Goal: Task Accomplishment & Management: Complete application form

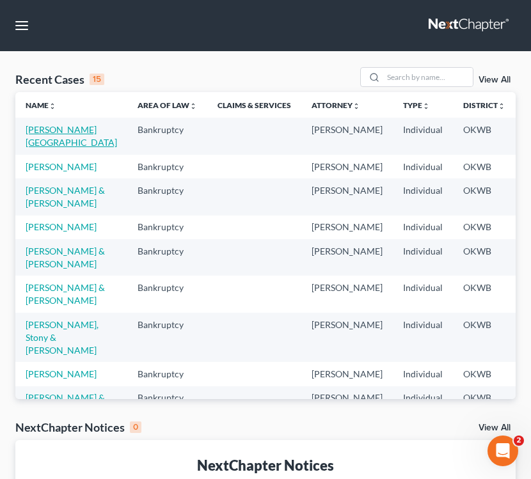
click at [54, 134] on link "[PERSON_NAME][GEOGRAPHIC_DATA]" at bounding box center [72, 136] width 92 height 24
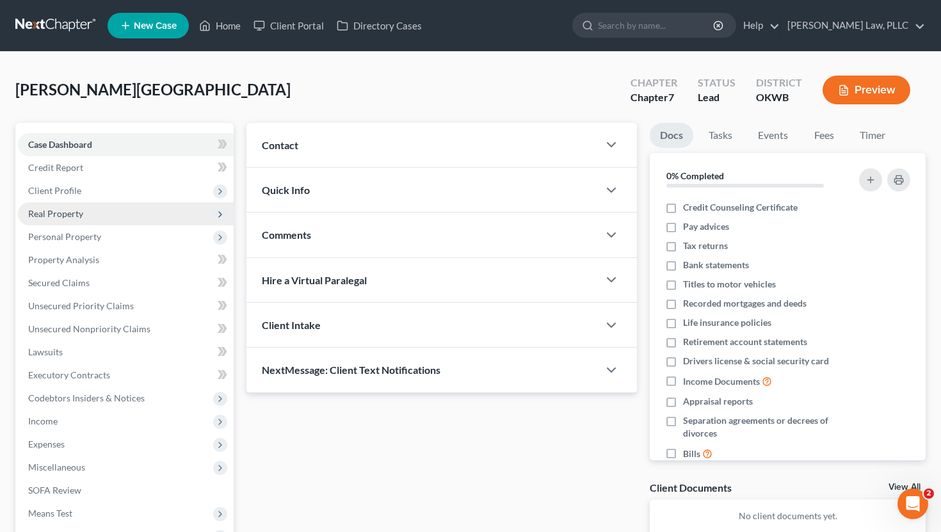
click at [79, 217] on span "Real Property" at bounding box center [55, 213] width 55 height 11
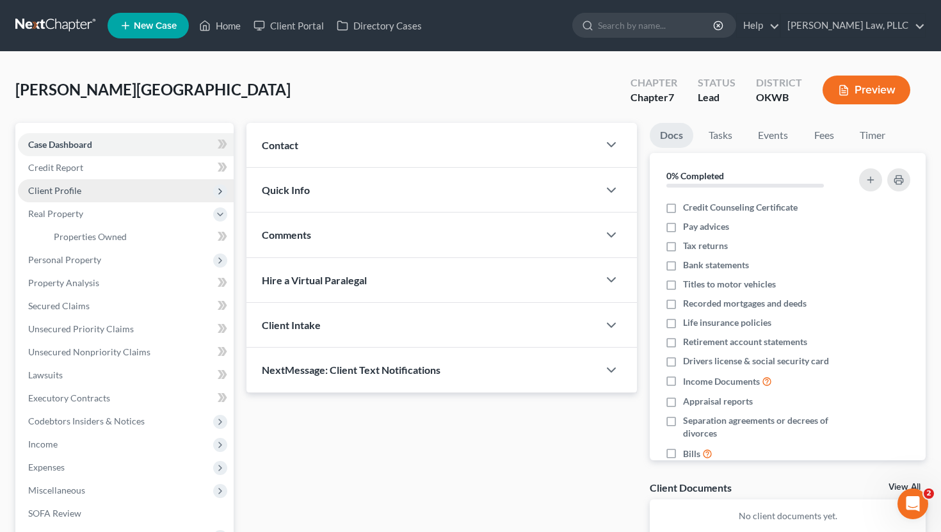
click at [84, 198] on span "Client Profile" at bounding box center [126, 190] width 216 height 23
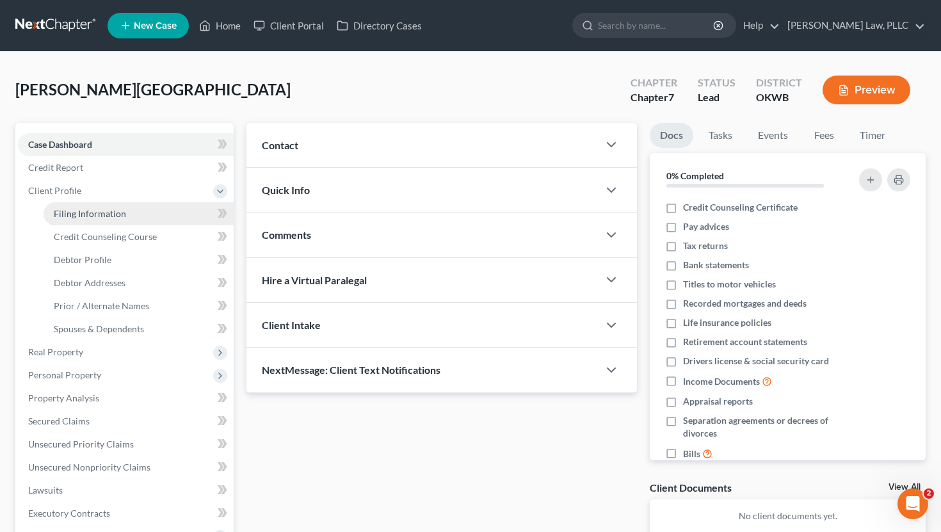
click at [80, 208] on span "Filing Information" at bounding box center [90, 213] width 72 height 11
select select "1"
select select "0"
select select "37"
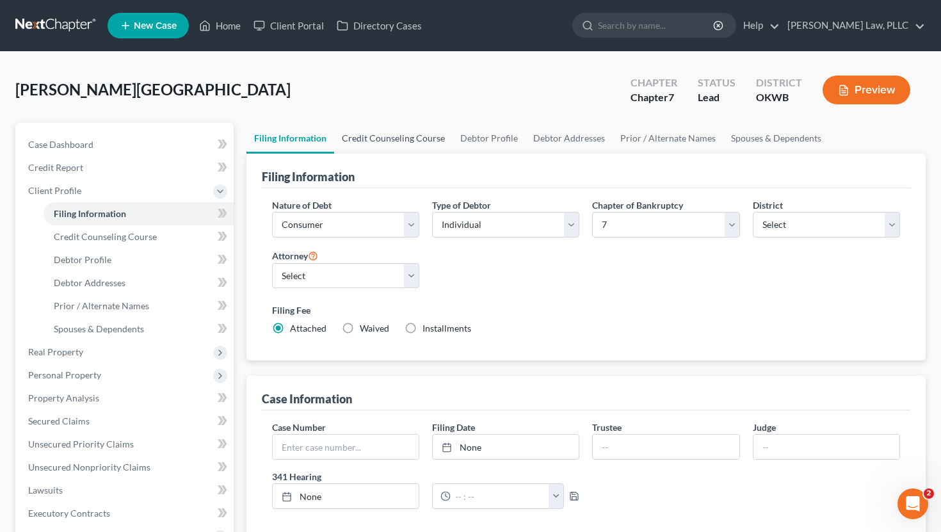
click at [405, 132] on link "Credit Counseling Course" at bounding box center [393, 138] width 118 height 31
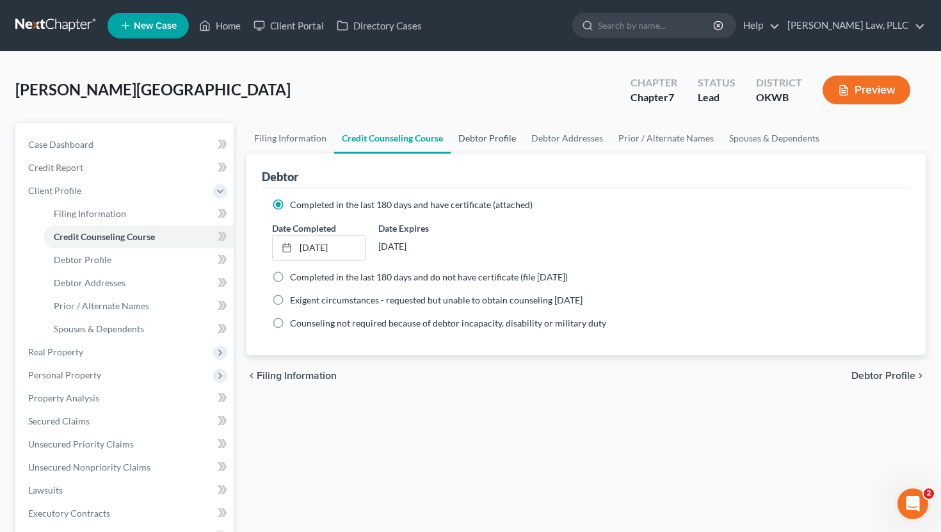
click at [499, 140] on link "Debtor Profile" at bounding box center [487, 138] width 73 height 31
select select "3"
select select "2"
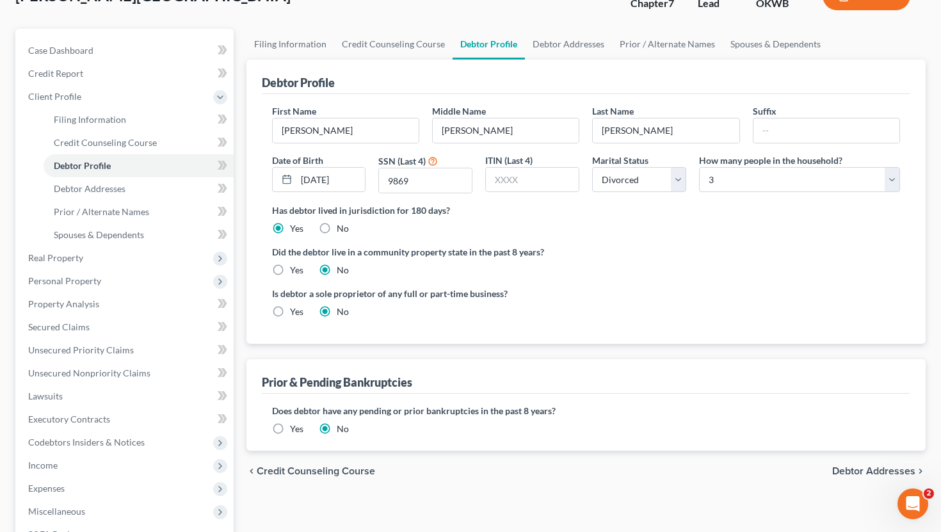
scroll to position [92, 0]
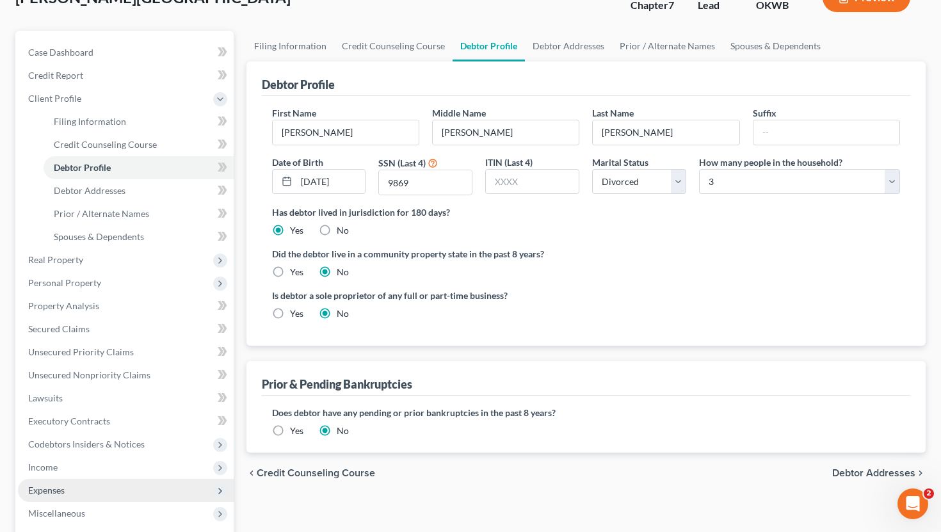
click at [73, 479] on span "Expenses" at bounding box center [126, 490] width 216 height 23
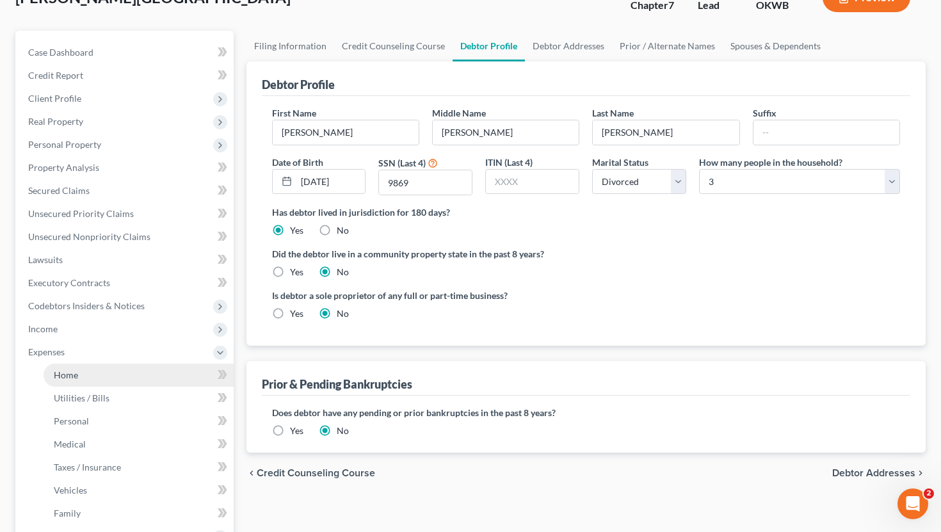
click at [105, 366] on link "Home" at bounding box center [139, 375] width 190 height 23
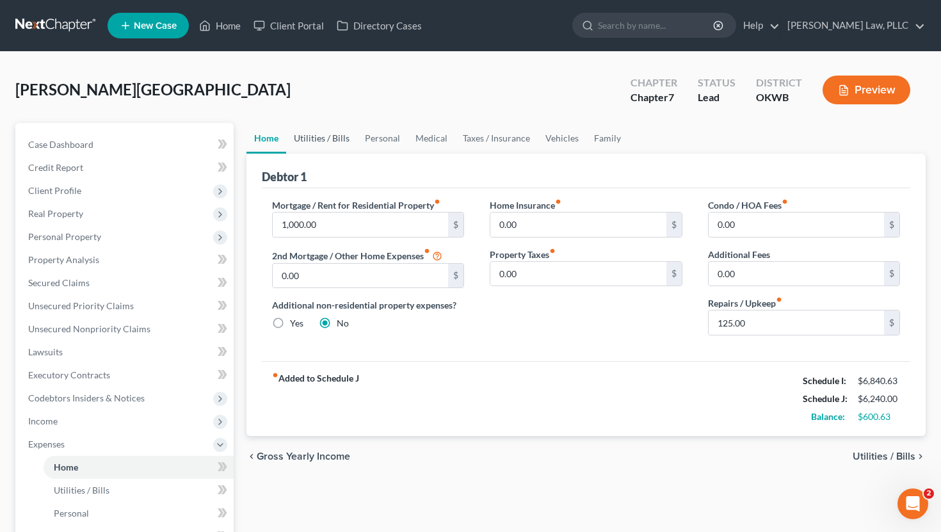
click at [316, 134] on link "Utilities / Bills" at bounding box center [321, 138] width 71 height 31
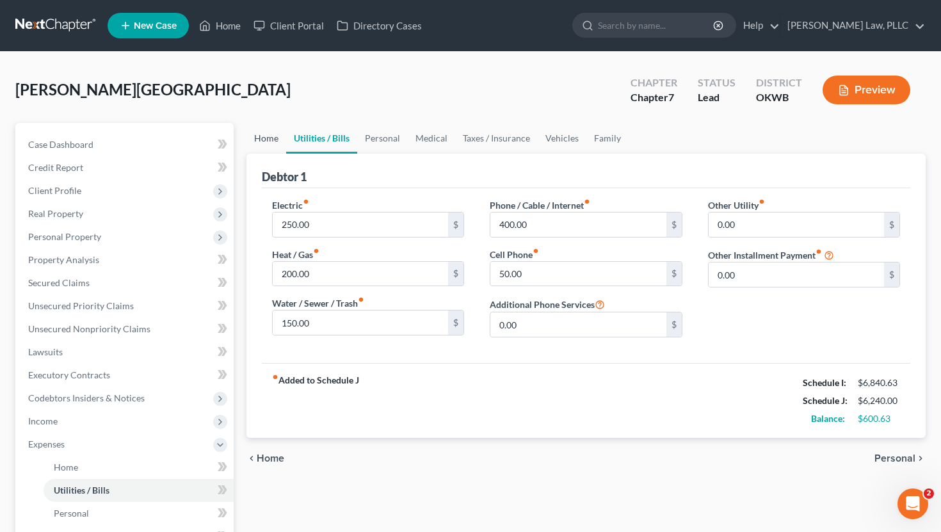
click at [264, 136] on link "Home" at bounding box center [266, 138] width 40 height 31
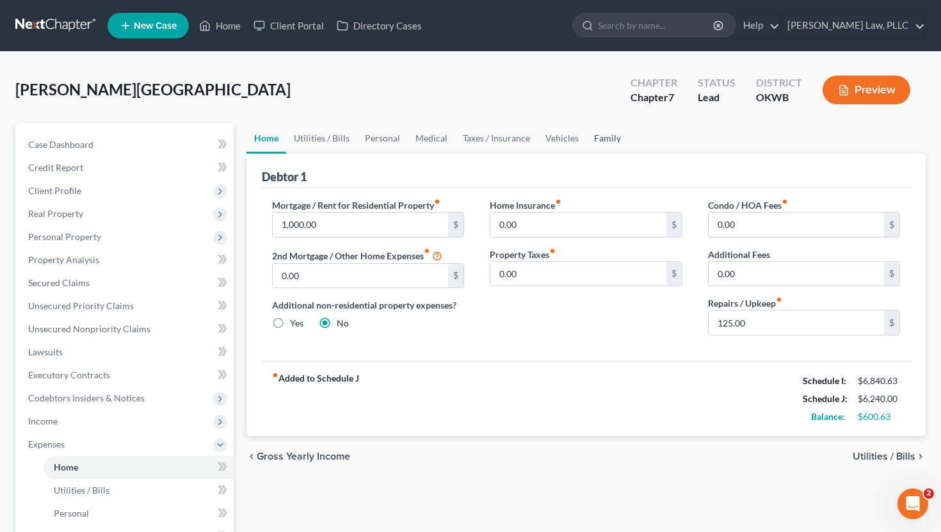
click at [531, 139] on link "Family" at bounding box center [607, 138] width 42 height 31
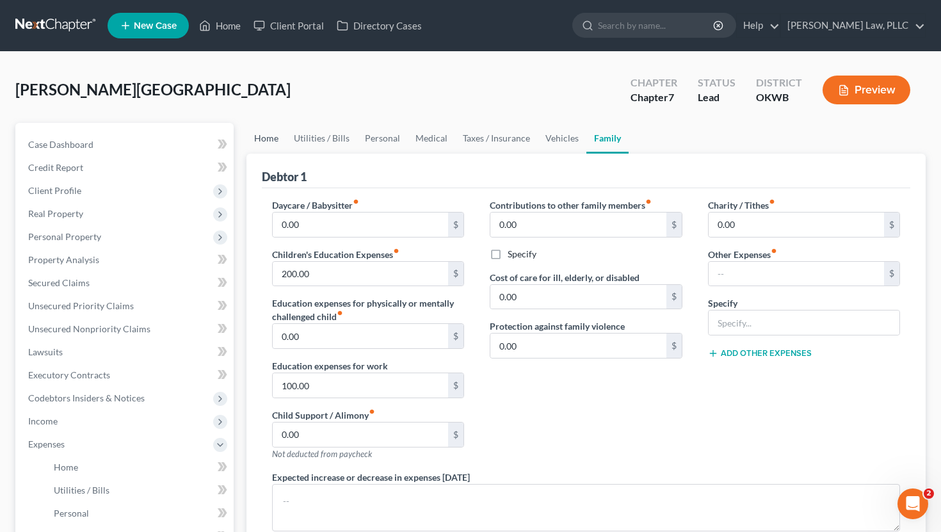
click at [255, 137] on link "Home" at bounding box center [266, 138] width 40 height 31
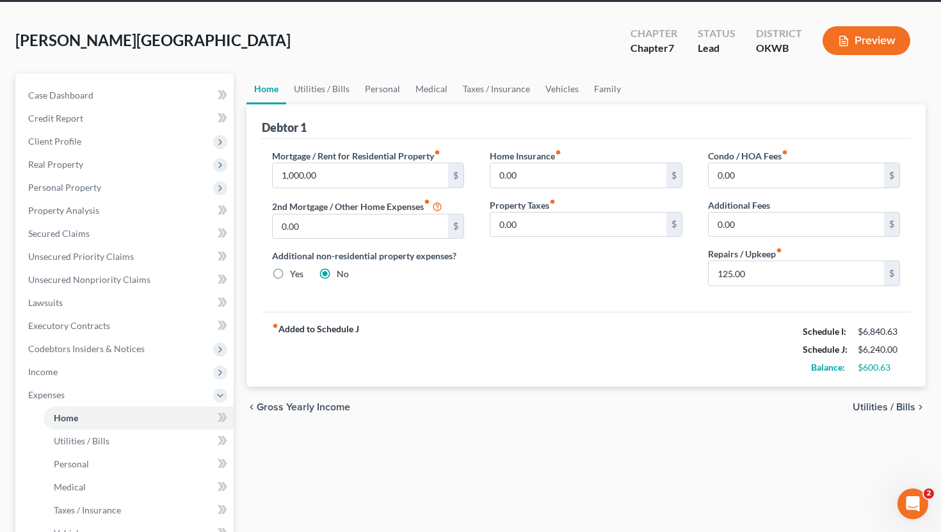
scroll to position [46, 0]
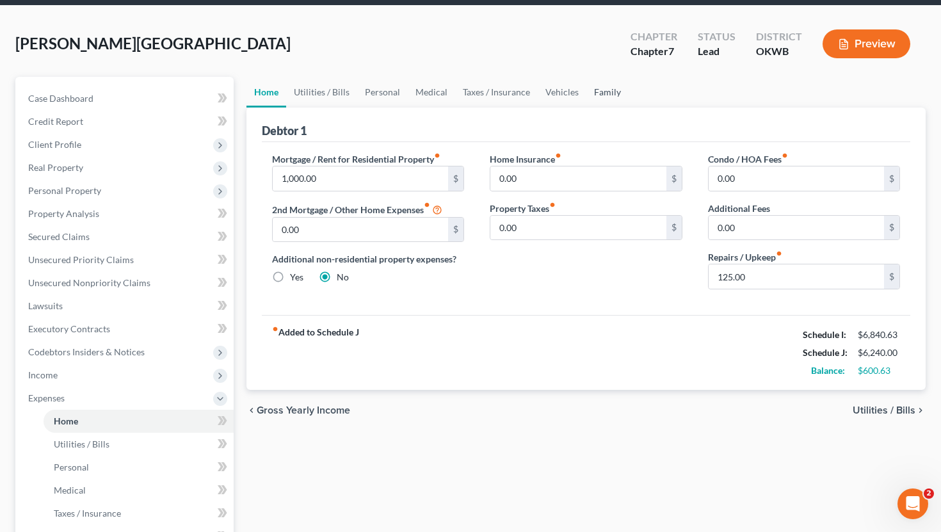
click at [531, 90] on link "Family" at bounding box center [607, 92] width 42 height 31
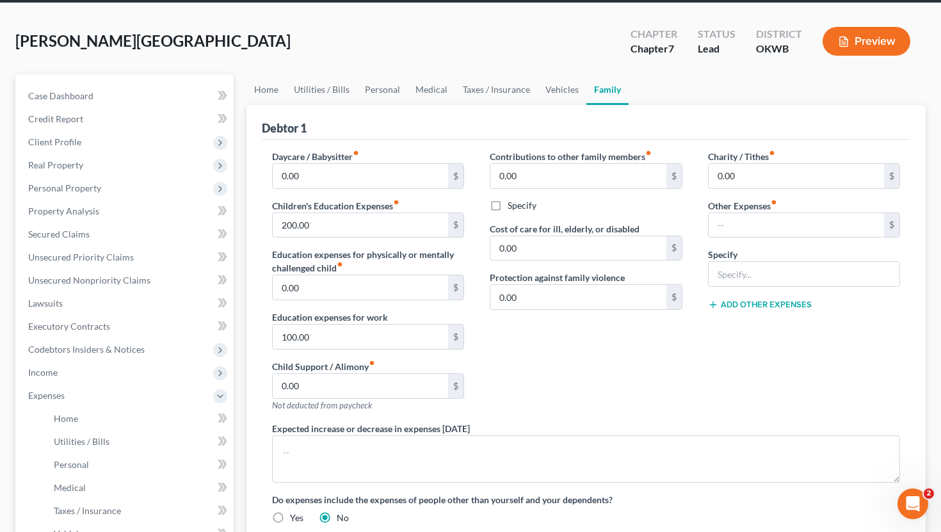
scroll to position [51, 0]
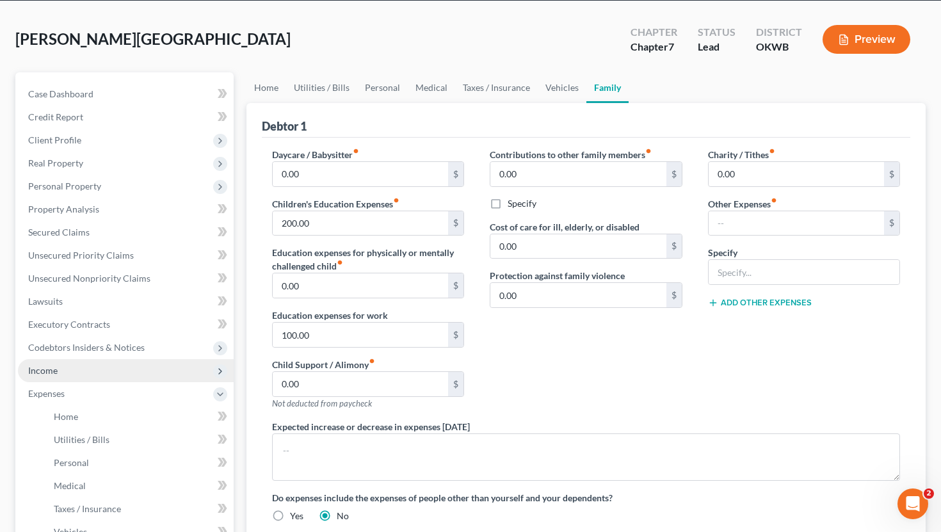
click at [153, 365] on span "Income" at bounding box center [126, 370] width 216 height 23
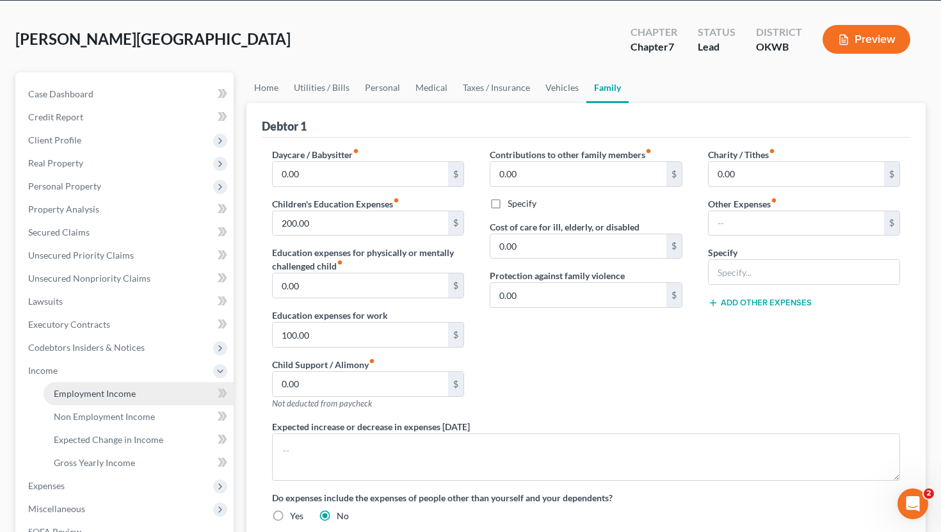
click at [125, 393] on span "Employment Income" at bounding box center [95, 393] width 82 height 11
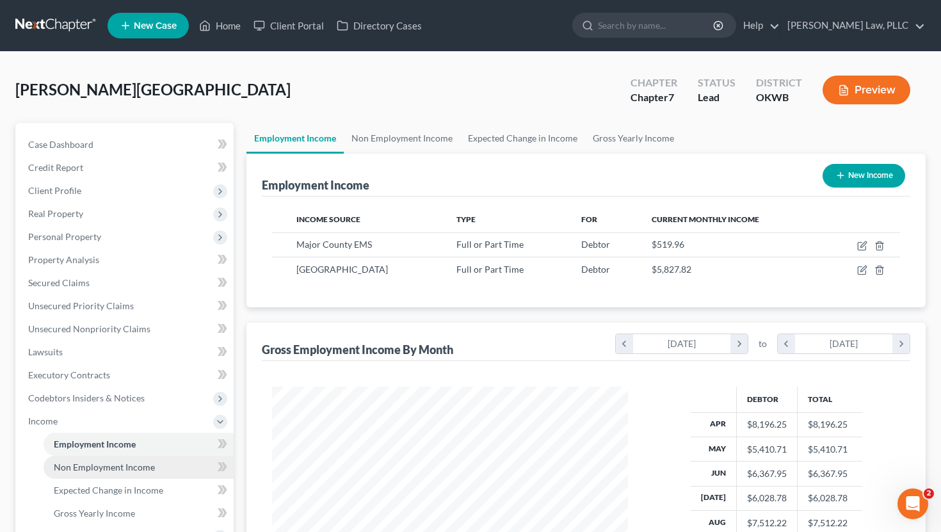
scroll to position [229, 381]
click at [122, 470] on span "Non Employment Income" at bounding box center [104, 466] width 101 height 11
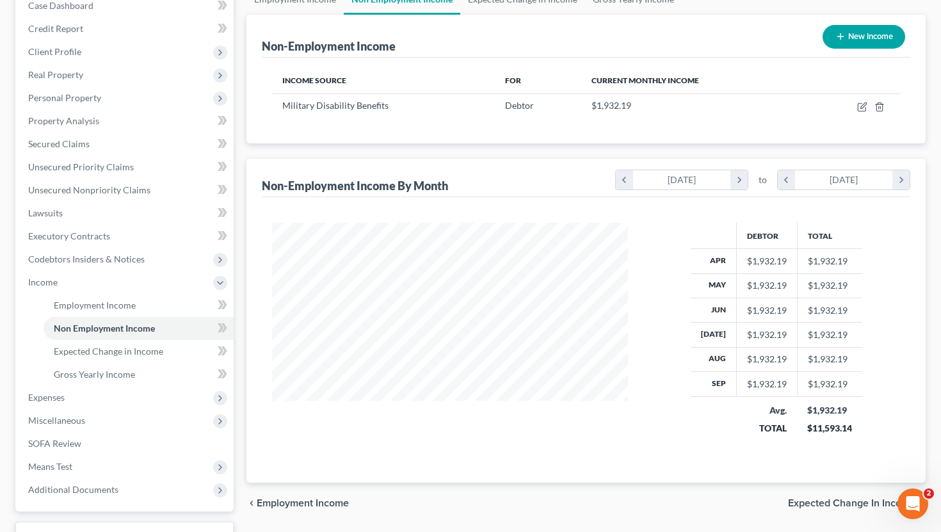
scroll to position [138, 0]
click at [156, 376] on link "Gross Yearly Income" at bounding box center [139, 375] width 190 height 23
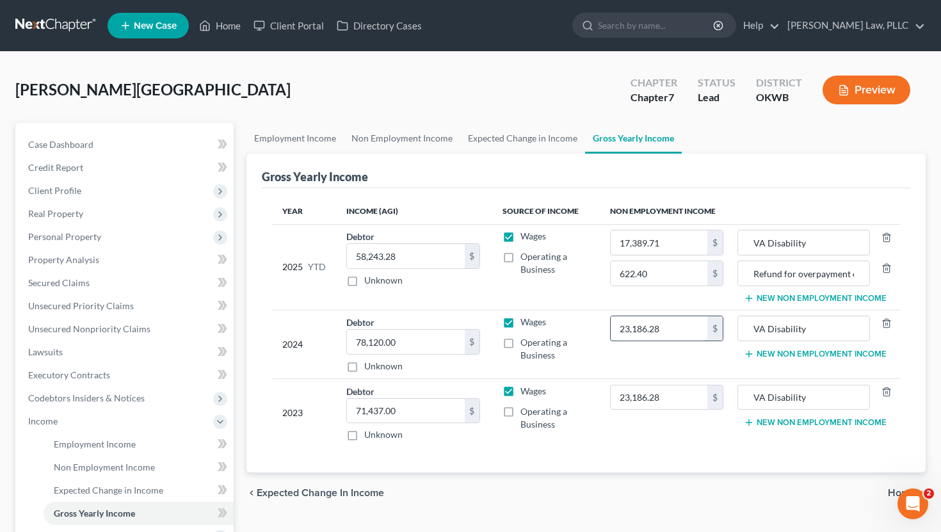
click at [531, 337] on input "23,186.28" at bounding box center [659, 328] width 97 height 24
type input "22,623.36"
click at [531, 474] on div "chevron_left Expected Change in Income Home chevron_right" at bounding box center [586, 492] width 680 height 41
click at [531, 401] on input "23,186.28" at bounding box center [659, 397] width 97 height 24
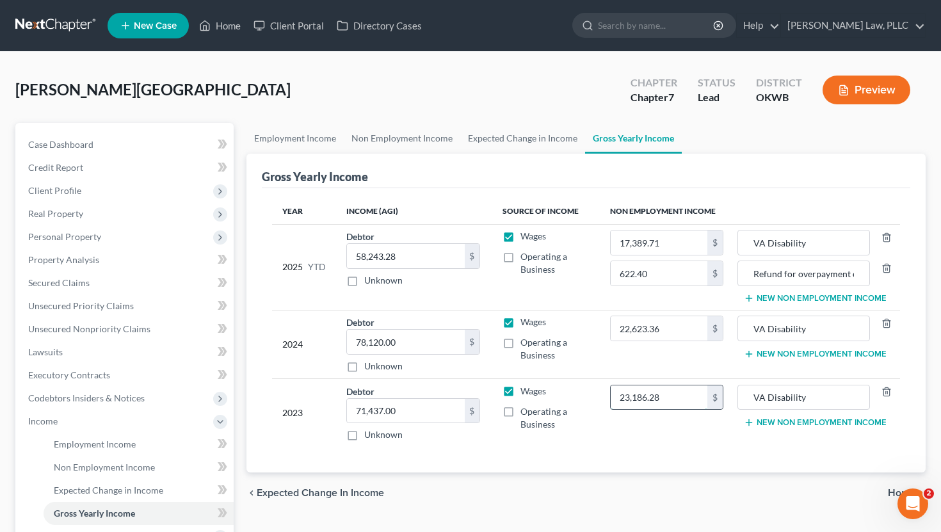
click at [531, 401] on input "23,186.28" at bounding box center [659, 397] width 97 height 24
type input "23,724.72"
click at [531, 479] on div "chevron_left Expected Change in Income Home chevron_right" at bounding box center [586, 492] width 680 height 41
click at [89, 237] on span "Personal Property" at bounding box center [64, 236] width 73 height 11
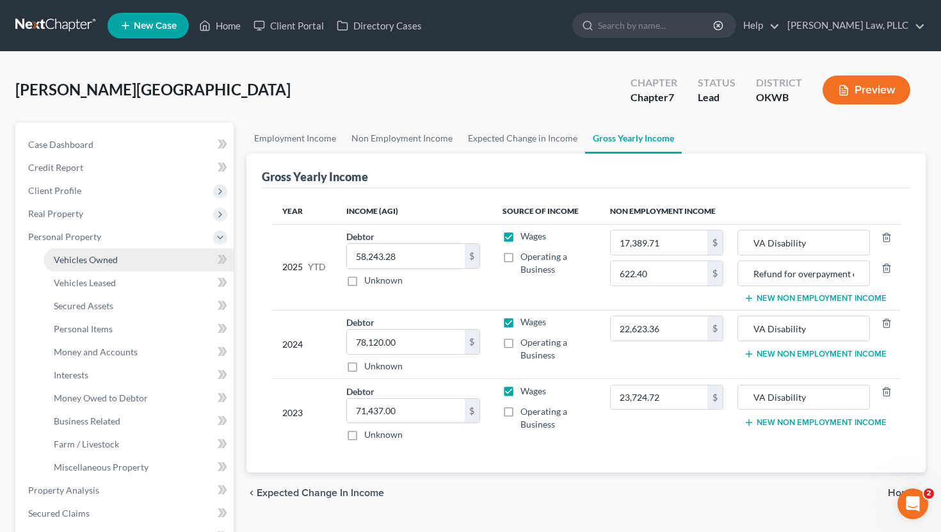
click at [126, 264] on link "Vehicles Owned" at bounding box center [139, 259] width 190 height 23
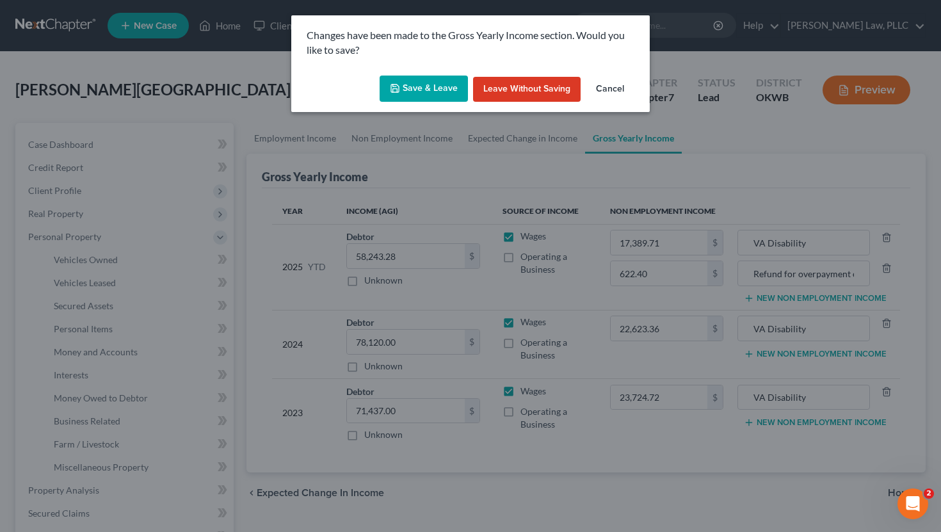
click at [431, 93] on button "Save & Leave" at bounding box center [424, 89] width 88 height 27
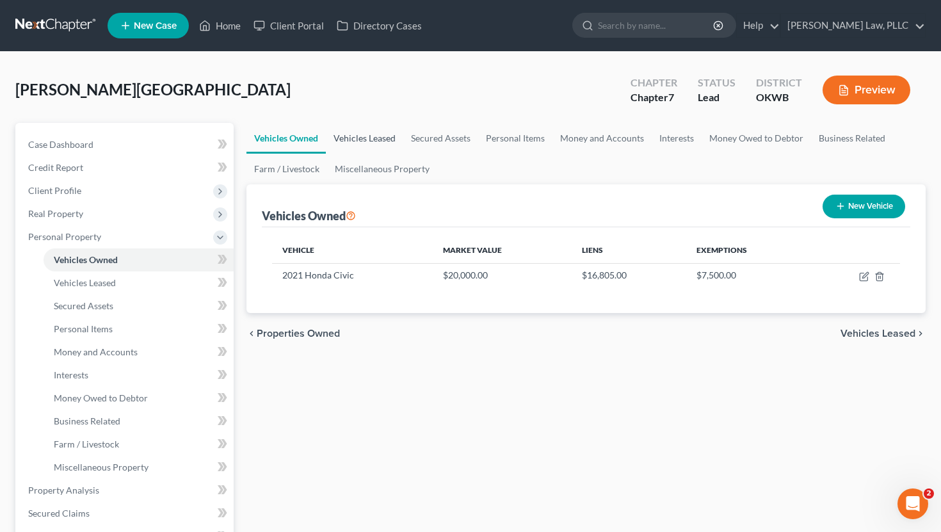
click at [373, 137] on link "Vehicles Leased" at bounding box center [364, 138] width 77 height 31
click at [448, 144] on link "Secured Assets" at bounding box center [440, 138] width 75 height 31
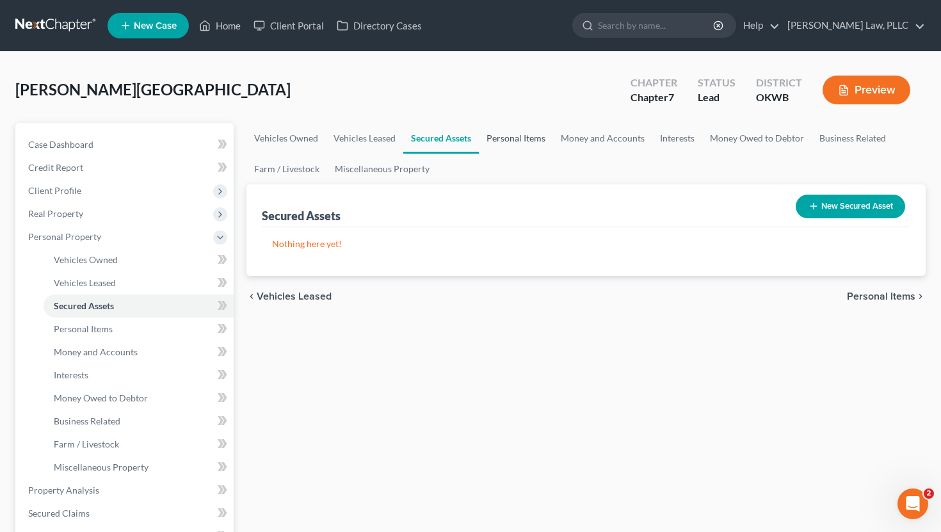
click at [523, 143] on link "Personal Items" at bounding box center [516, 138] width 74 height 31
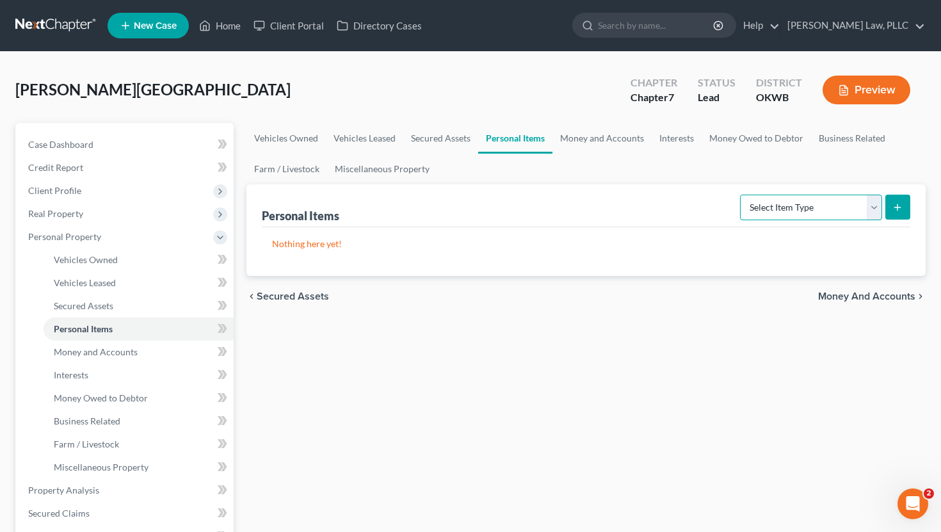
click at [811, 212] on select "Select Item Type Clothing Collectibles Of Value Electronics Firearms Household …" at bounding box center [811, 208] width 142 height 26
click at [741, 195] on select "Select Item Type Clothing Collectibles Of Value Electronics Firearms Household …" at bounding box center [811, 208] width 142 height 26
click at [865, 211] on select "Select Item Type Clothing Collectibles Of Value Electronics Firearms Household …" at bounding box center [811, 208] width 142 height 26
select select "electronics"
click at [741, 195] on select "Select Item Type Clothing Collectibles Of Value Electronics Firearms Household …" at bounding box center [811, 208] width 142 height 26
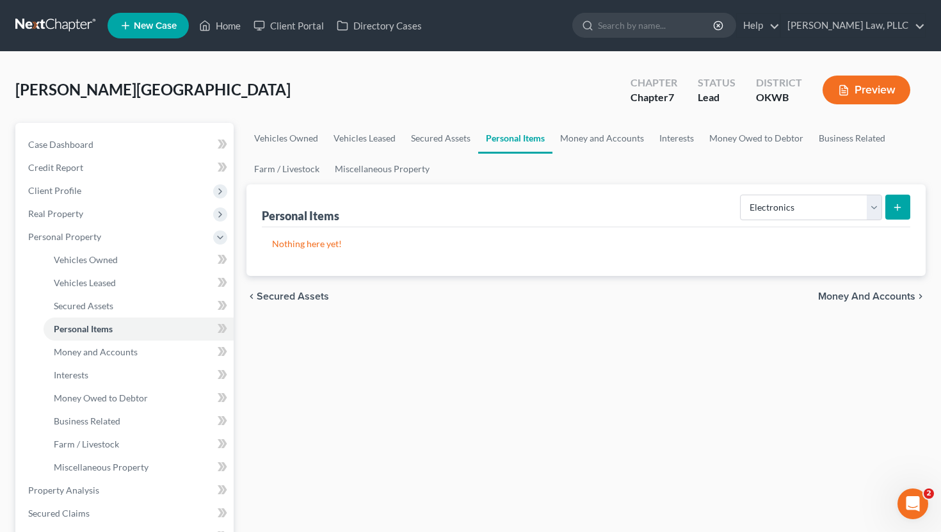
click at [908, 211] on button "submit" at bounding box center [897, 207] width 25 height 25
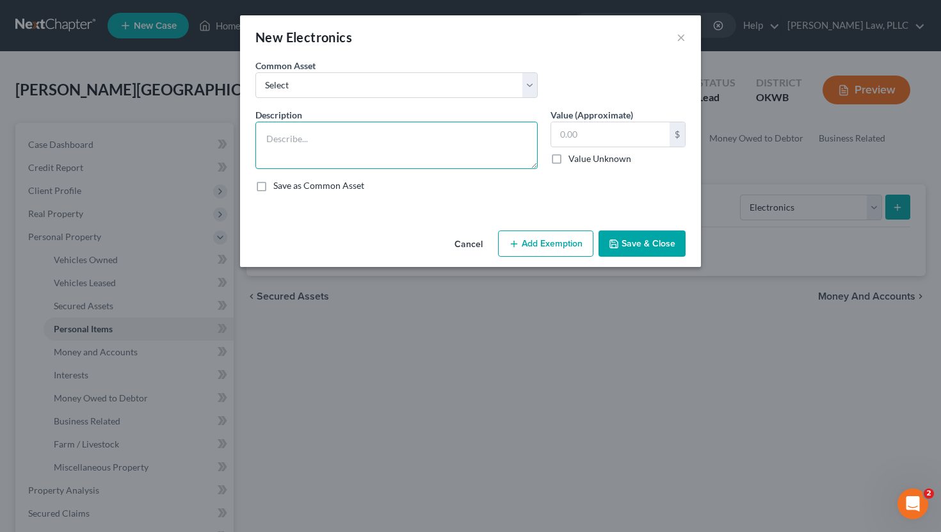
click at [412, 134] on textarea at bounding box center [396, 145] width 282 height 47
type textarea "3 TVs, laptop for school"
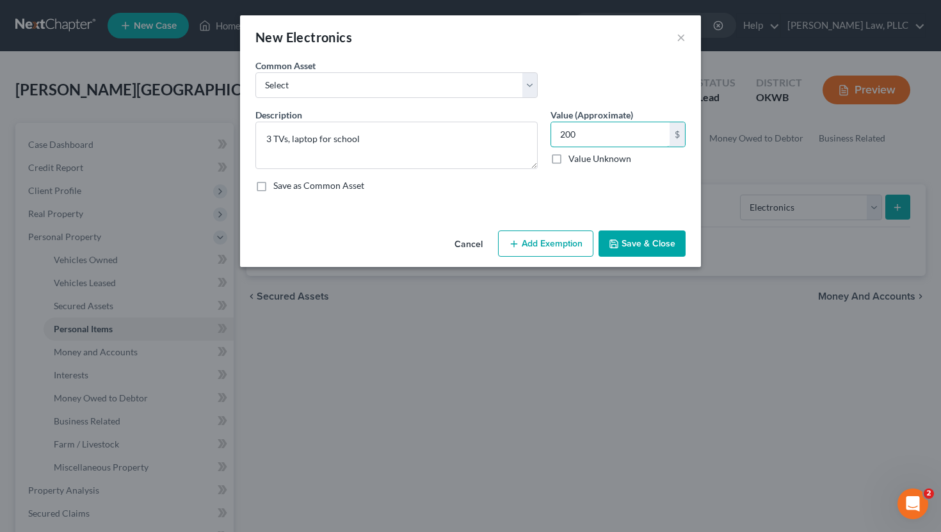
type input "200"
click at [666, 248] on button "Save & Close" at bounding box center [641, 243] width 87 height 27
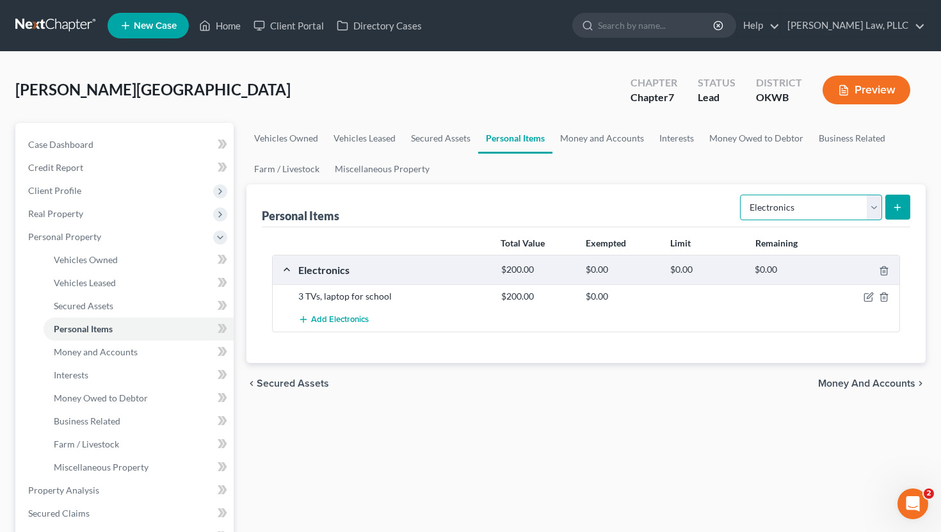
click at [797, 206] on select "Select Item Type Clothing Collectibles Of Value Electronics Firearms Household …" at bounding box center [811, 208] width 142 height 26
select select "firearms"
click at [741, 195] on select "Select Item Type Clothing Collectibles Of Value Electronics Firearms Household …" at bounding box center [811, 208] width 142 height 26
click at [904, 205] on button "submit" at bounding box center [897, 207] width 25 height 25
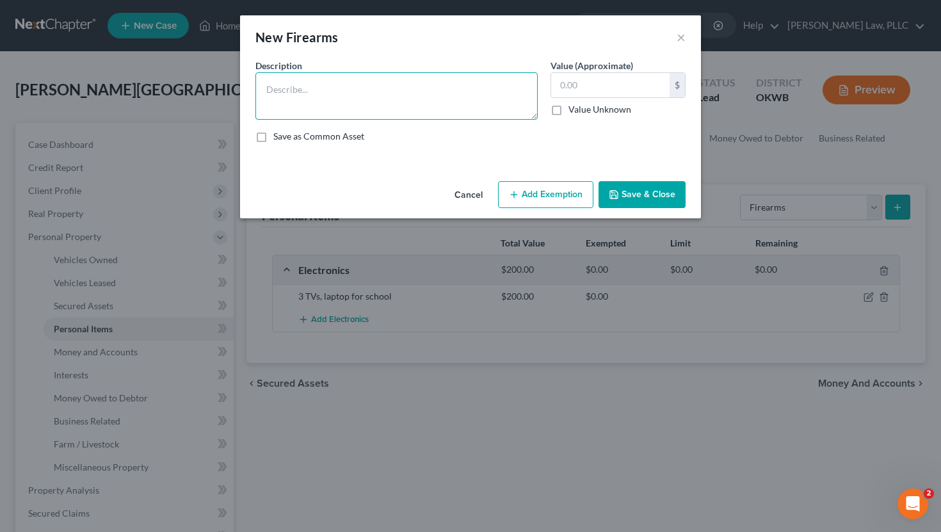
click at [358, 101] on textarea at bounding box center [396, 95] width 282 height 47
type textarea "1 handgun"
click at [621, 84] on input "text" at bounding box center [610, 85] width 118 height 24
click at [531, 188] on button "Add Exemption" at bounding box center [545, 194] width 95 height 27
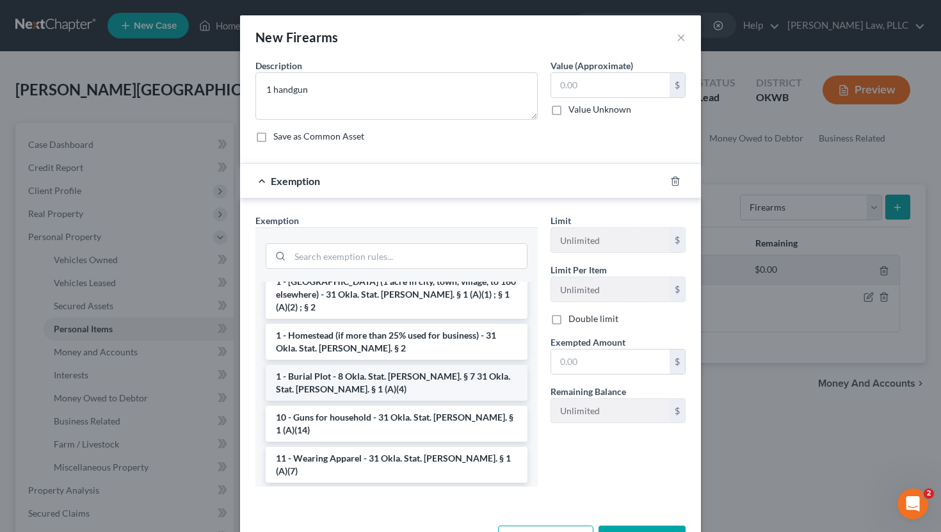
scroll to position [38, 0]
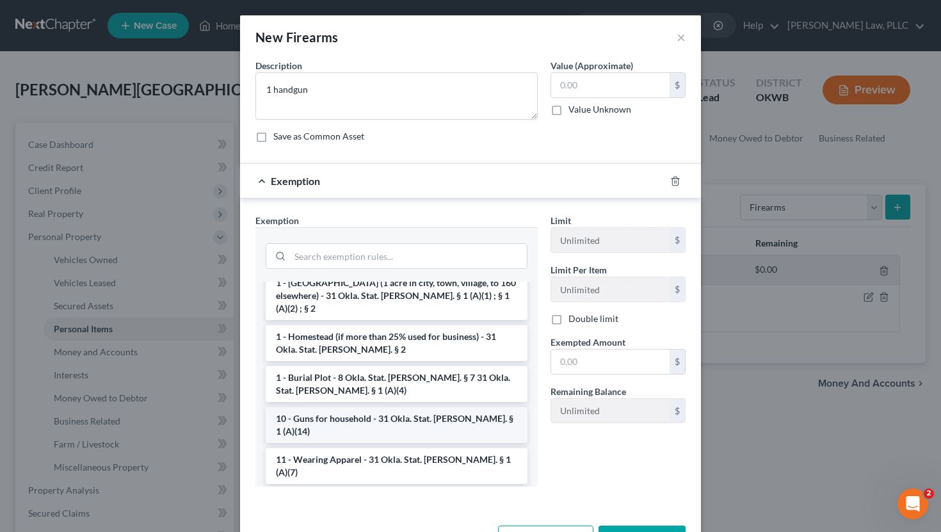
click at [413, 407] on li "10 - Guns for household - 31 Okla. Stat. [PERSON_NAME]. § 1 (A)(14)" at bounding box center [397, 425] width 262 height 36
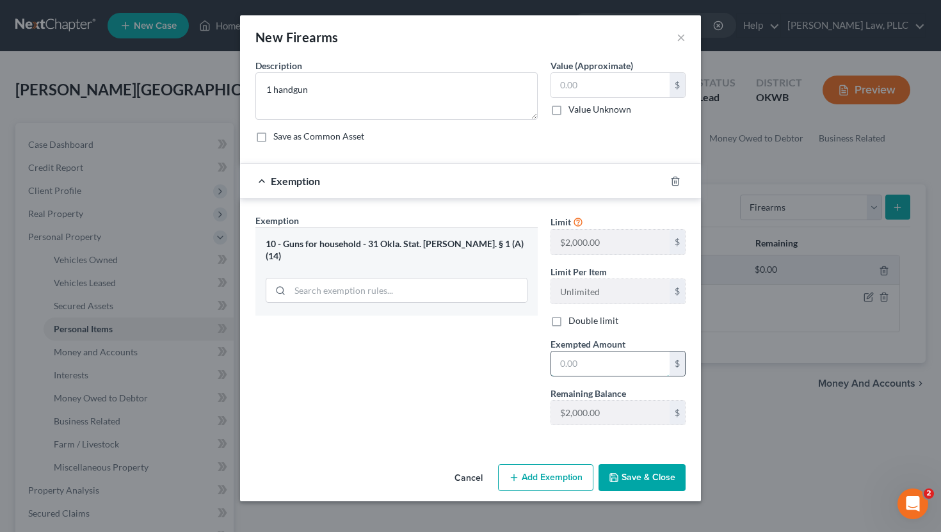
click at [597, 365] on input "text" at bounding box center [610, 363] width 118 height 24
type input "500"
click at [571, 83] on input "text" at bounding box center [610, 85] width 118 height 24
type input "500"
click at [636, 474] on button "Save & Close" at bounding box center [641, 477] width 87 height 27
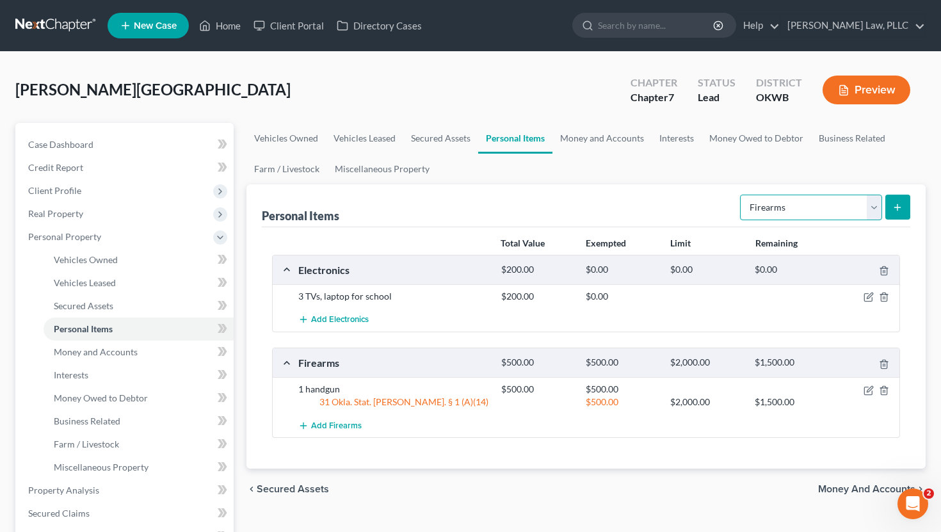
click at [831, 206] on select "Select Item Type Clothing Collectibles Of Value Electronics Firearms Household …" at bounding box center [811, 208] width 142 height 26
select select "household_goods"
click at [741, 195] on select "Select Item Type Clothing Collectibles Of Value Electronics Firearms Household …" at bounding box center [811, 208] width 142 height 26
click at [893, 209] on icon "submit" at bounding box center [897, 207] width 10 height 10
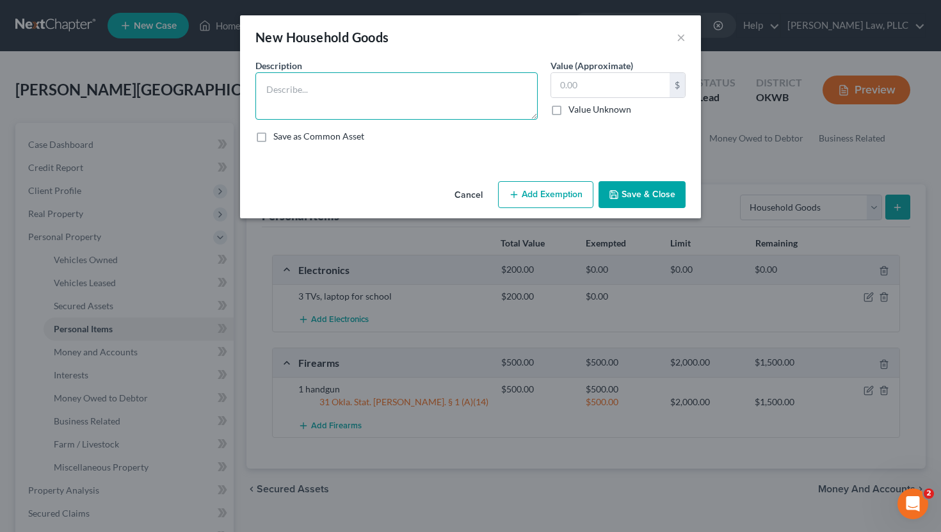
click at [369, 113] on textarea at bounding box center [396, 95] width 282 height 47
type textarea "3 beds, couch, dining room table, miscellaneous household goods and appliances"
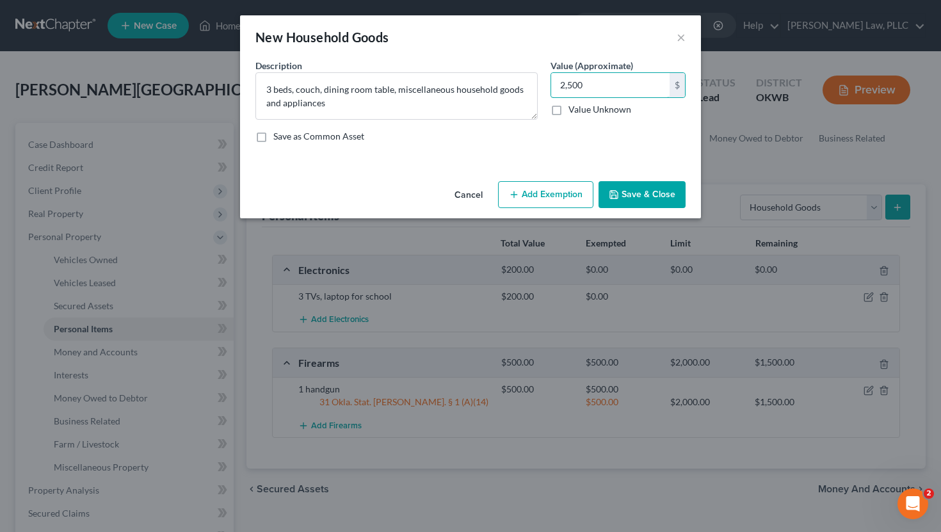
type input "2,500"
click at [523, 196] on button "Add Exemption" at bounding box center [545, 194] width 95 height 27
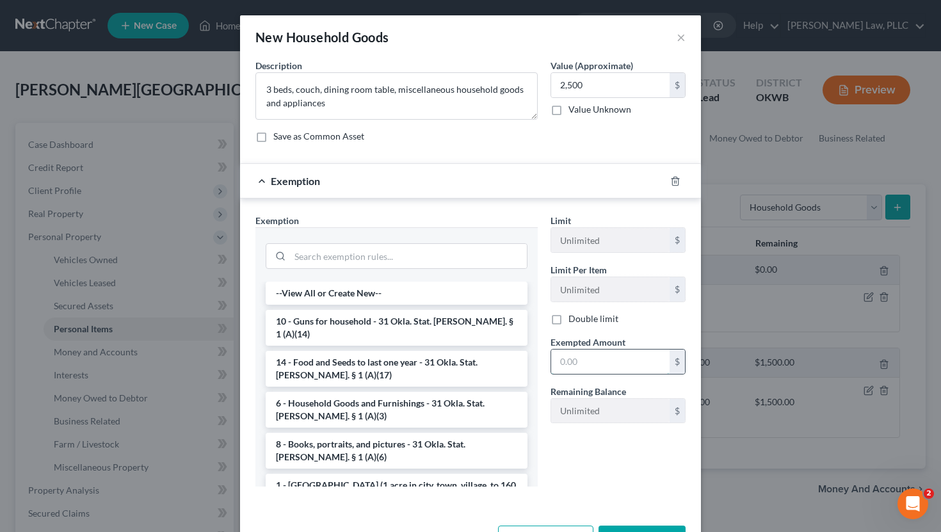
click at [589, 367] on input "text" at bounding box center [610, 361] width 118 height 24
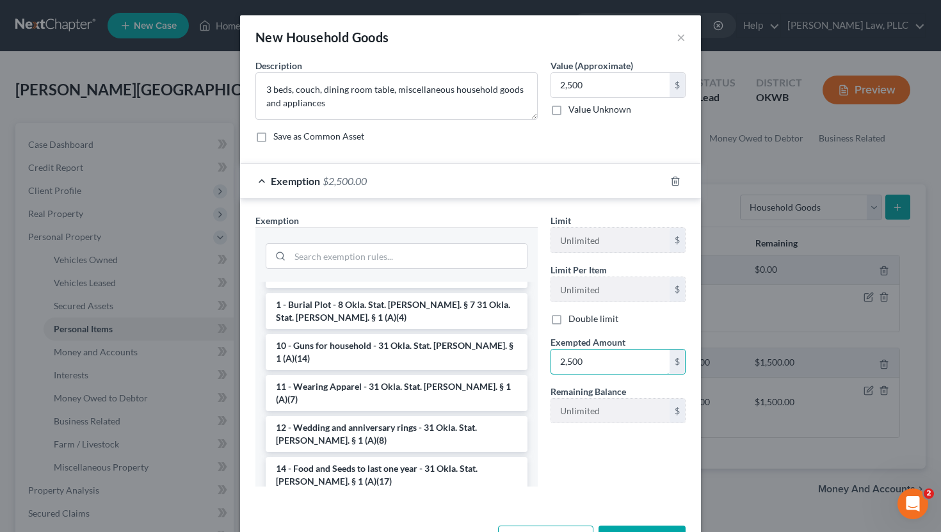
scroll to position [0, 0]
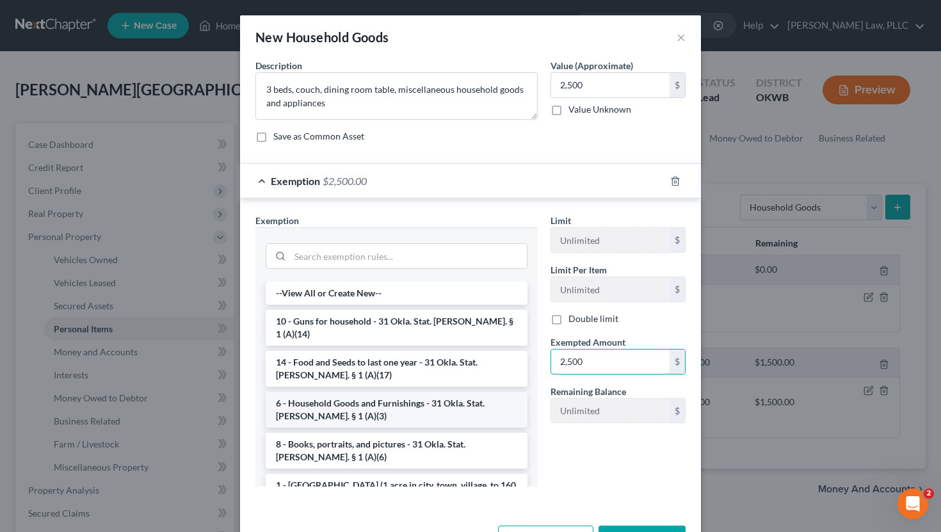
type input "2,500"
click at [428, 392] on li "6 - Household Goods and Furnishings - 31 Okla. Stat. [PERSON_NAME]. § 1 (A)(3)" at bounding box center [397, 410] width 262 height 36
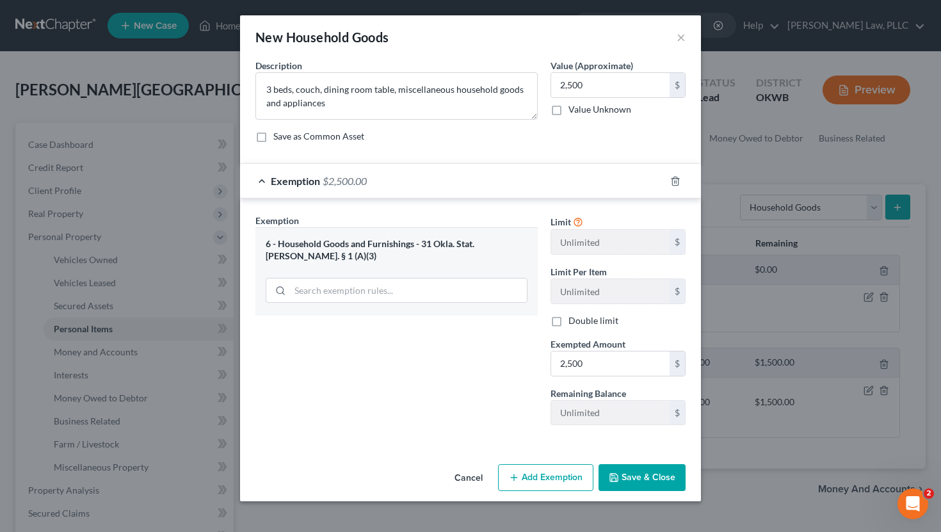
click at [643, 469] on button "Save & Close" at bounding box center [641, 477] width 87 height 27
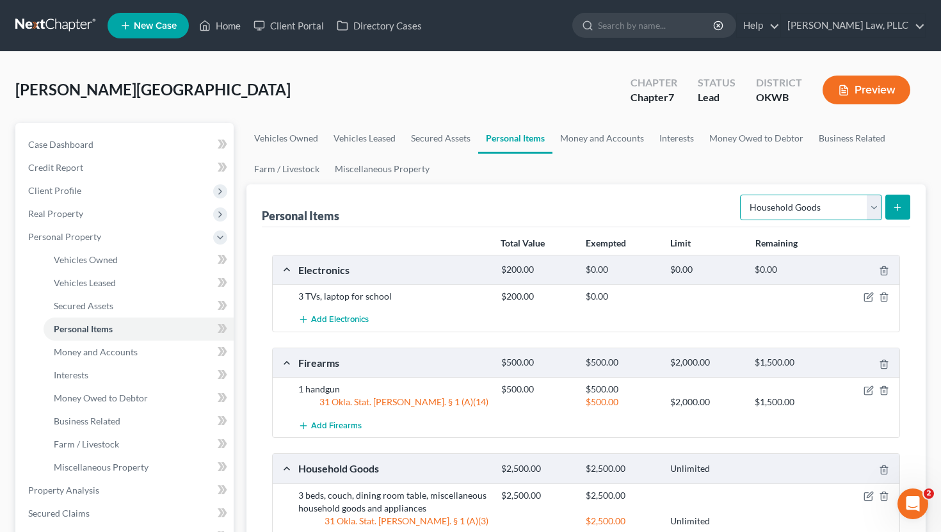
click at [820, 208] on select "Select Item Type Clothing Collectibles Of Value Electronics Firearms Household …" at bounding box center [811, 208] width 142 height 26
click at [741, 195] on select "Select Item Type Clothing Collectibles Of Value Electronics Firearms Household …" at bounding box center [811, 208] width 142 height 26
click at [693, 202] on div "Personal Items Select Item Type Clothing Collectibles Of Value Electronics Fire…" at bounding box center [586, 205] width 649 height 43
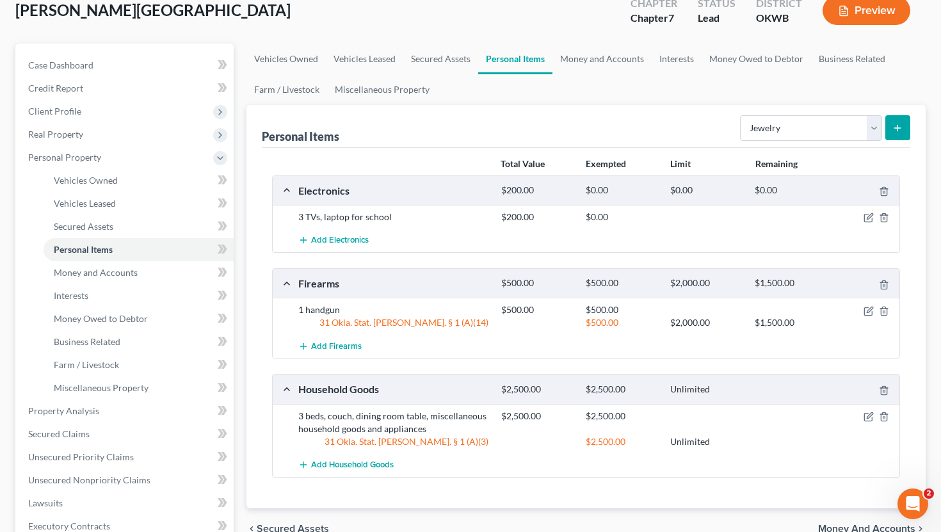
scroll to position [78, 0]
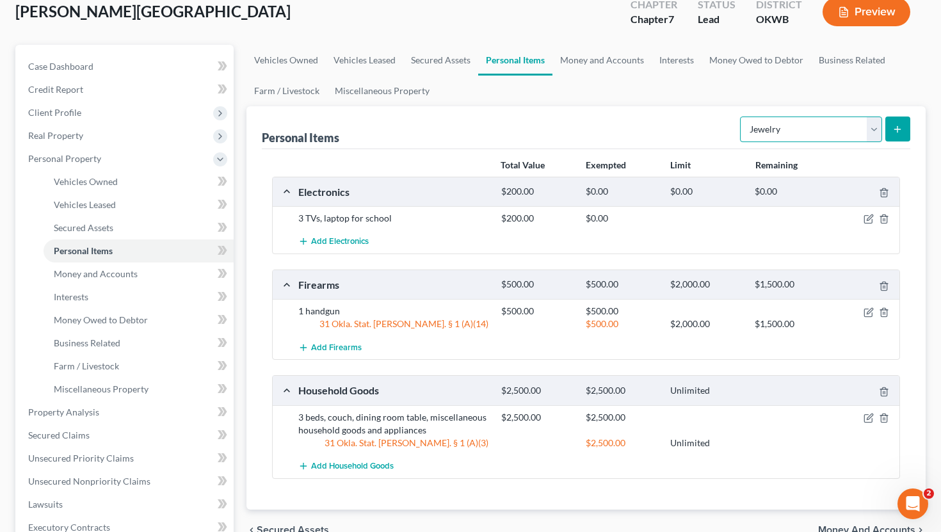
click at [874, 120] on select "Select Item Type Clothing Collectibles Of Value Electronics Firearms Household …" at bounding box center [811, 129] width 142 height 26
click at [741, 116] on select "Select Item Type Clothing Collectibles Of Value Electronics Firearms Household …" at bounding box center [811, 129] width 142 height 26
click at [856, 132] on select "Select Item Type Clothing Collectibles Of Value Electronics Firearms Household …" at bounding box center [811, 129] width 142 height 26
select select "pets"
click at [741, 116] on select "Select Item Type Clothing Collectibles Of Value Electronics Firearms Household …" at bounding box center [811, 129] width 142 height 26
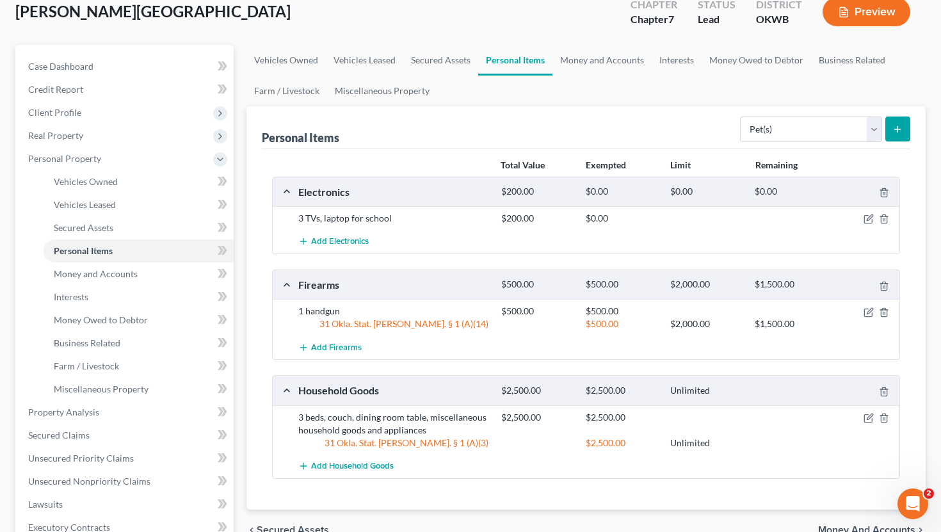
click at [895, 127] on icon "submit" at bounding box center [897, 129] width 10 height 10
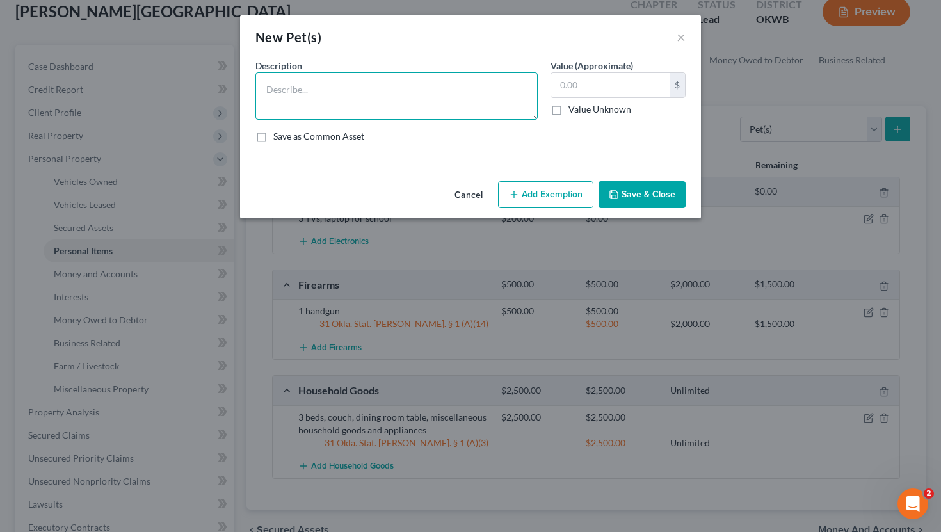
click at [397, 106] on textarea at bounding box center [396, 95] width 282 height 47
type textarea "3"
type textarea "2 dogs and a cat"
click at [567, 90] on input "text" at bounding box center [610, 85] width 118 height 24
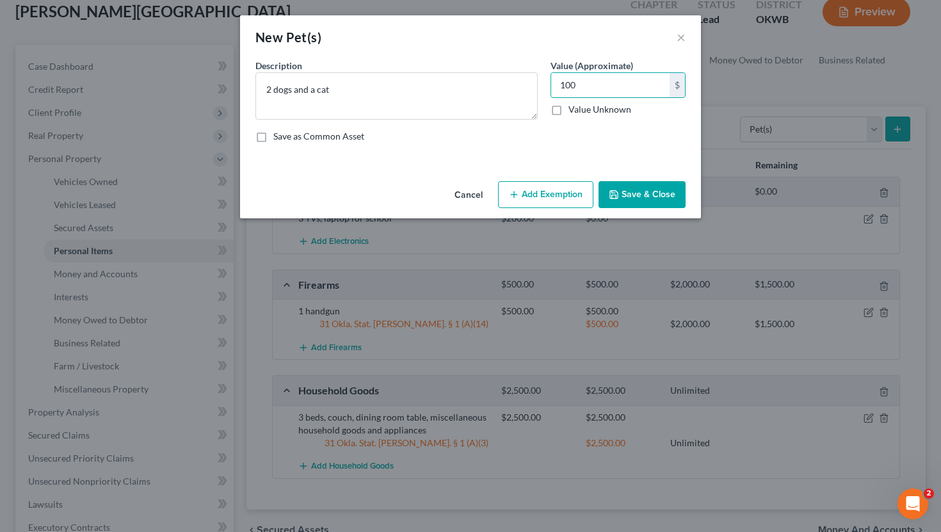
type input "100"
click at [669, 196] on button "Save & Close" at bounding box center [641, 194] width 87 height 27
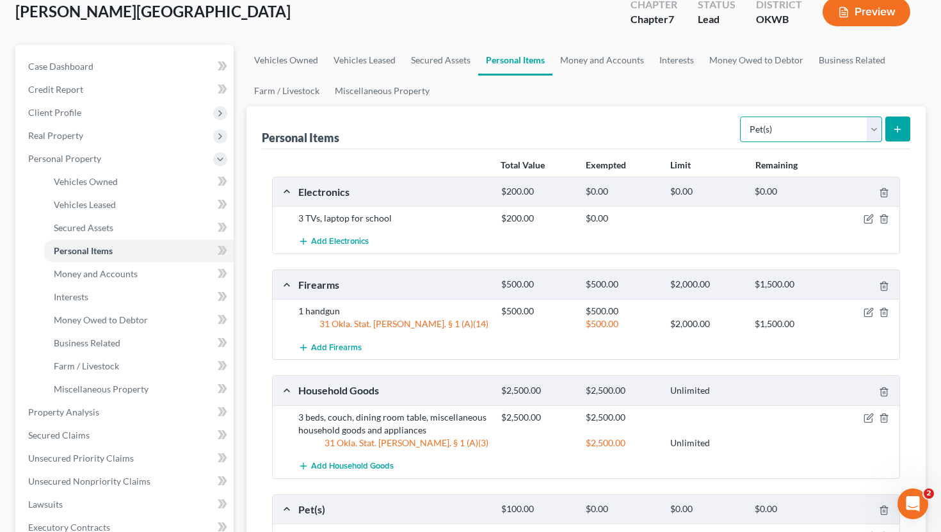
click at [833, 134] on select "Select Item Type Clothing Collectibles Of Value Electronics Firearms Household …" at bounding box center [811, 129] width 142 height 26
click at [595, 57] on link "Money and Accounts" at bounding box center [601, 60] width 99 height 31
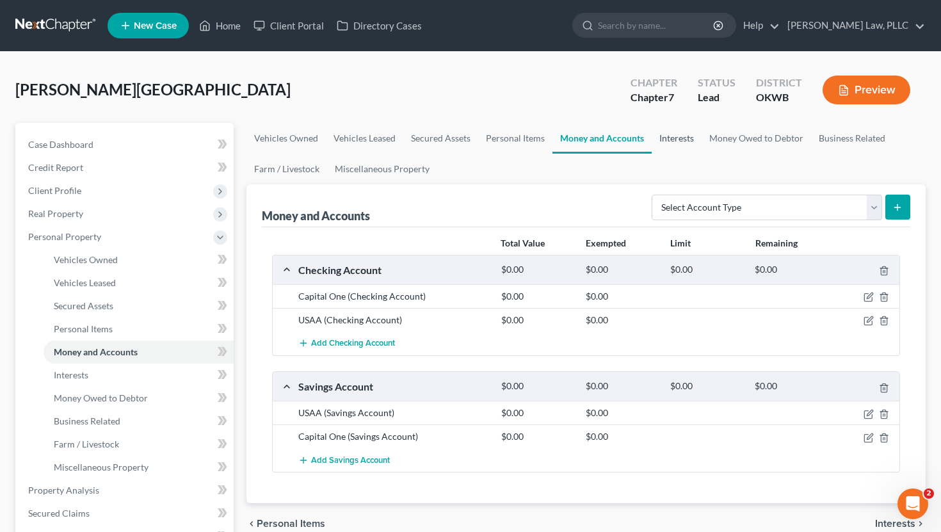
click at [670, 133] on link "Interests" at bounding box center [677, 138] width 50 height 31
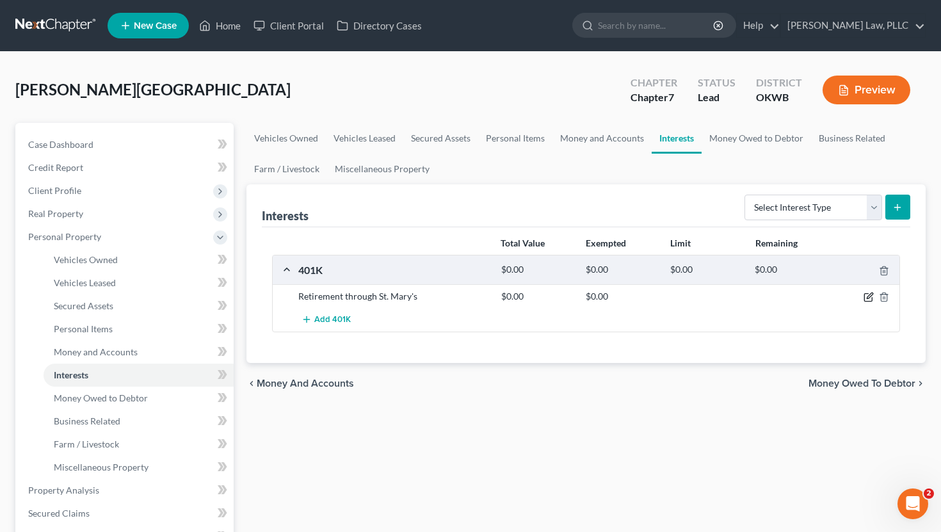
click at [867, 292] on icon "button" at bounding box center [868, 297] width 10 height 10
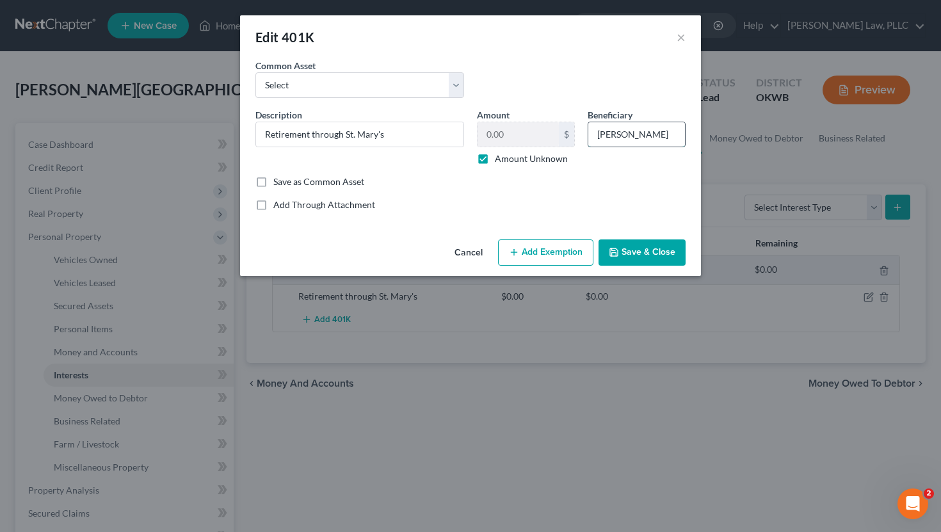
click at [628, 134] on input "[PERSON_NAME]" at bounding box center [636, 134] width 97 height 24
click at [655, 248] on button "Save & Close" at bounding box center [641, 252] width 87 height 27
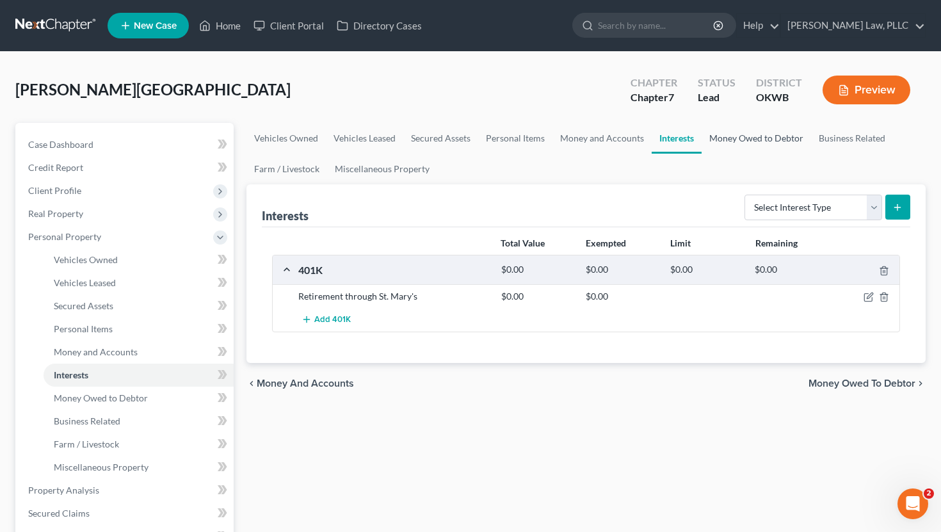
click at [750, 136] on link "Money Owed to Debtor" at bounding box center [755, 138] width 109 height 31
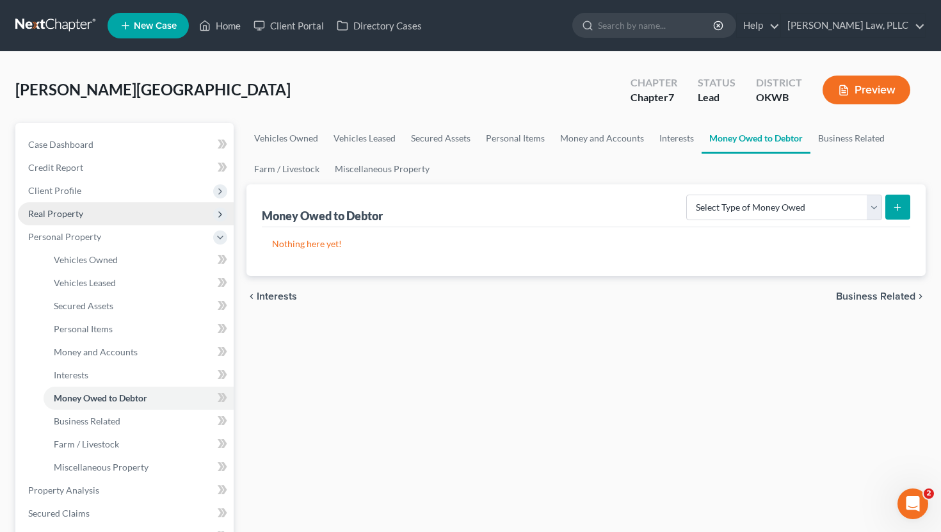
click at [124, 211] on span "Real Property" at bounding box center [126, 213] width 216 height 23
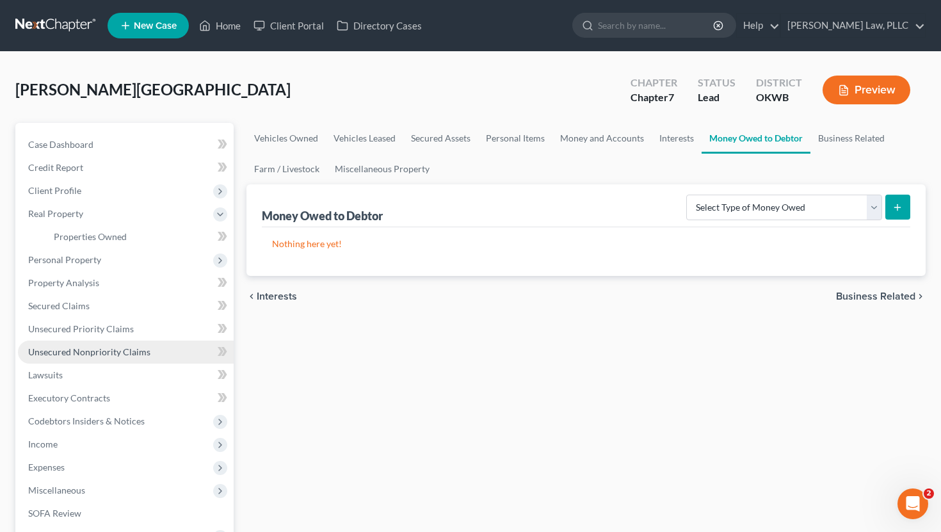
click at [135, 355] on span "Unsecured Nonpriority Claims" at bounding box center [89, 351] width 122 height 11
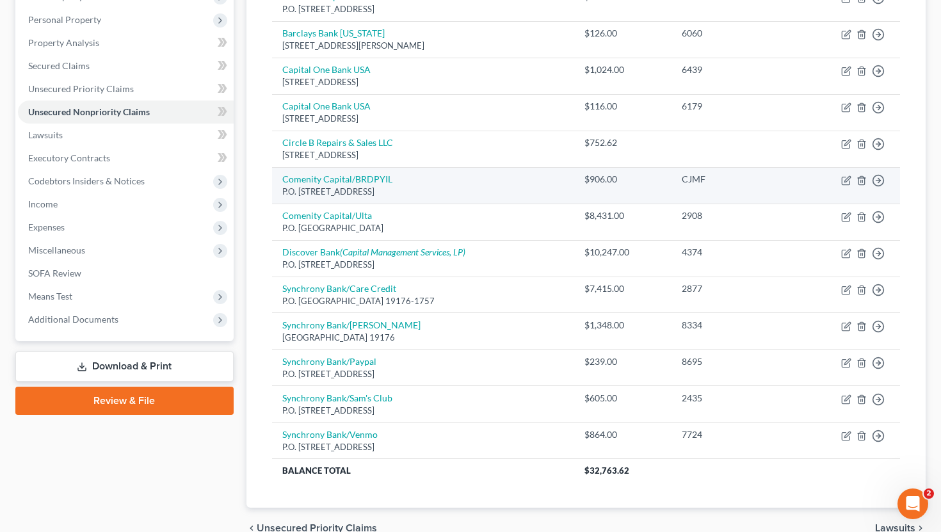
scroll to position [210, 0]
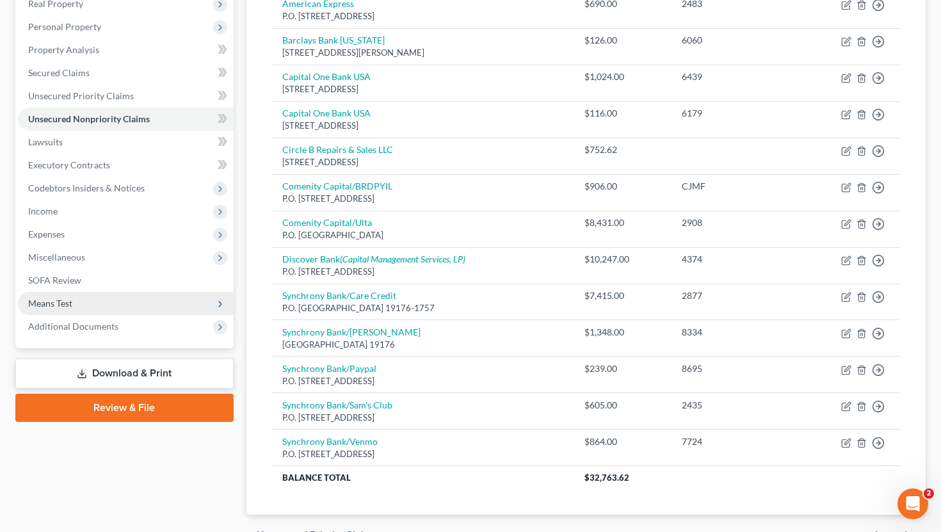
click at [140, 303] on span "Means Test" at bounding box center [126, 303] width 216 height 23
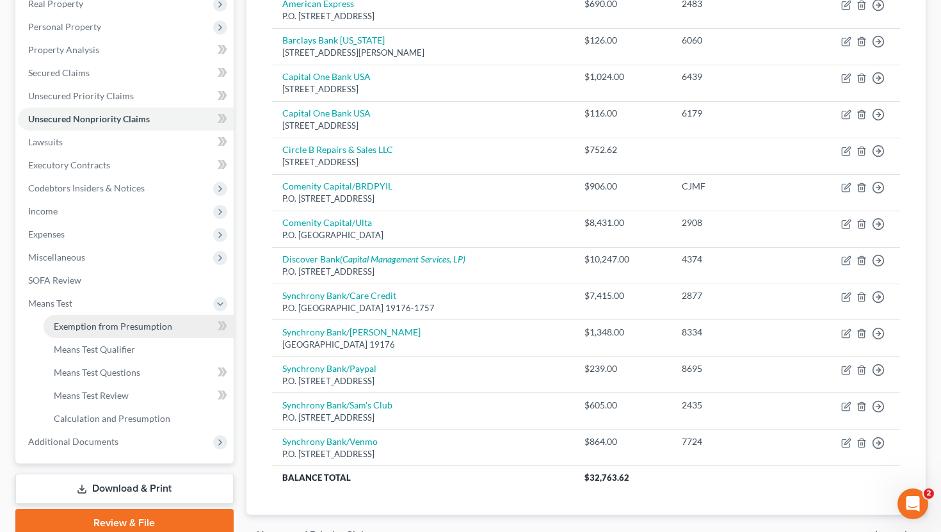
click at [132, 321] on span "Exemption from Presumption" at bounding box center [113, 326] width 118 height 11
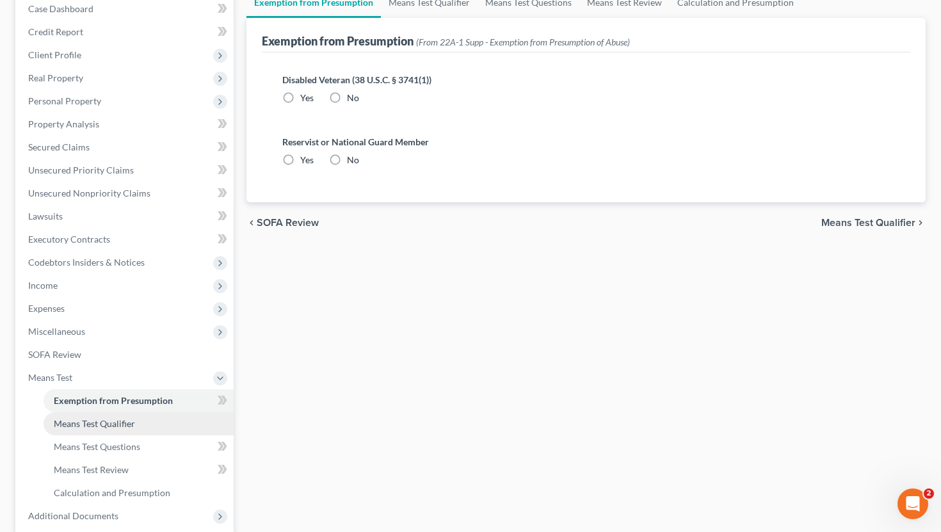
click at [106, 418] on span "Means Test Qualifier" at bounding box center [94, 423] width 81 height 11
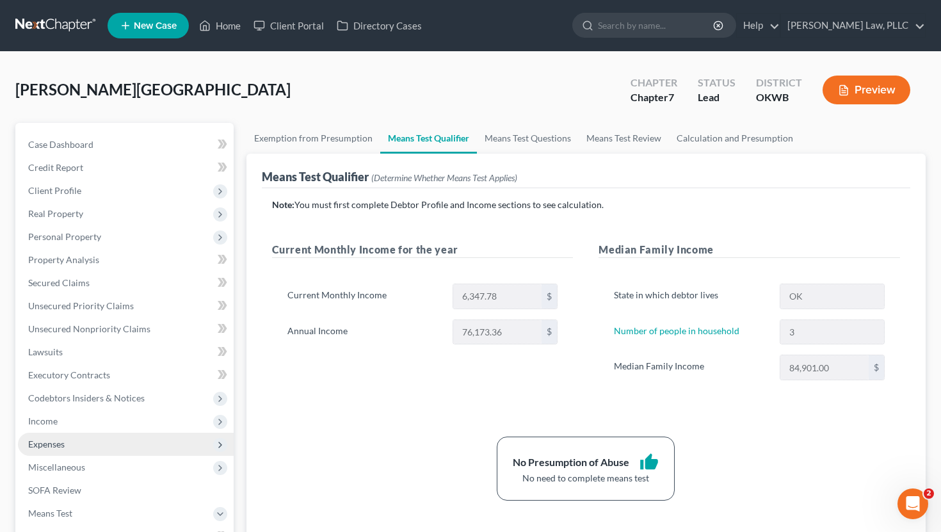
click at [108, 438] on span "Expenses" at bounding box center [126, 444] width 216 height 23
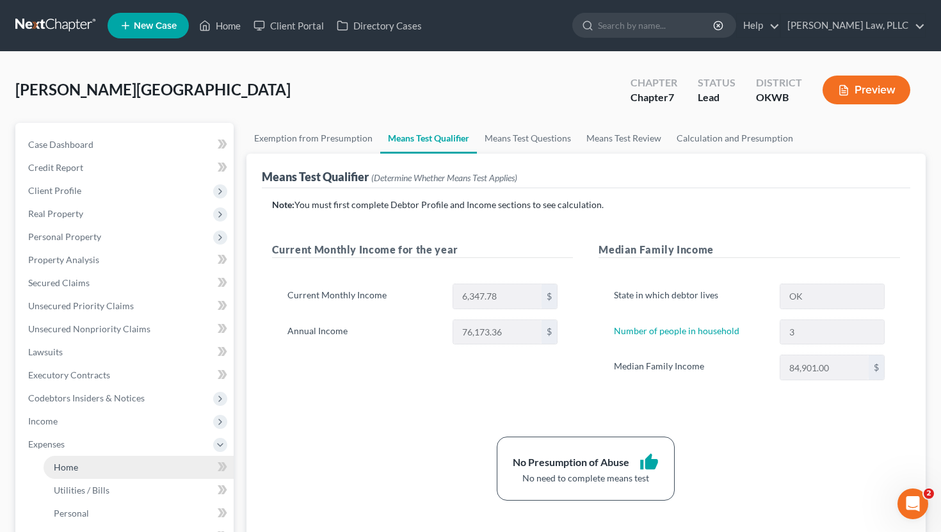
click at [95, 462] on link "Home" at bounding box center [139, 467] width 190 height 23
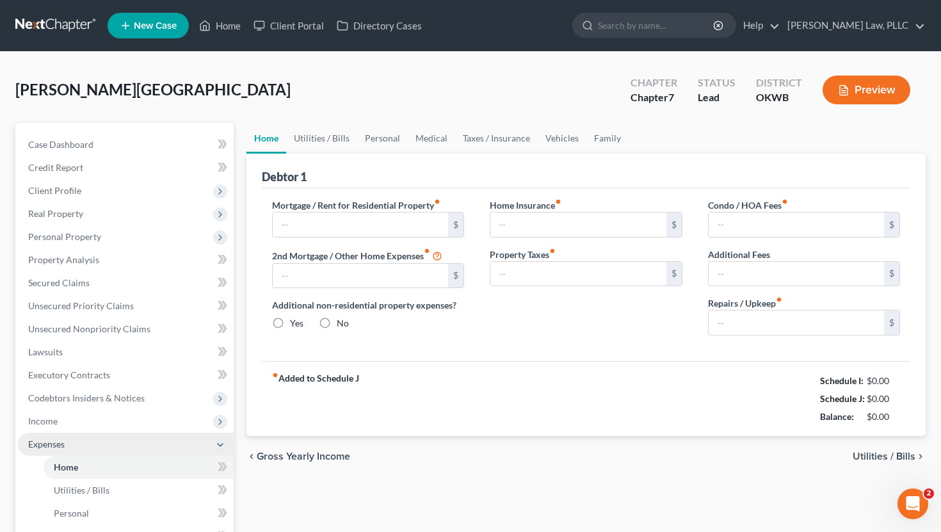
type input "1,000.00"
type input "0.00"
radio input "true"
type input "0.00"
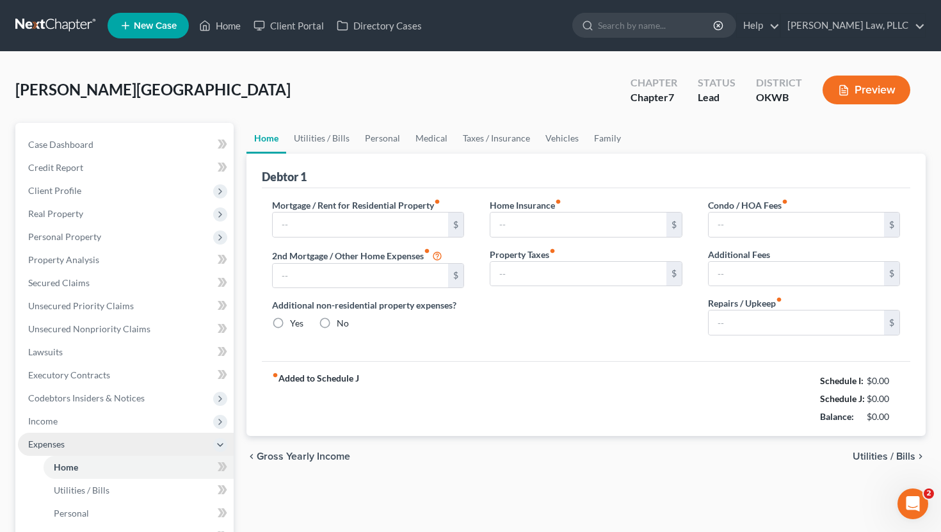
type input "0.00"
type input "125.00"
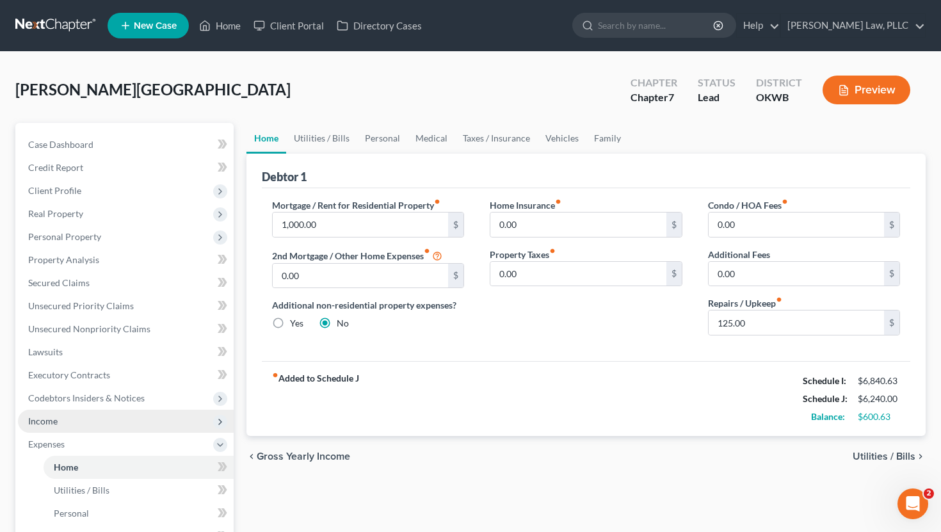
click at [92, 412] on span "Income" at bounding box center [126, 421] width 216 height 23
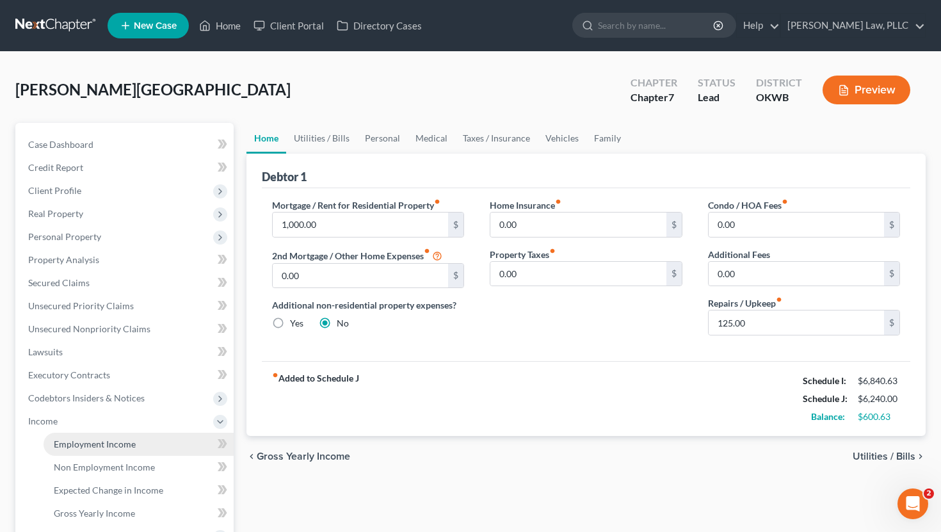
click at [115, 444] on span "Employment Income" at bounding box center [95, 443] width 82 height 11
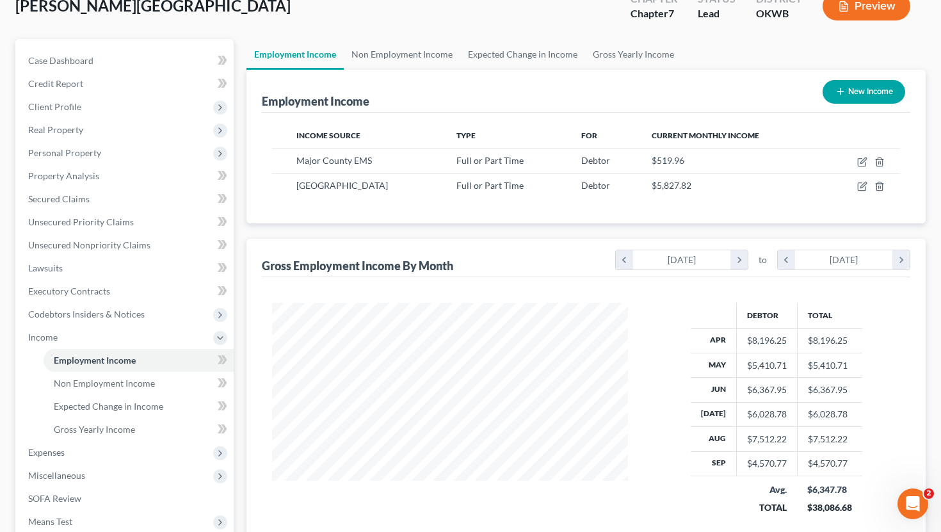
scroll to position [86, 0]
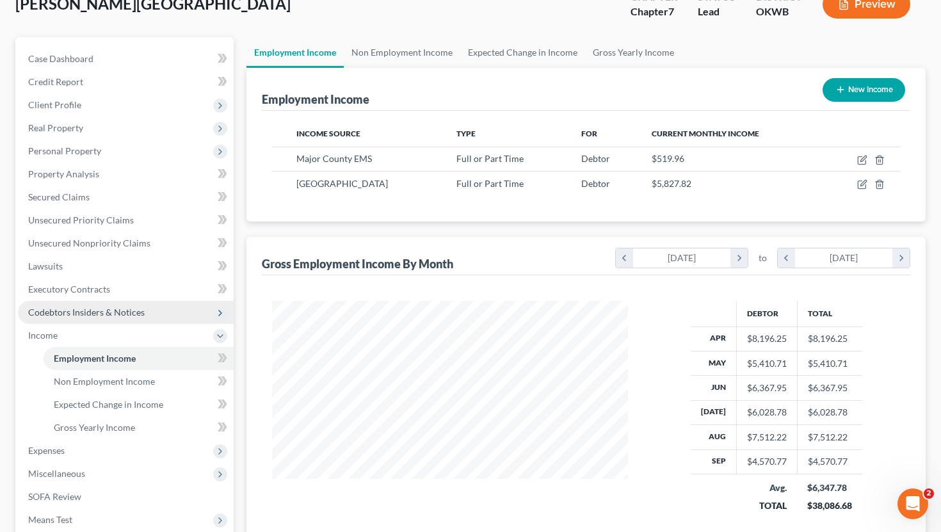
click at [110, 314] on span "Codebtors Insiders & Notices" at bounding box center [86, 312] width 116 height 11
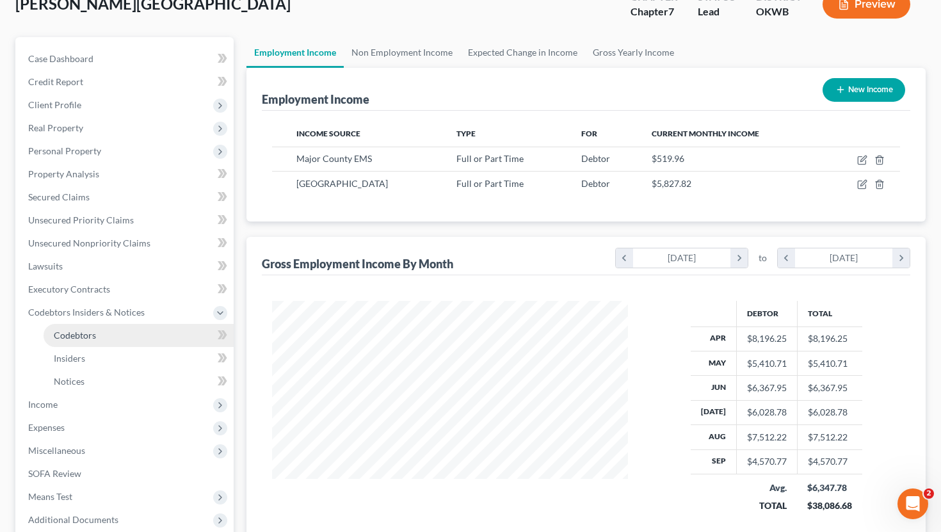
click at [129, 328] on link "Codebtors" at bounding box center [139, 335] width 190 height 23
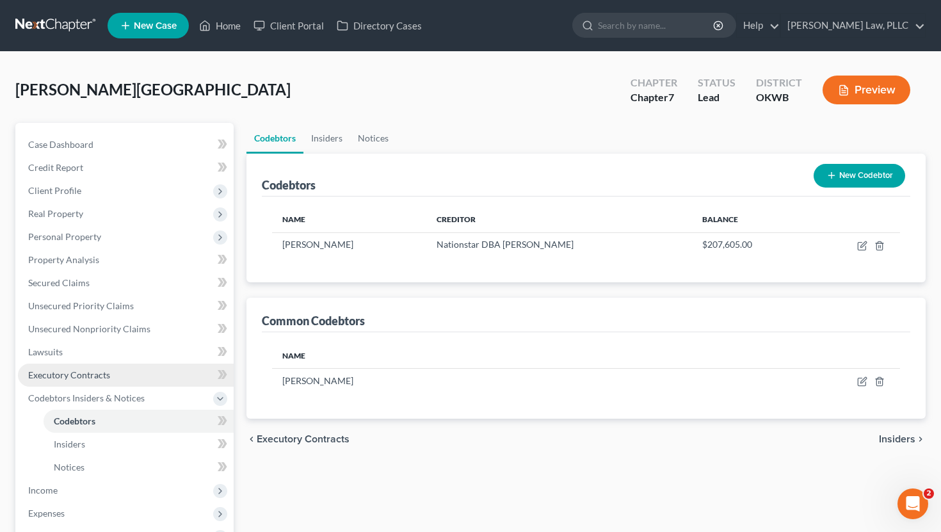
click at [143, 371] on link "Executory Contracts" at bounding box center [126, 375] width 216 height 23
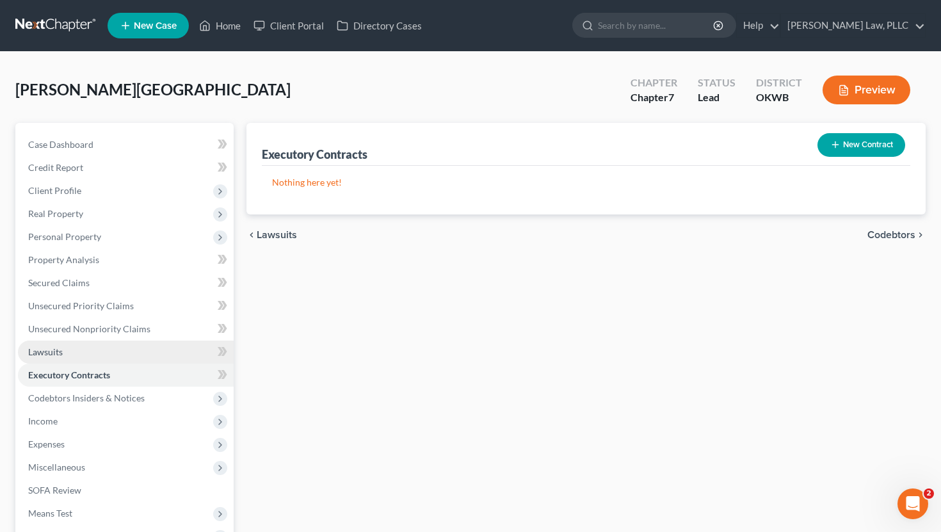
click at [143, 355] on link "Lawsuits" at bounding box center [126, 351] width 216 height 23
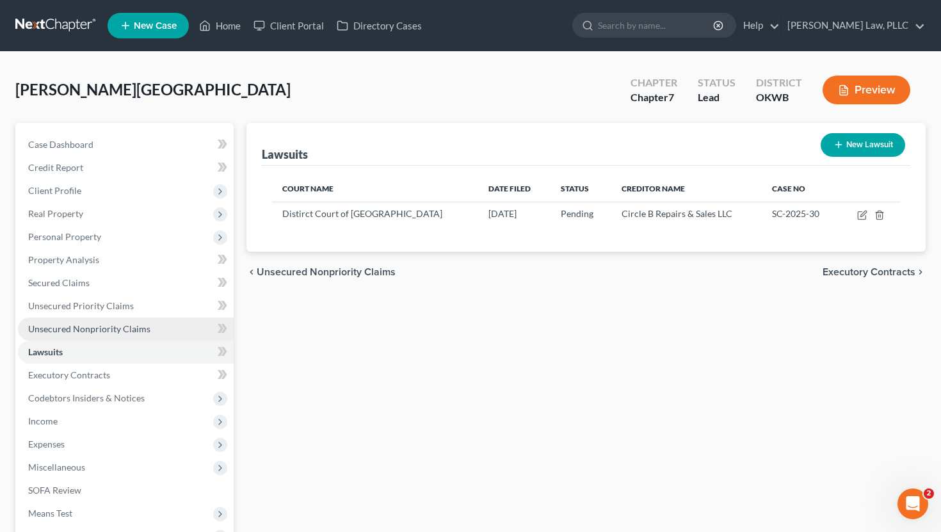
click at [162, 332] on link "Unsecured Nonpriority Claims" at bounding box center [126, 328] width 216 height 23
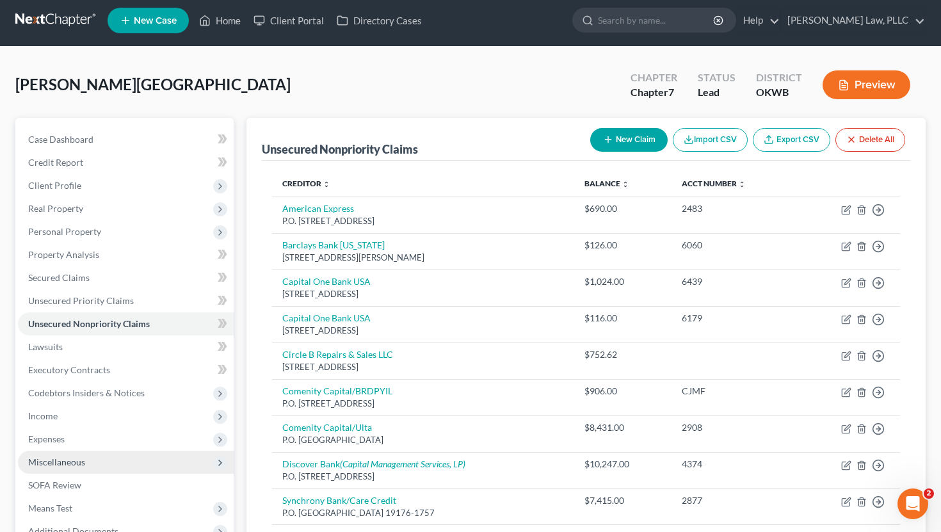
scroll to position [282, 0]
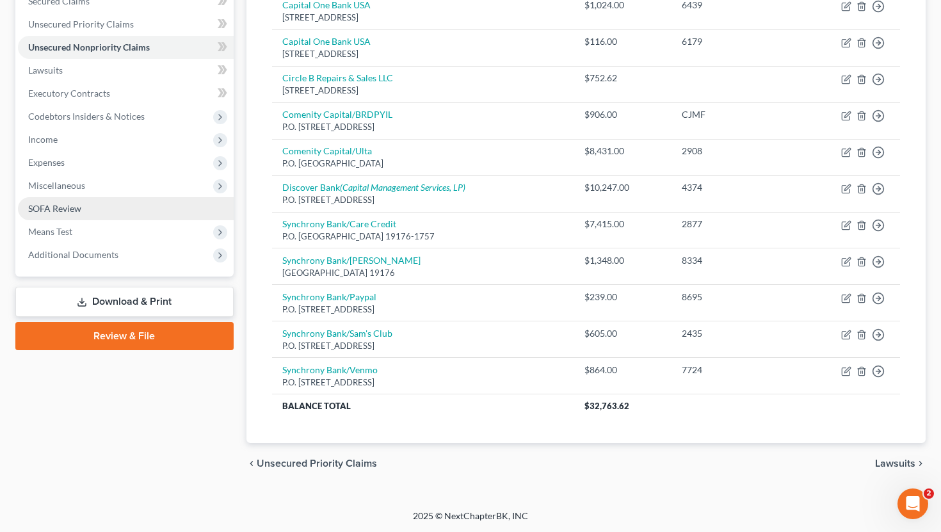
click at [93, 210] on link "SOFA Review" at bounding box center [126, 208] width 216 height 23
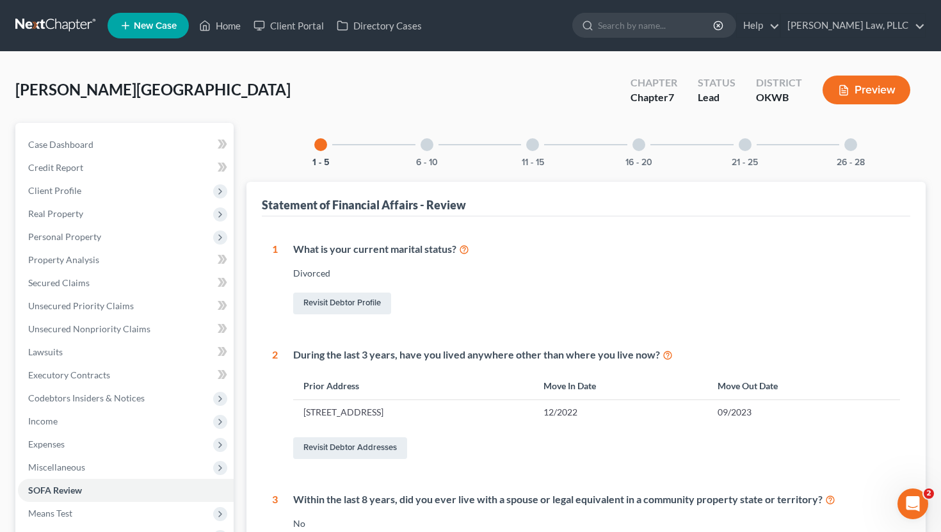
click at [886, 88] on button "Preview" at bounding box center [866, 90] width 88 height 29
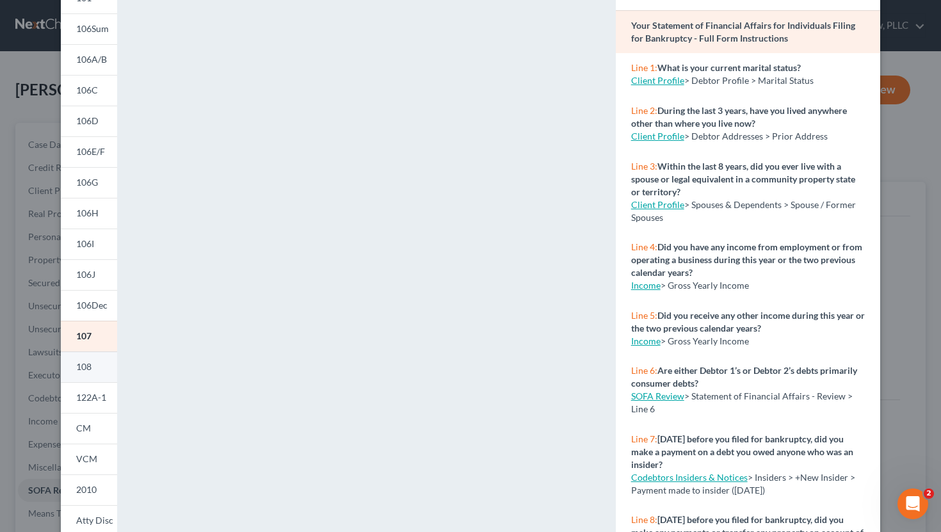
scroll to position [99, 0]
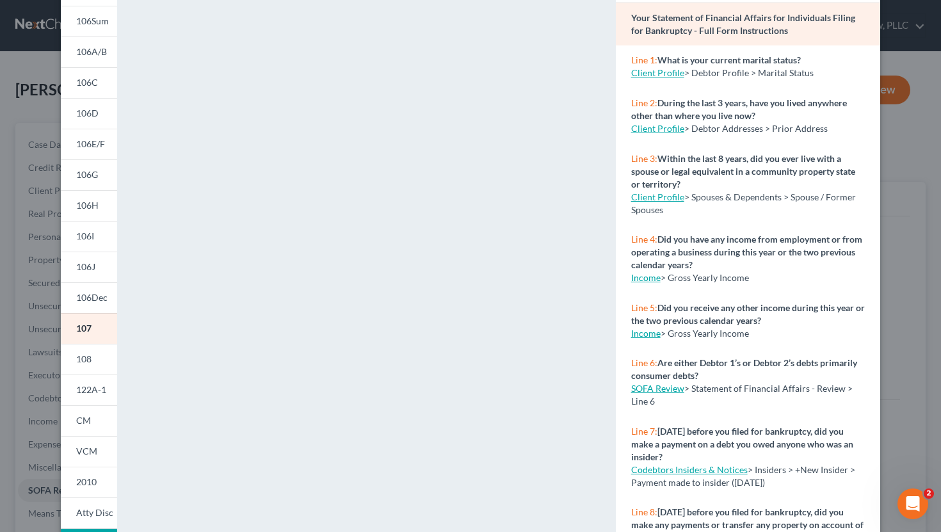
click at [913, 321] on div "Petition Preview Your Statement of Financial Affairs for Individuals Filing for…" at bounding box center [470, 266] width 941 height 532
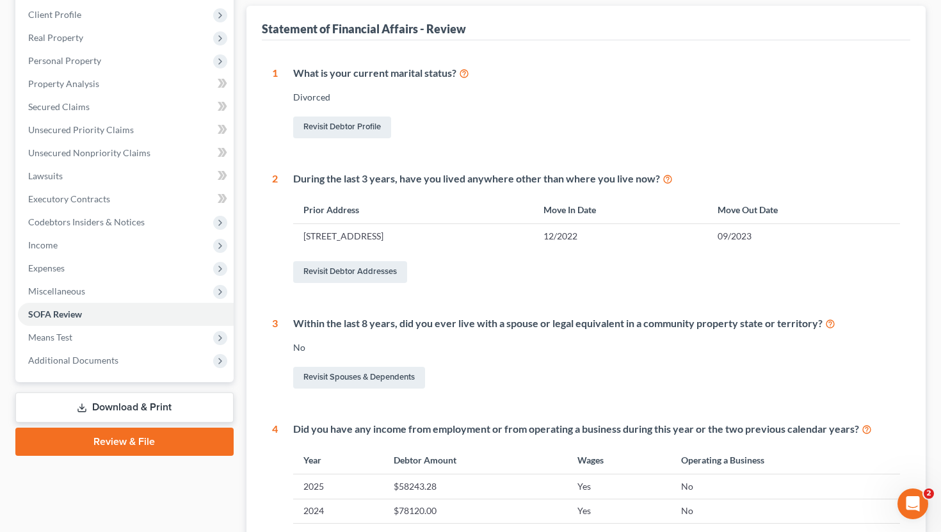
scroll to position [69, 0]
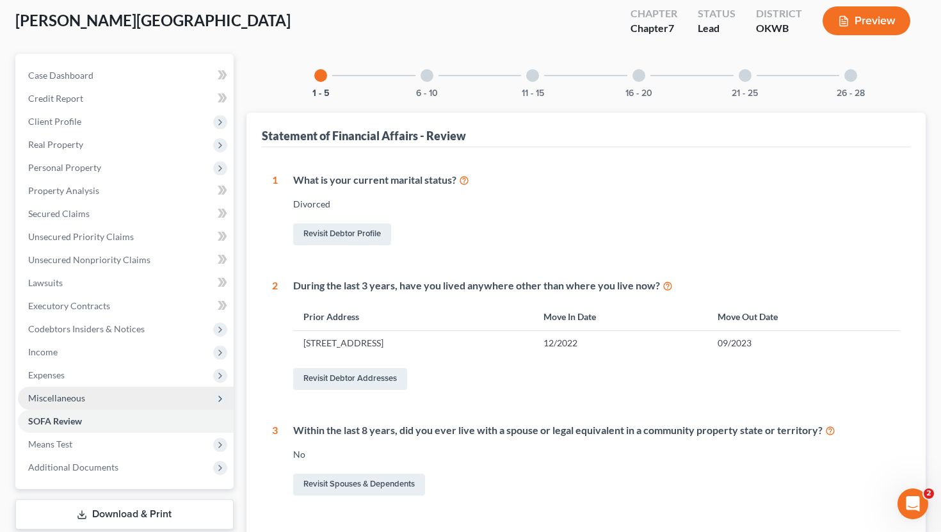
click at [154, 400] on span "Miscellaneous" at bounding box center [126, 398] width 216 height 23
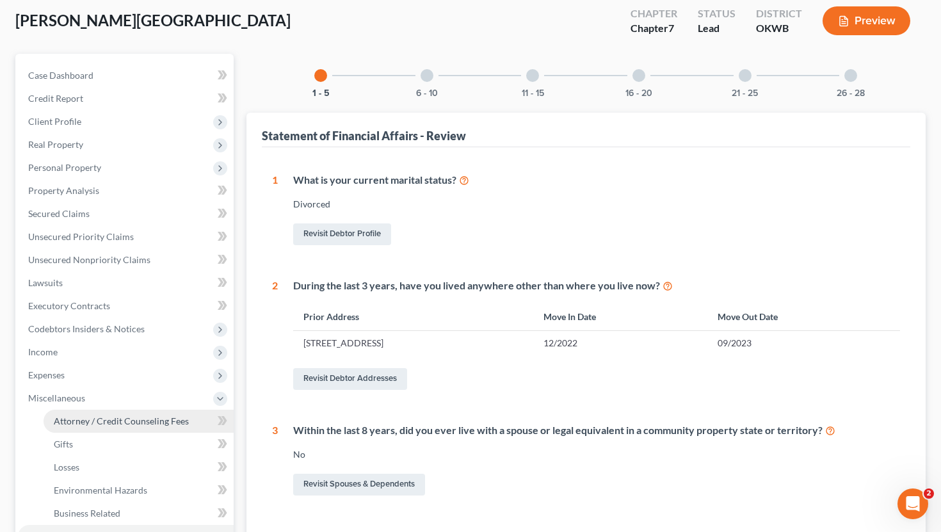
click at [134, 418] on span "Attorney / Credit Counseling Fees" at bounding box center [121, 420] width 135 height 11
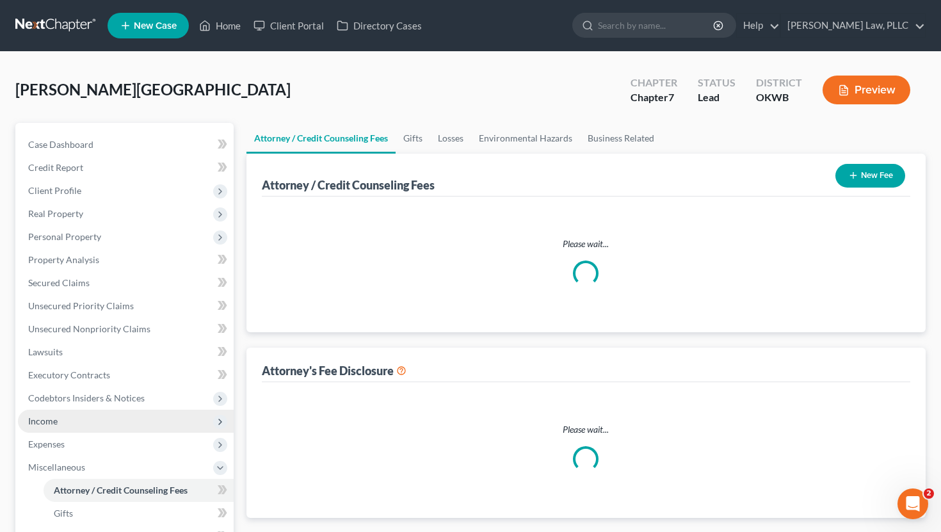
select select "0"
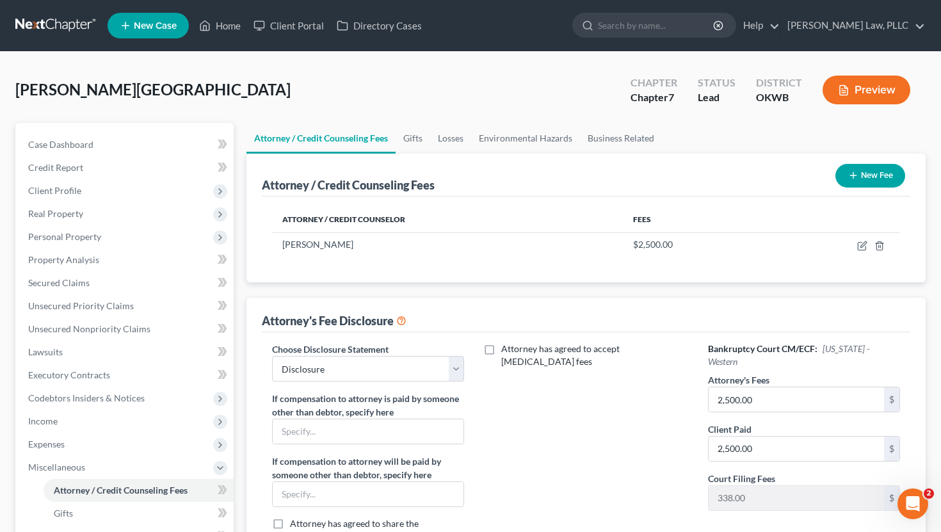
scroll to position [23, 0]
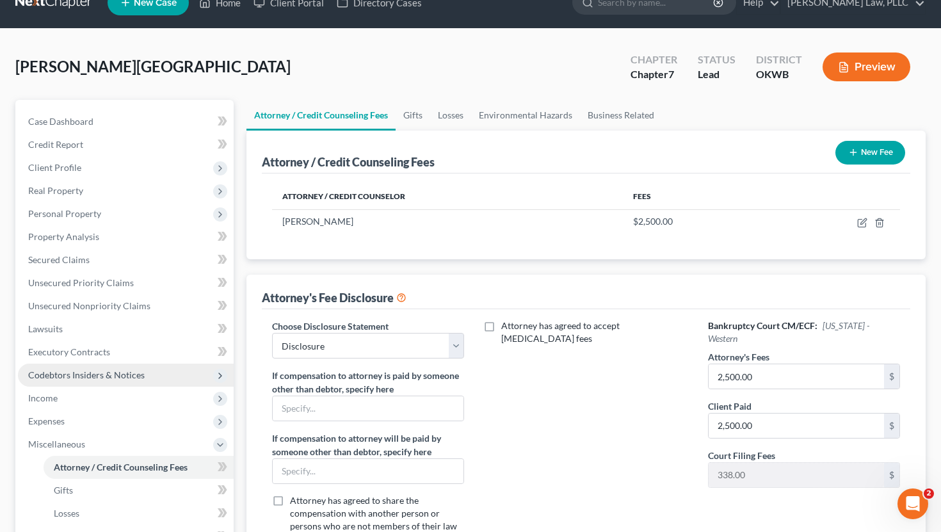
click at [130, 379] on span "Codebtors Insiders & Notices" at bounding box center [86, 374] width 116 height 11
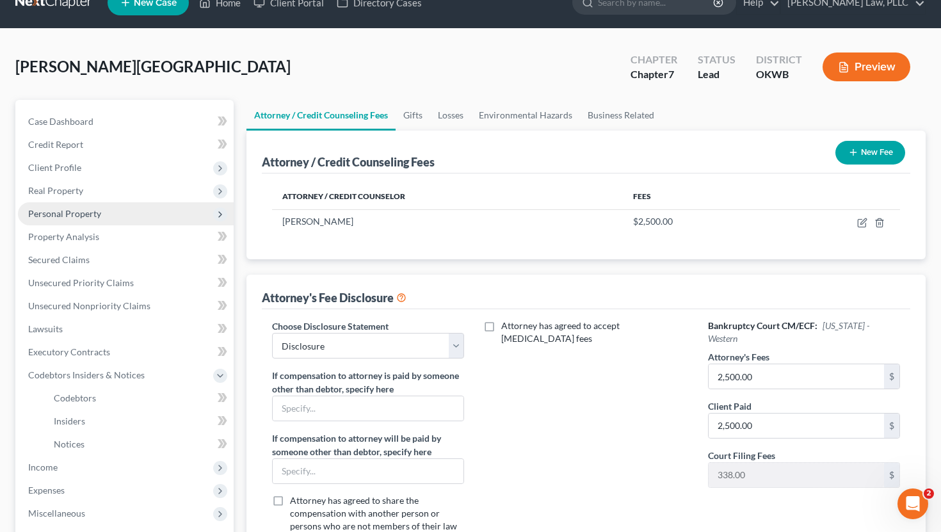
click at [100, 213] on span "Personal Property" at bounding box center [126, 213] width 216 height 23
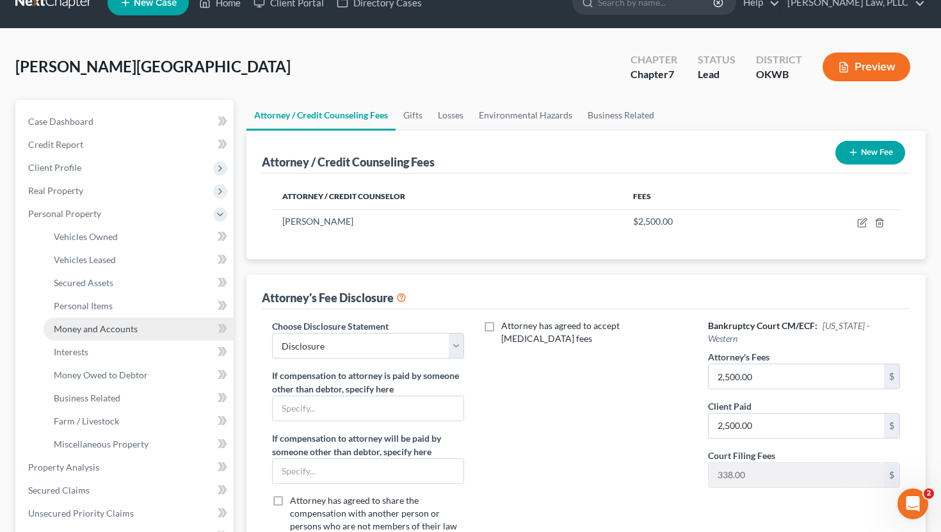
click at [88, 334] on link "Money and Accounts" at bounding box center [139, 328] width 190 height 23
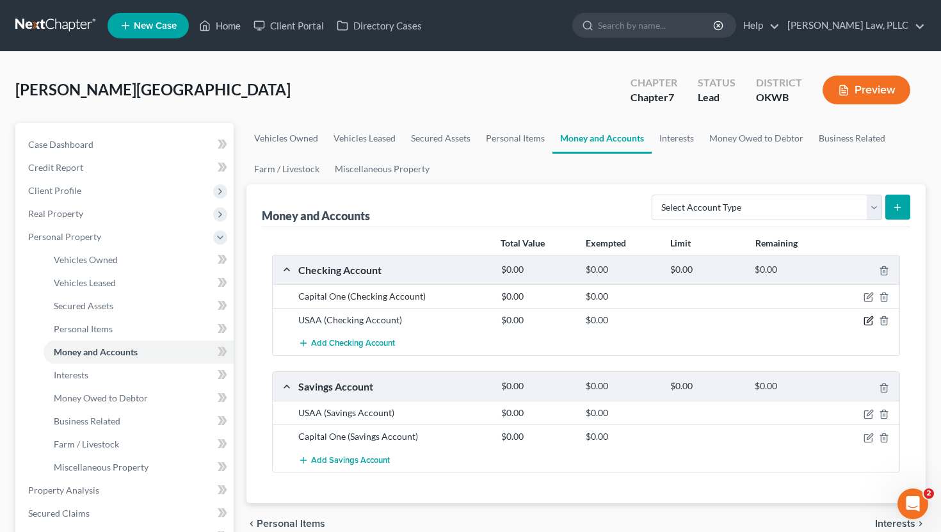
click at [869, 318] on icon "button" at bounding box center [870, 320] width 6 height 6
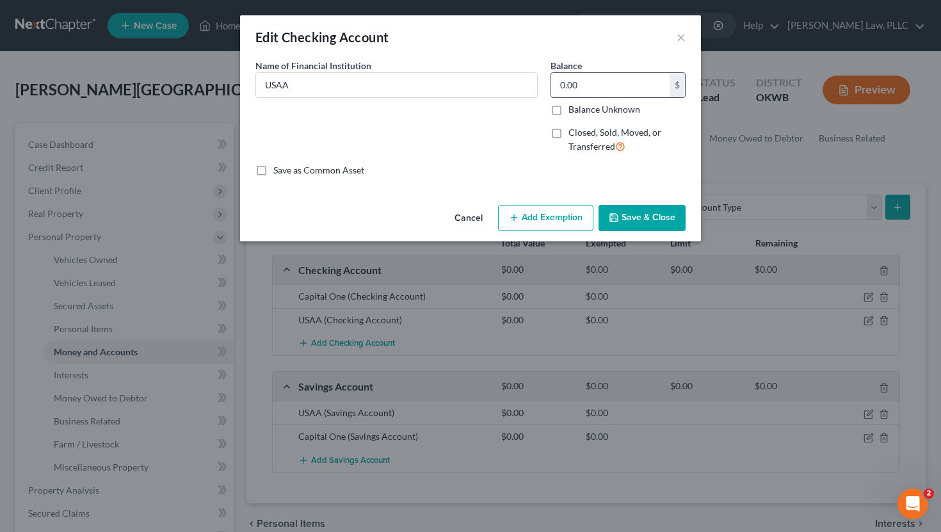
click at [609, 95] on input "0.00" at bounding box center [610, 85] width 118 height 24
type input "285.90"
click at [661, 196] on div "An exemption set must first be selected from the Filing Information section. Co…" at bounding box center [470, 129] width 461 height 141
click at [650, 214] on button "Save & Close" at bounding box center [641, 218] width 87 height 27
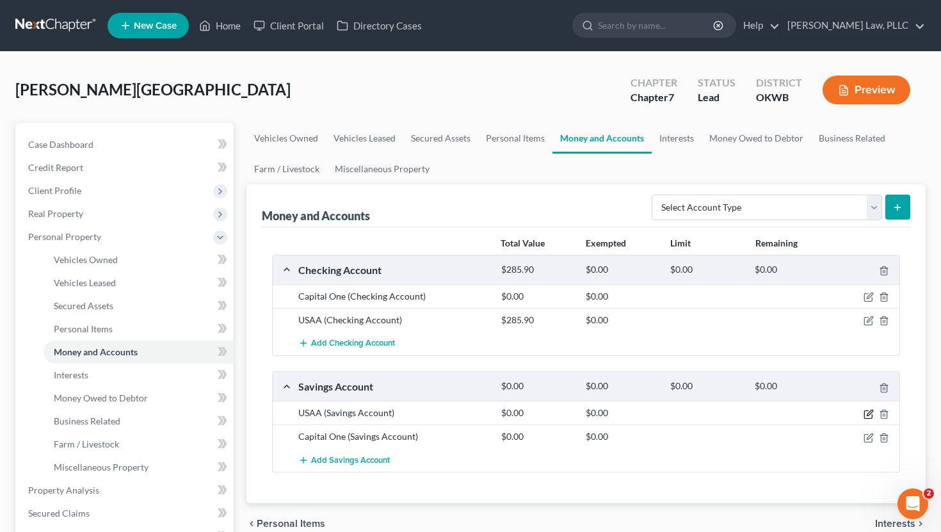
click at [867, 413] on icon "button" at bounding box center [868, 414] width 10 height 10
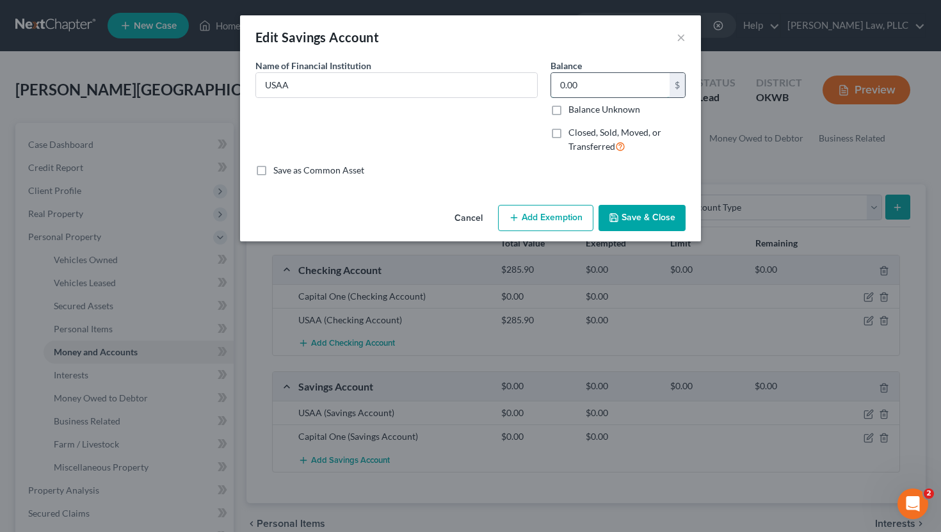
click at [621, 90] on input "0.00" at bounding box center [610, 85] width 118 height 24
type input "0.85"
click at [631, 221] on button "Save & Close" at bounding box center [641, 218] width 87 height 27
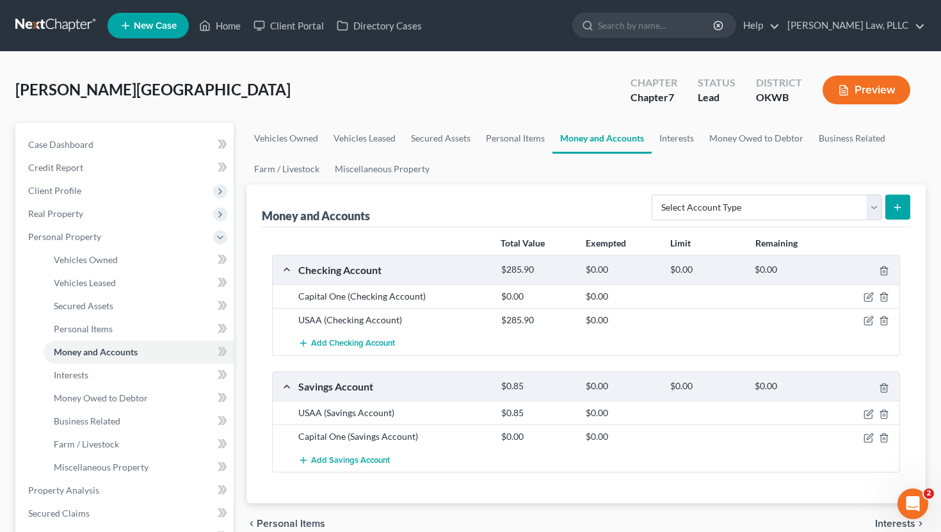
scroll to position [4, 0]
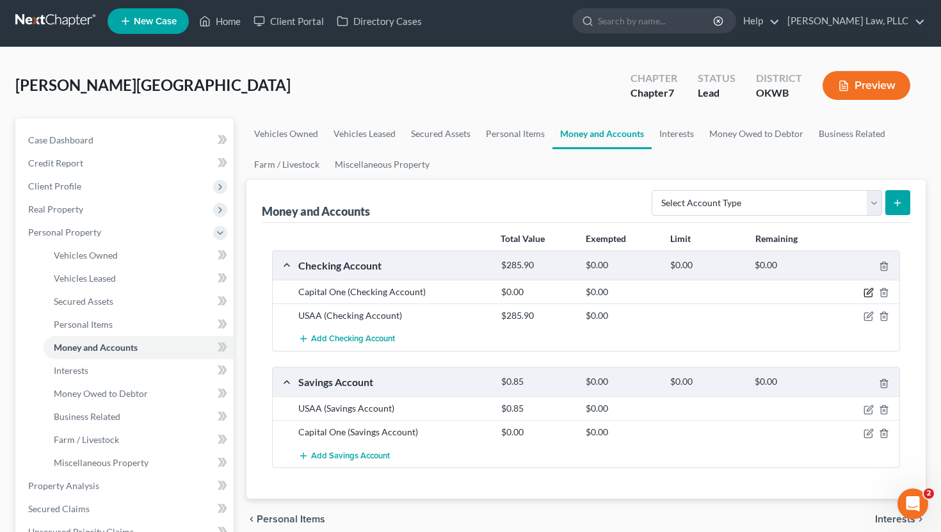
click at [867, 291] on icon "button" at bounding box center [868, 292] width 10 height 10
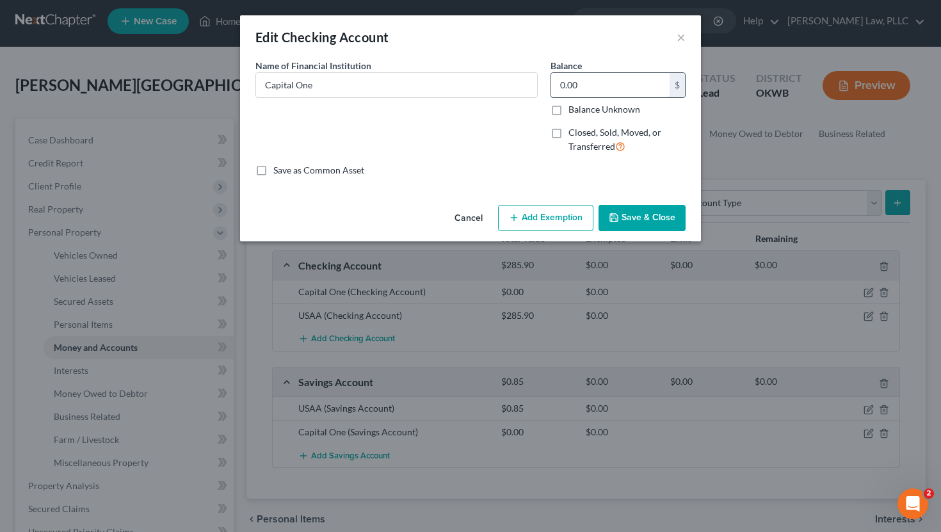
click at [602, 86] on input "0.00" at bounding box center [610, 85] width 118 height 24
type input "36.69"
click at [623, 216] on button "Save & Close" at bounding box center [641, 218] width 87 height 27
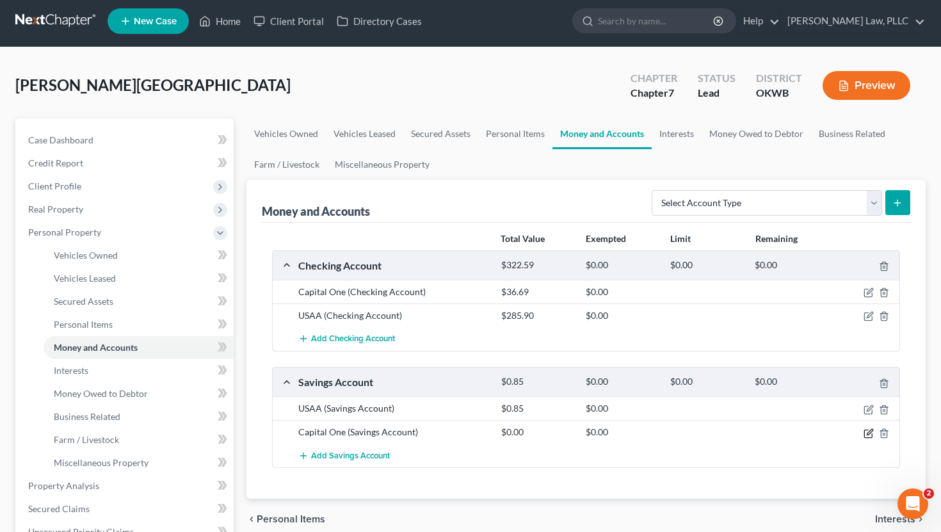
click at [867, 434] on icon "button" at bounding box center [870, 432] width 6 height 6
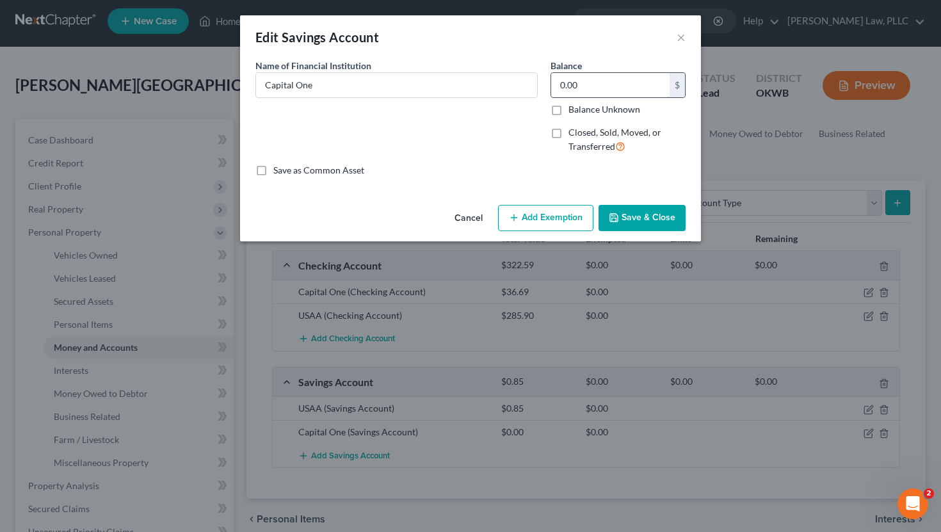
click at [574, 78] on input "0.00" at bounding box center [610, 85] width 118 height 24
click at [575, 80] on input "0.00" at bounding box center [610, 85] width 118 height 24
type input "1,104.67"
click at [659, 225] on button "Save & Close" at bounding box center [641, 218] width 87 height 27
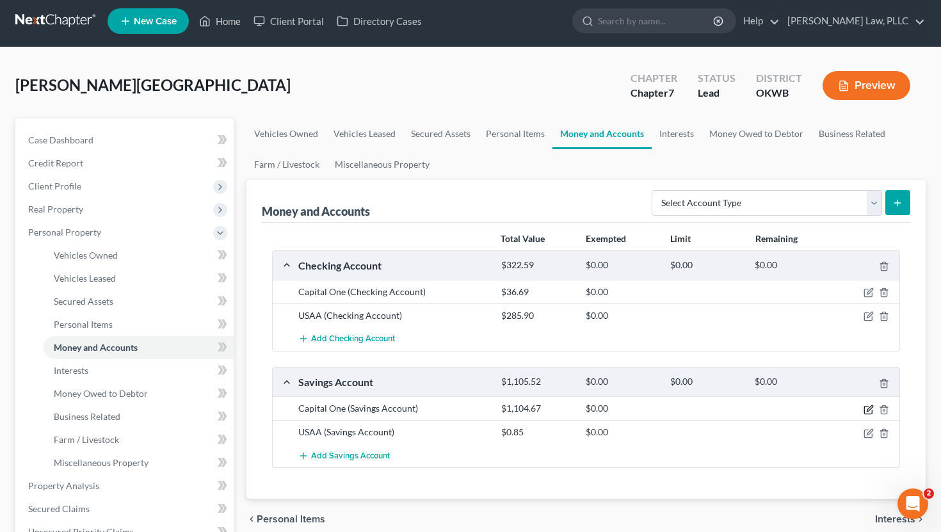
click at [869, 409] on icon "button" at bounding box center [870, 408] width 6 height 6
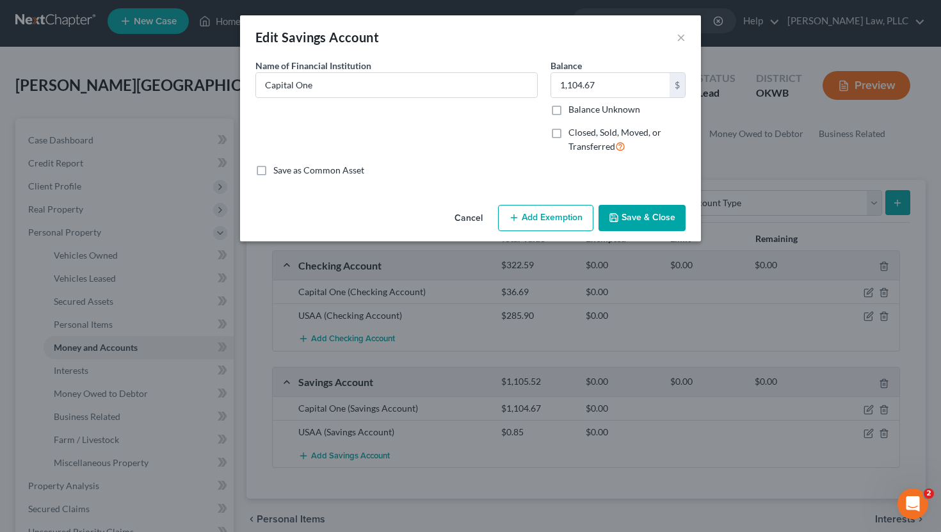
click at [531, 220] on button "Add Exemption" at bounding box center [545, 218] width 95 height 27
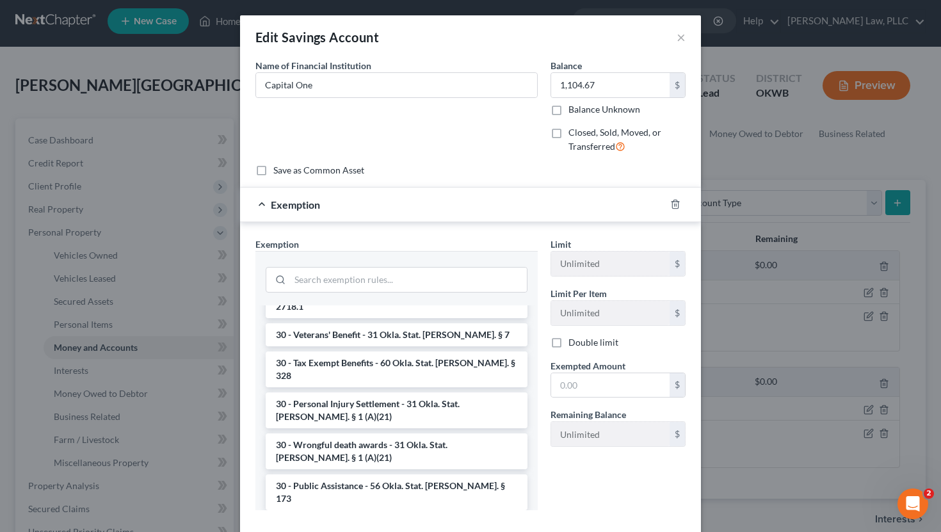
scroll to position [1105, 0]
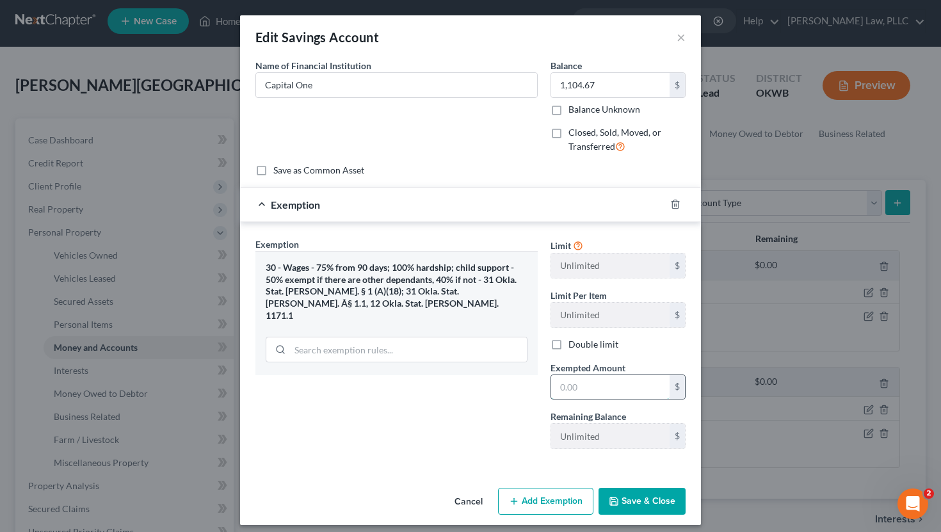
click at [607, 380] on input "text" at bounding box center [610, 387] width 118 height 24
type input "1,104.67"
click at [620, 506] on button "Save & Close" at bounding box center [641, 501] width 87 height 27
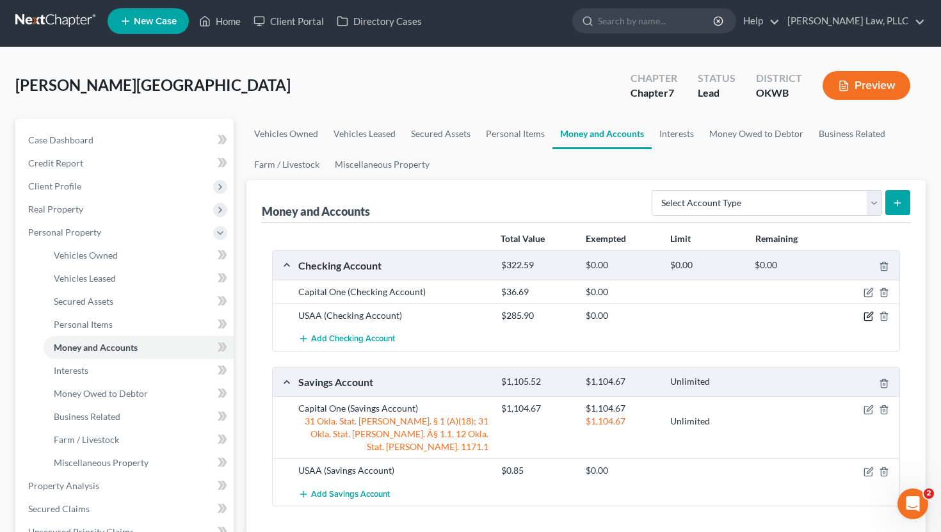
click at [872, 318] on icon "button" at bounding box center [868, 316] width 10 height 10
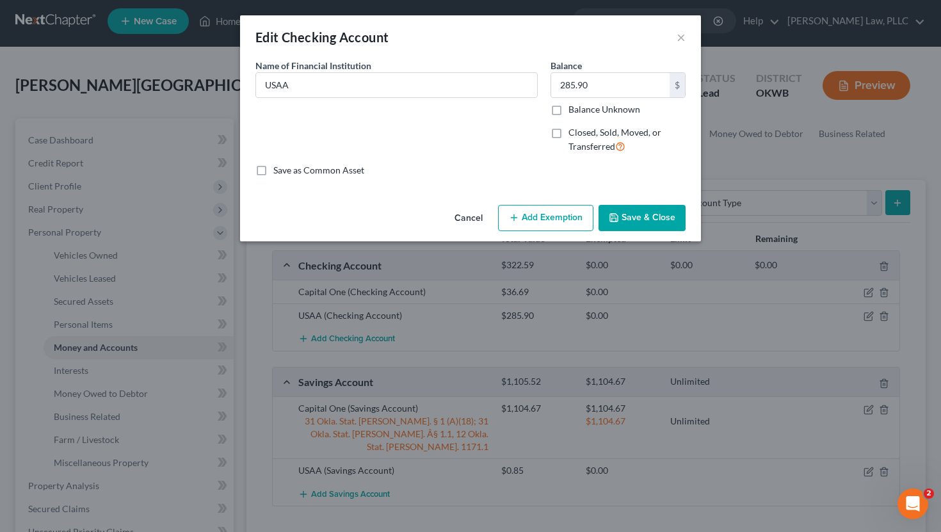
click at [563, 210] on button "Add Exemption" at bounding box center [545, 218] width 95 height 27
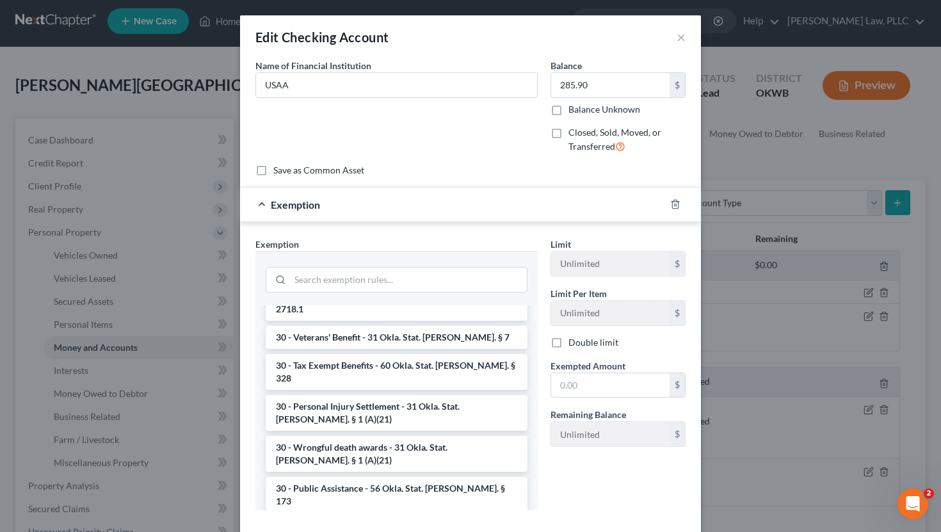
scroll to position [1113, 0]
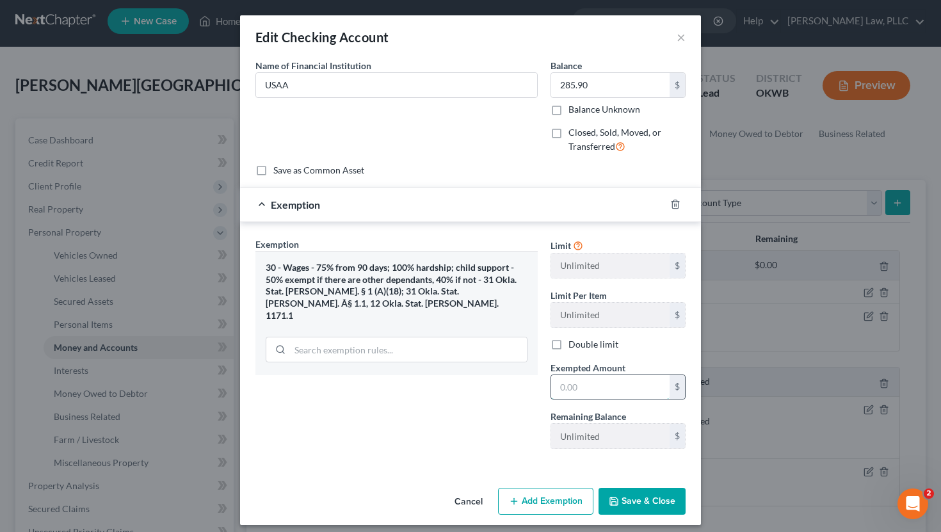
click at [638, 396] on input "text" at bounding box center [610, 387] width 118 height 24
type input "285.90"
click at [667, 504] on button "Save & Close" at bounding box center [641, 501] width 87 height 27
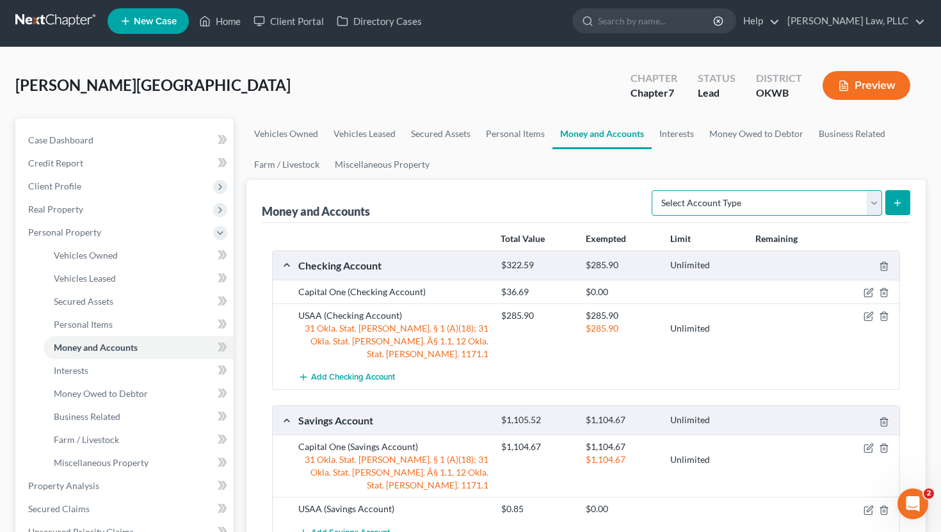
click at [812, 213] on select "Select Account Type Brokerage Cash on Hand Certificates of Deposit Checking Acc…" at bounding box center [767, 203] width 230 height 26
select select "checking"
click at [654, 190] on select "Select Account Type Brokerage Cash on Hand Certificates of Deposit Checking Acc…" at bounding box center [767, 203] width 230 height 26
click at [893, 196] on button "submit" at bounding box center [897, 202] width 25 height 25
click at [897, 203] on icon "submit" at bounding box center [897, 203] width 10 height 10
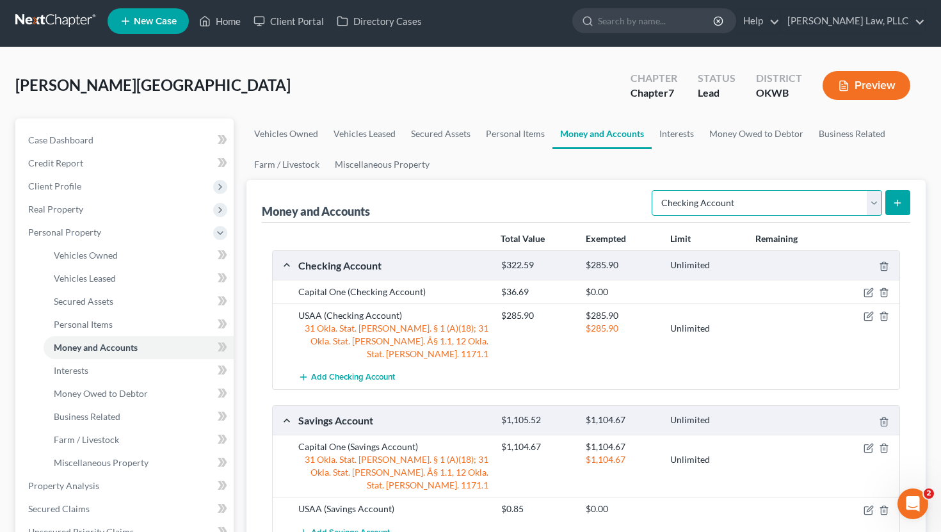
click at [835, 204] on select "Select Account Type Brokerage Cash on Hand Certificates of Deposit Checking Acc…" at bounding box center [767, 203] width 230 height 26
click at [654, 190] on select "Select Account Type Brokerage Cash on Hand Certificates of Deposit Checking Acc…" at bounding box center [767, 203] width 230 height 26
click at [888, 200] on button "submit" at bounding box center [897, 202] width 25 height 25
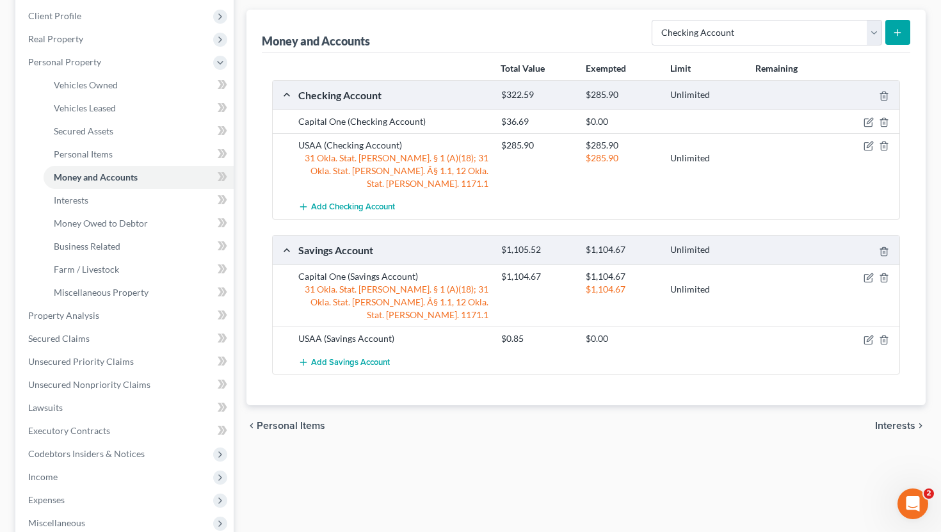
scroll to position [129, 0]
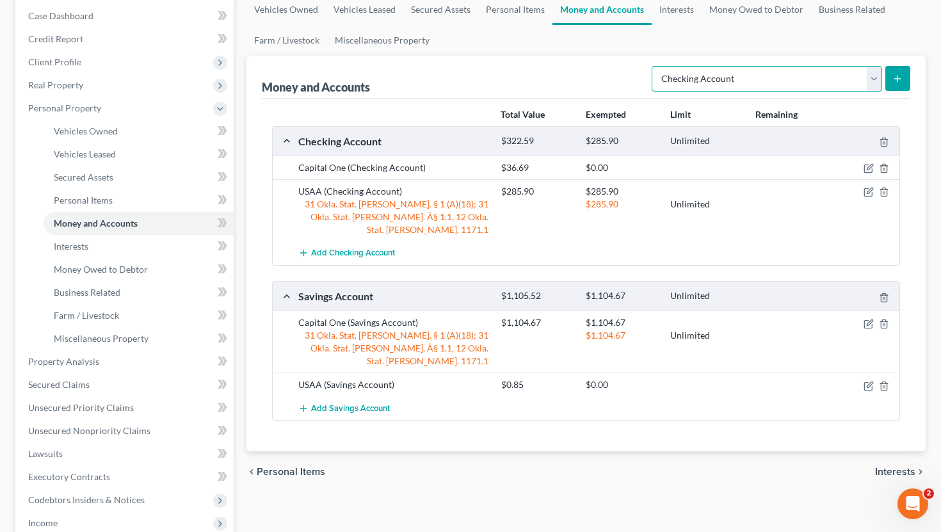
click at [839, 86] on select "Select Account Type Brokerage Cash on Hand Certificates of Deposit Checking Acc…" at bounding box center [767, 79] width 230 height 26
click at [654, 66] on select "Select Account Type Brokerage Cash on Hand Certificates of Deposit Checking Acc…" at bounding box center [767, 79] width 230 height 26
click at [531, 61] on div "Money and Accounts Select Account Type Brokerage Cash on Hand Certificates of D…" at bounding box center [586, 77] width 649 height 43
click at [901, 83] on button "submit" at bounding box center [897, 78] width 25 height 25
click at [369, 248] on span "Add Checking Account" at bounding box center [353, 253] width 84 height 10
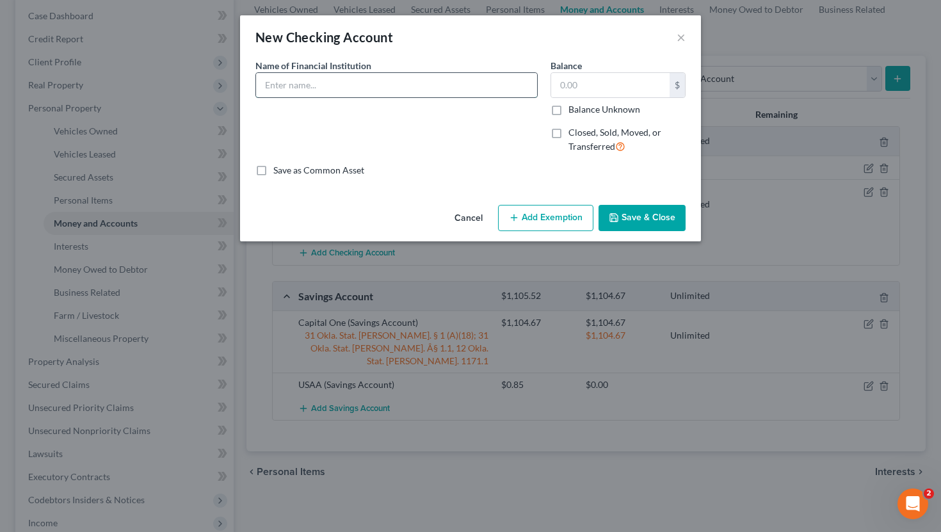
click at [420, 85] on input "text" at bounding box center [396, 85] width 281 height 24
type input "PayPal"
click at [592, 81] on input "text" at bounding box center [610, 85] width 118 height 24
type input "40"
click at [665, 220] on button "Save & Close" at bounding box center [641, 218] width 87 height 27
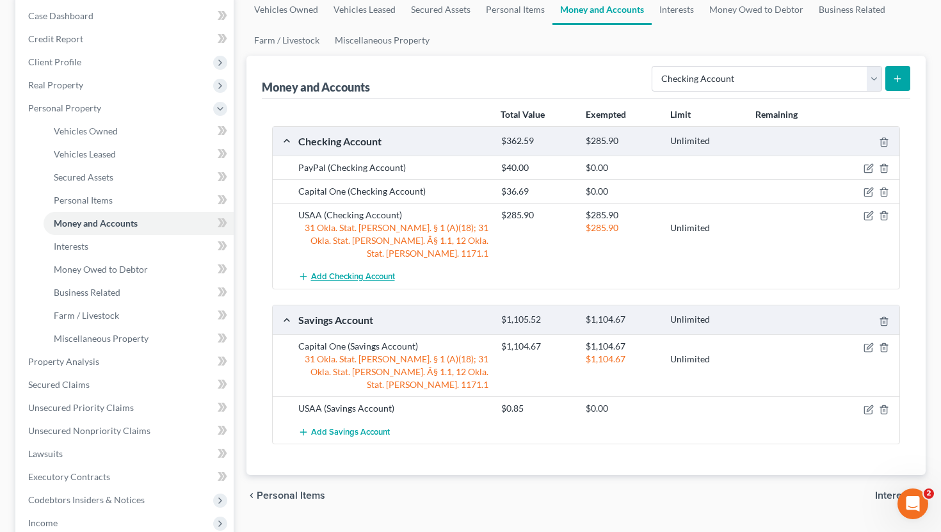
click at [349, 272] on span "Add Checking Account" at bounding box center [353, 277] width 84 height 10
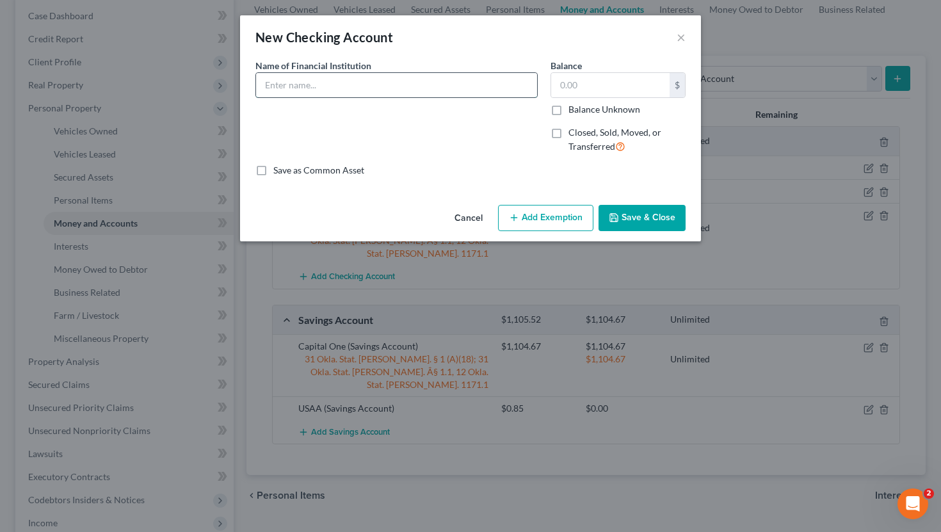
click at [397, 90] on input "text" at bounding box center [396, 85] width 281 height 24
type input "Venmo"
click at [637, 212] on button "Save & Close" at bounding box center [641, 218] width 87 height 27
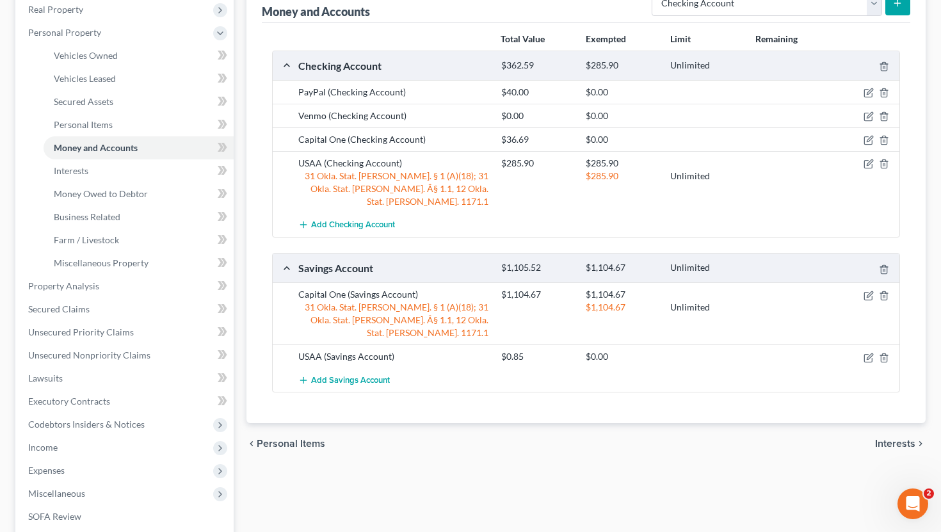
scroll to position [192, 0]
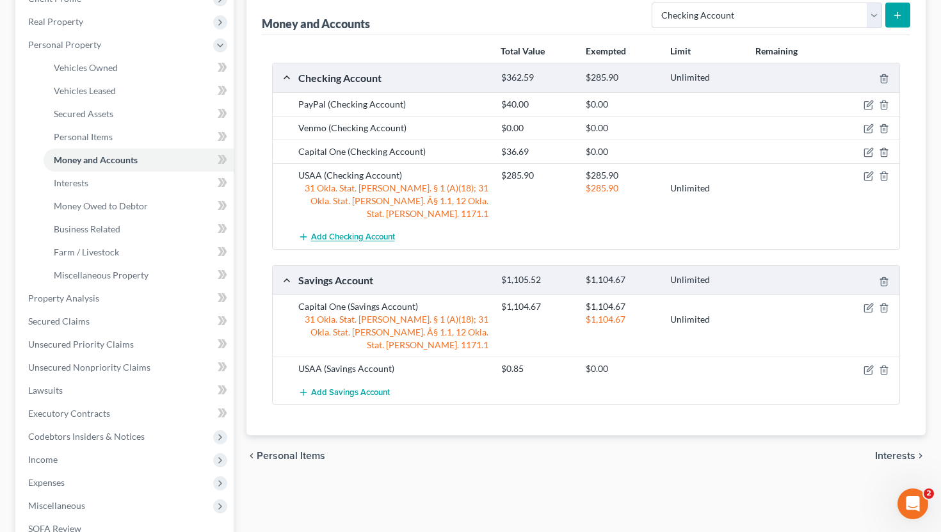
click at [338, 232] on span "Add Checking Account" at bounding box center [353, 237] width 84 height 10
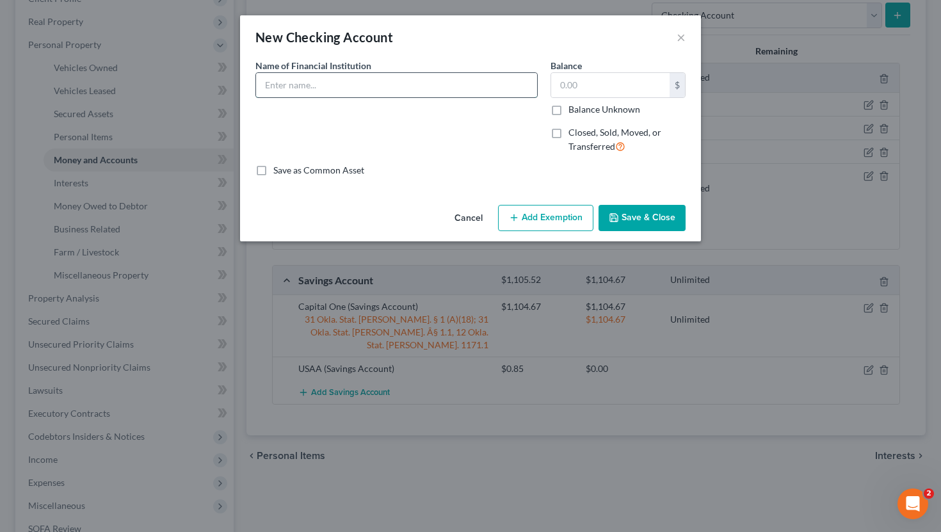
click at [382, 77] on input "text" at bounding box center [396, 85] width 281 height 24
type input "CashApp"
click at [615, 95] on input "text" at bounding box center [610, 85] width 118 height 24
type input "5.84"
click at [661, 220] on button "Save & Close" at bounding box center [641, 218] width 87 height 27
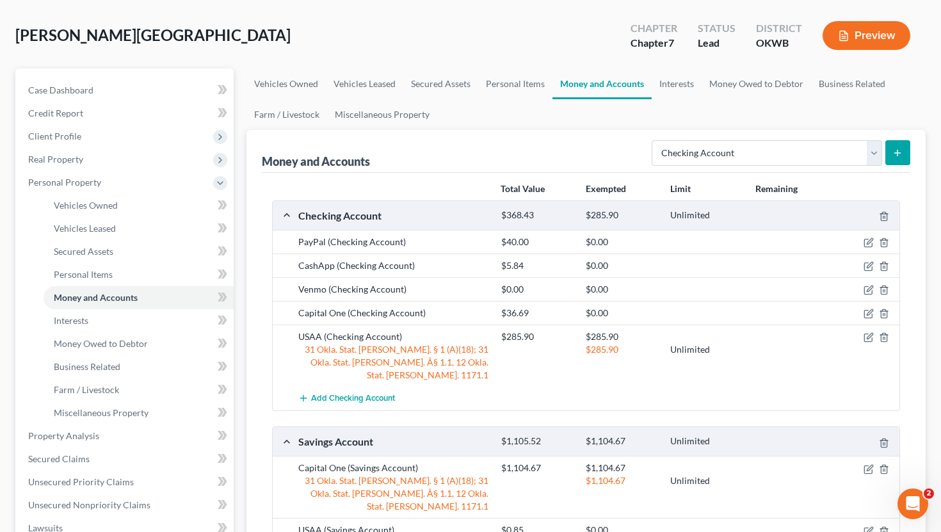
scroll to position [67, 0]
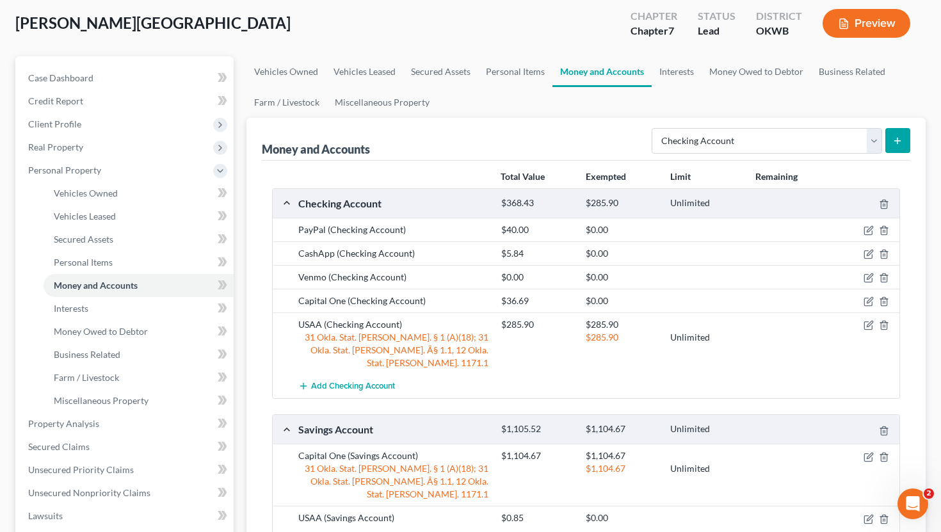
click at [572, 423] on div "$1,105.52" at bounding box center [537, 429] width 84 height 12
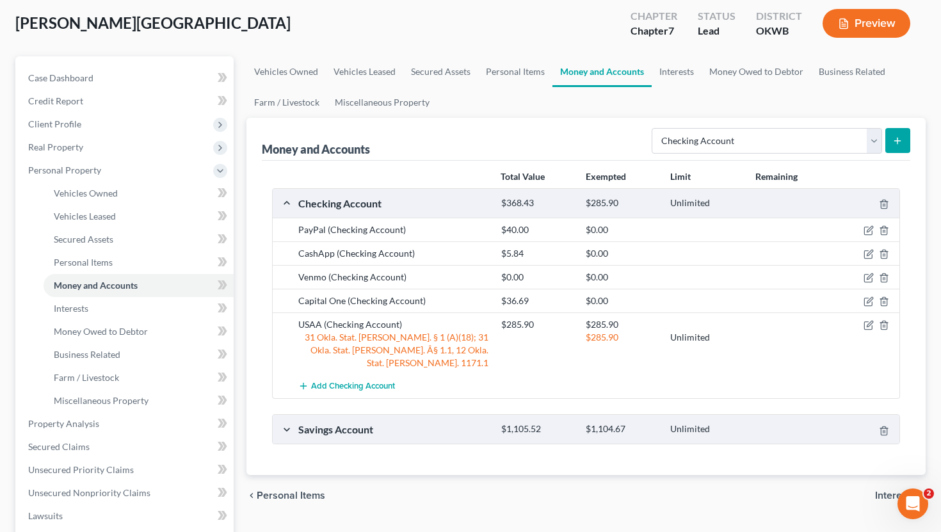
click at [287, 427] on div "Savings Account $1,105.52 $1,104.67 Unlimited" at bounding box center [584, 429] width 622 height 29
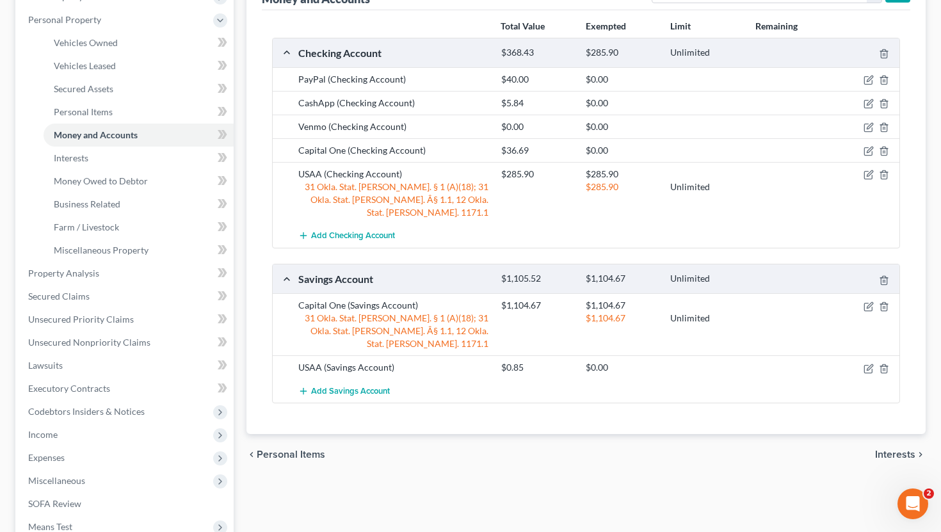
scroll to position [0, 0]
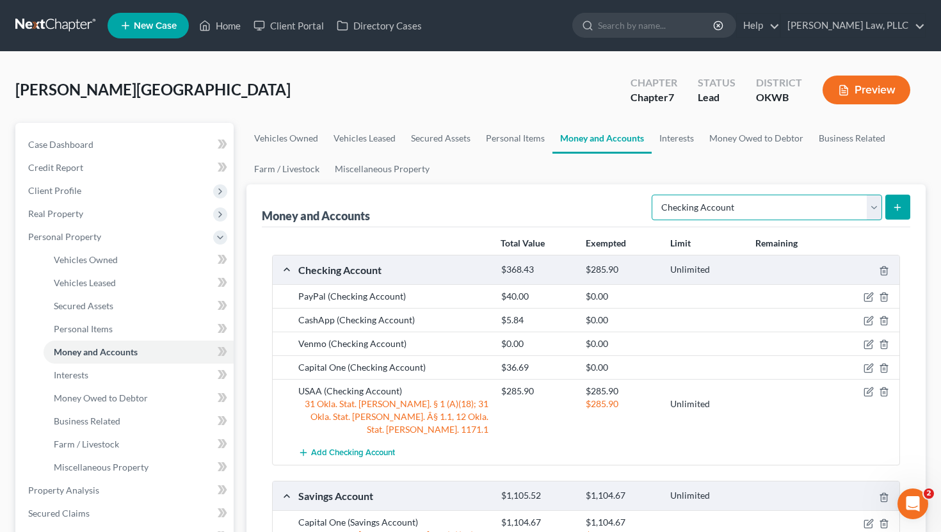
click at [789, 198] on select "Select Account Type Brokerage Cash on Hand Certificates of Deposit Checking Acc…" at bounding box center [767, 208] width 230 height 26
click at [654, 195] on select "Select Account Type Brokerage Cash on Hand Certificates of Deposit Checking Acc…" at bounding box center [767, 208] width 230 height 26
click at [762, 209] on select "Select Account Type Brokerage Cash on Hand Certificates of Deposit Checking Acc…" at bounding box center [767, 208] width 230 height 26
select select "checking"
click at [654, 195] on select "Select Account Type Brokerage Cash on Hand Certificates of Deposit Checking Acc…" at bounding box center [767, 208] width 230 height 26
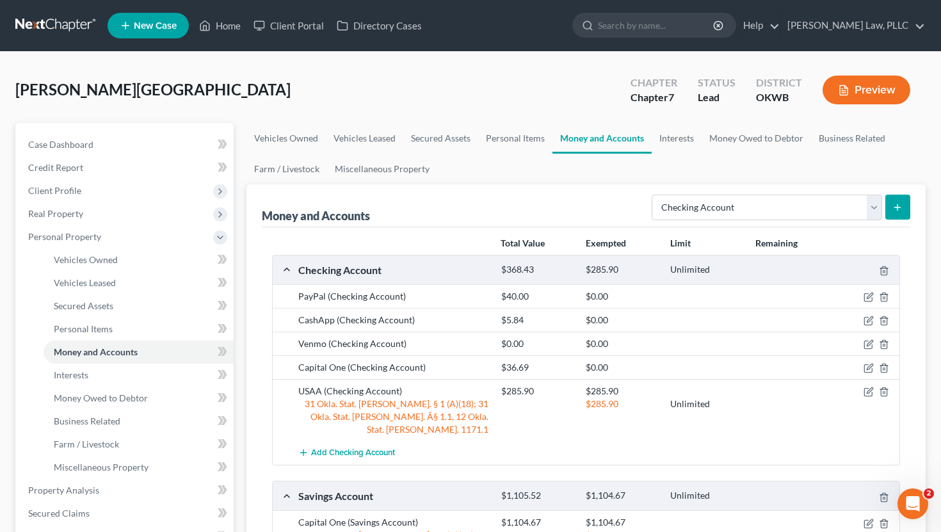
click at [652, 201] on div "Select Account Type Brokerage Cash on Hand Certificates of Deposit Checking Acc…" at bounding box center [778, 206] width 264 height 34
click at [150, 254] on link "Vehicles Owned" at bounding box center [139, 259] width 190 height 23
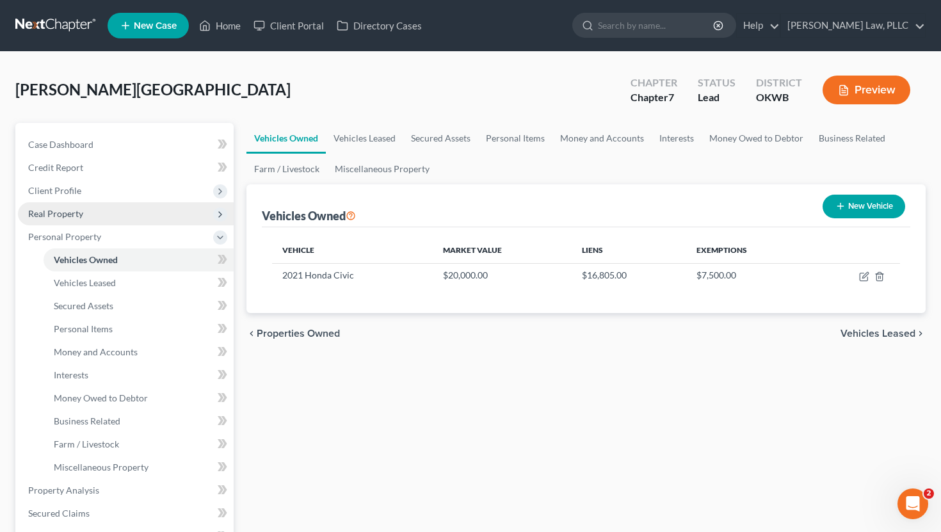
click at [138, 214] on span "Real Property" at bounding box center [126, 213] width 216 height 23
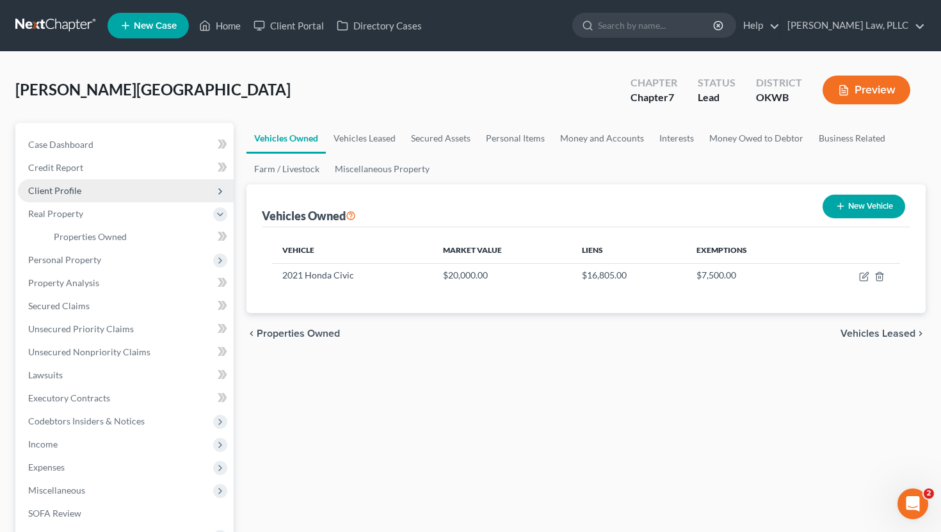
click at [136, 188] on span "Client Profile" at bounding box center [126, 190] width 216 height 23
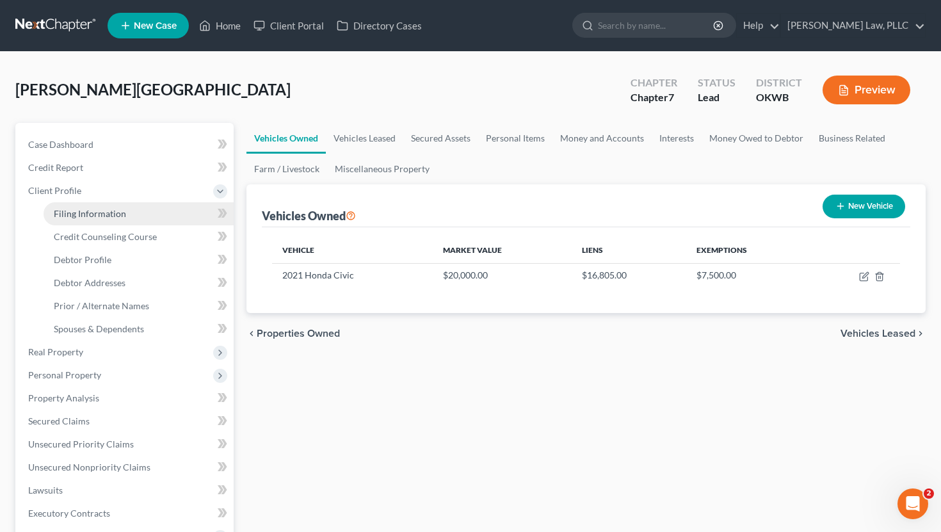
click at [125, 220] on link "Filing Information" at bounding box center [139, 213] width 190 height 23
select select "1"
select select "0"
select select "37"
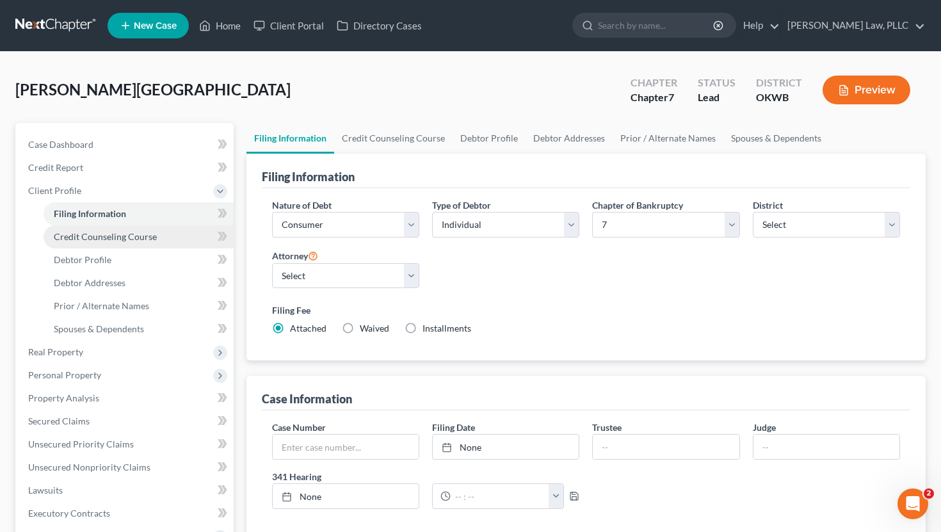
click at [138, 241] on span "Credit Counseling Course" at bounding box center [105, 236] width 103 height 11
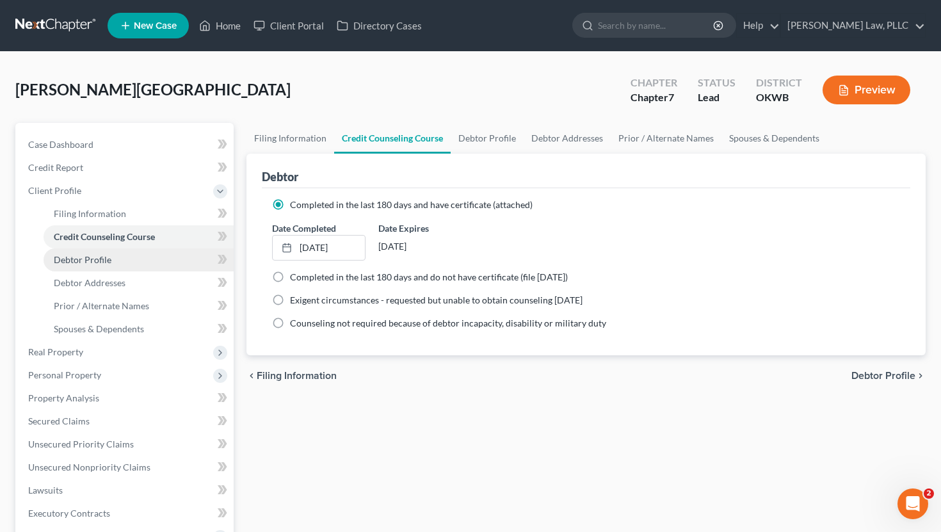
click at [149, 253] on link "Debtor Profile" at bounding box center [139, 259] width 190 height 23
select select "3"
select select "2"
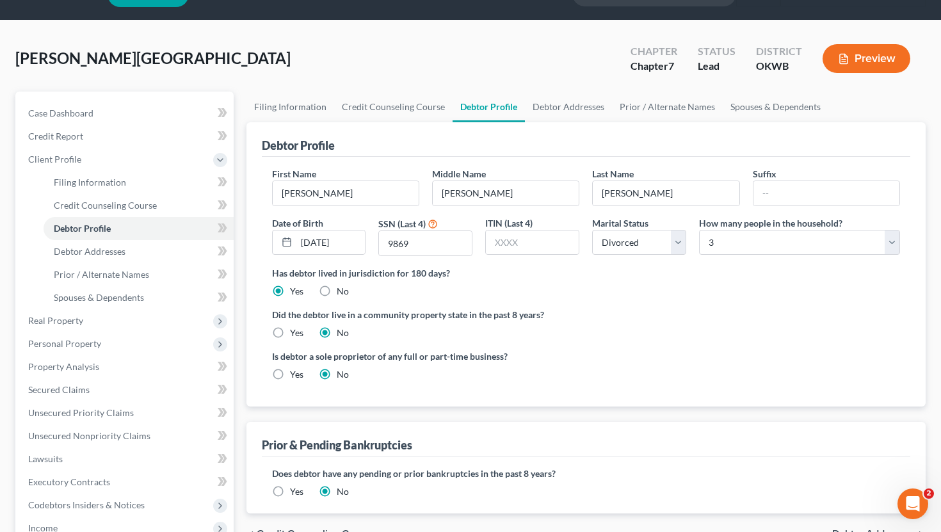
scroll to position [33, 0]
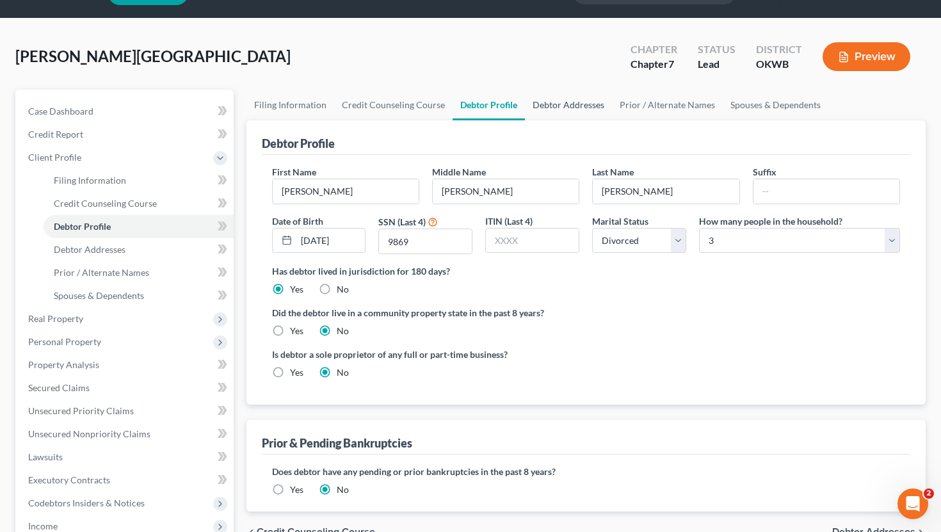
click at [559, 94] on link "Debtor Addresses" at bounding box center [568, 105] width 87 height 31
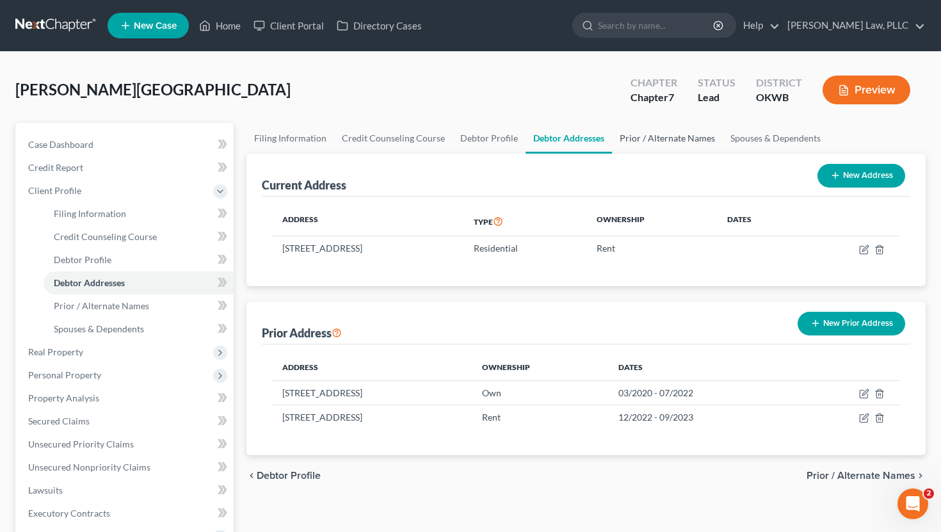
click at [694, 130] on link "Prior / Alternate Names" at bounding box center [667, 138] width 111 height 31
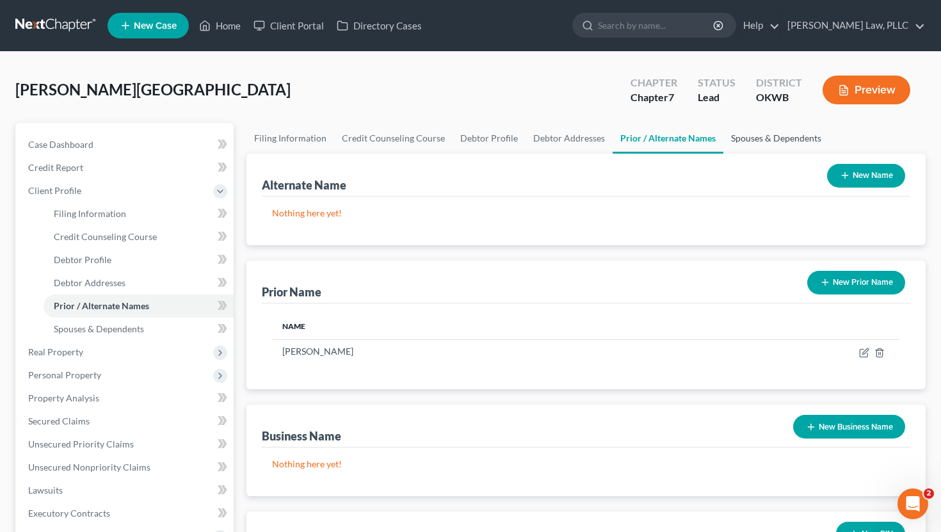
click at [740, 140] on link "Spouses & Dependents" at bounding box center [776, 138] width 106 height 31
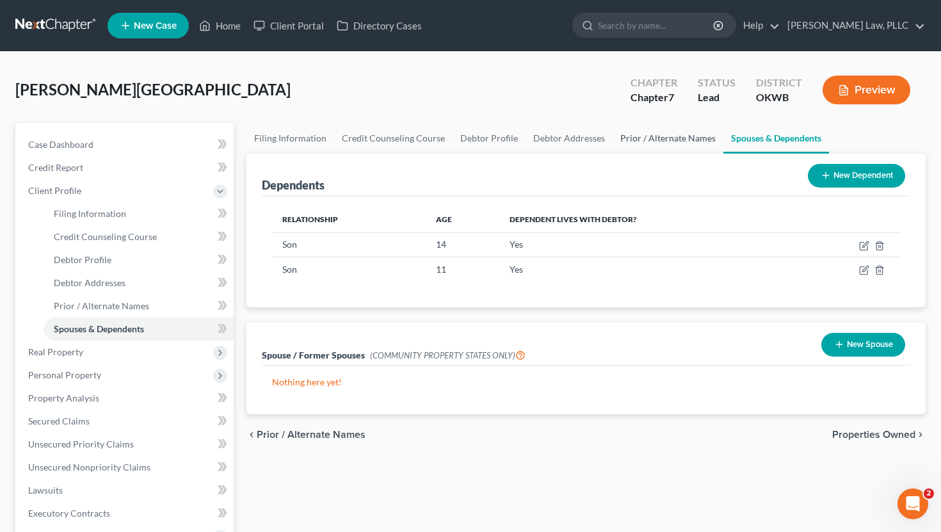
click at [673, 132] on link "Prior / Alternate Names" at bounding box center [668, 138] width 111 height 31
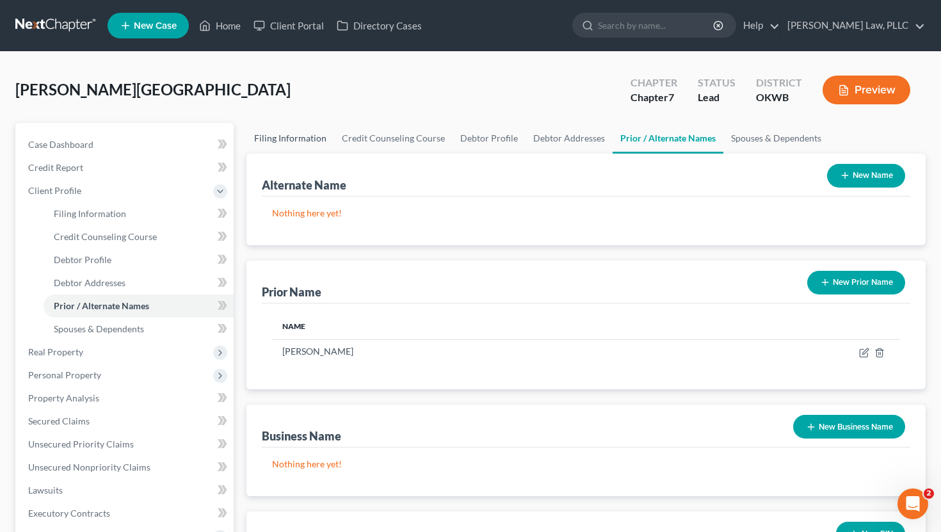
click at [284, 133] on link "Filing Information" at bounding box center [290, 138] width 88 height 31
select select "1"
select select "0"
select select "65"
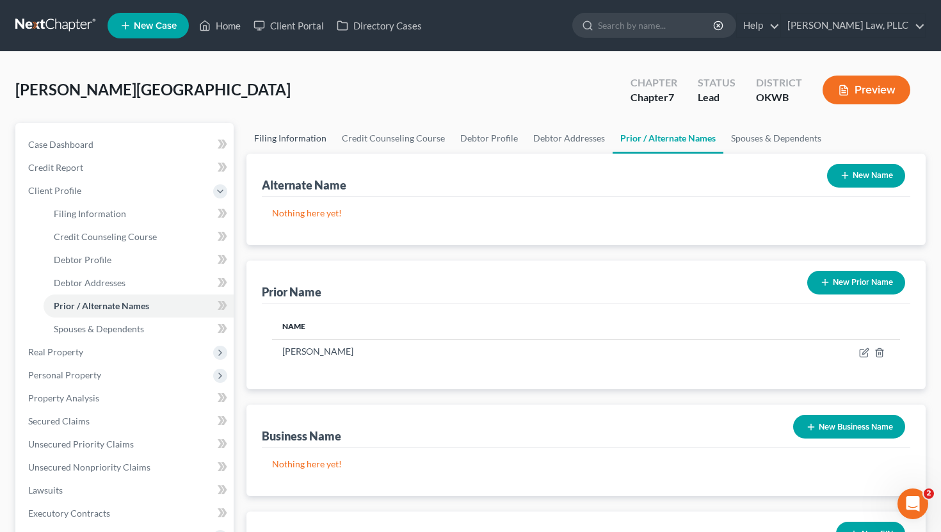
select select "0"
select select "37"
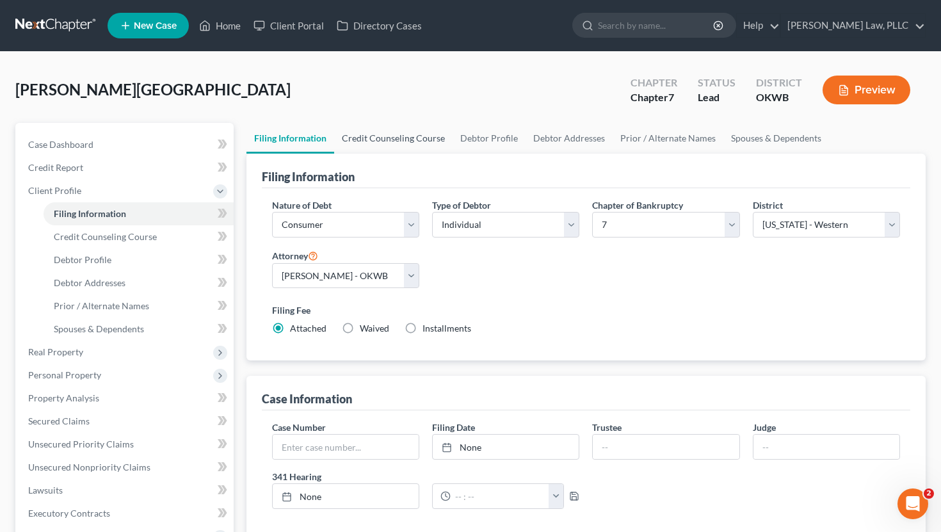
click at [351, 141] on link "Credit Counseling Course" at bounding box center [393, 138] width 118 height 31
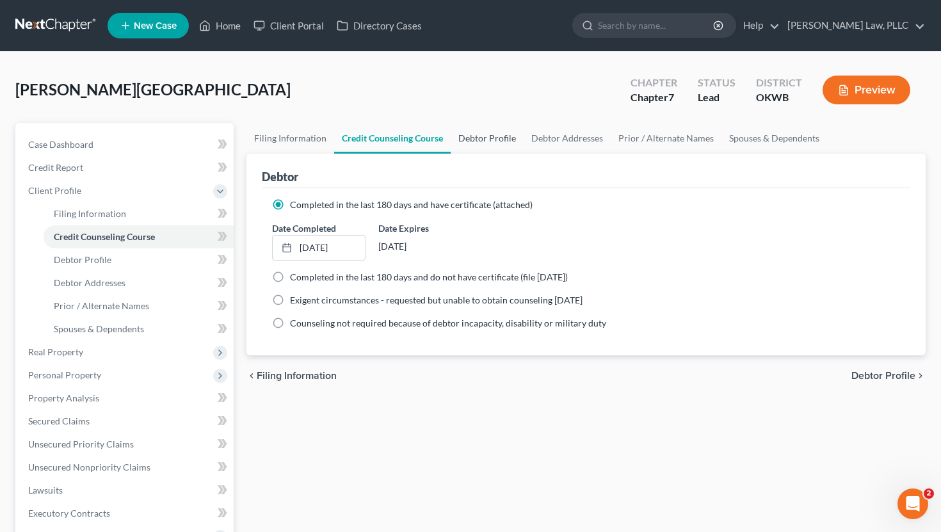
click at [468, 148] on link "Debtor Profile" at bounding box center [487, 138] width 73 height 31
select select "3"
select select "2"
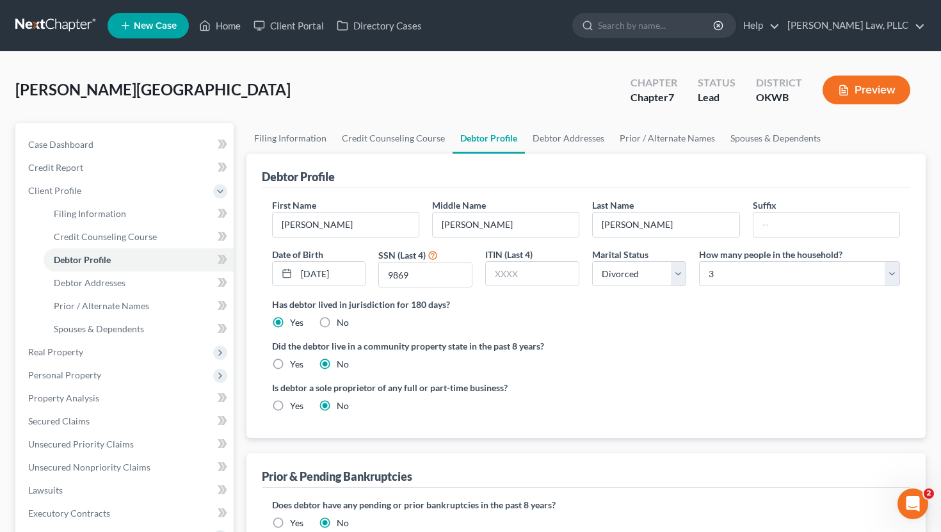
click at [570, 339] on label "Did the debtor live in a community property state in the past 8 years?" at bounding box center [586, 345] width 629 height 13
click at [124, 354] on span "Real Property" at bounding box center [126, 351] width 216 height 23
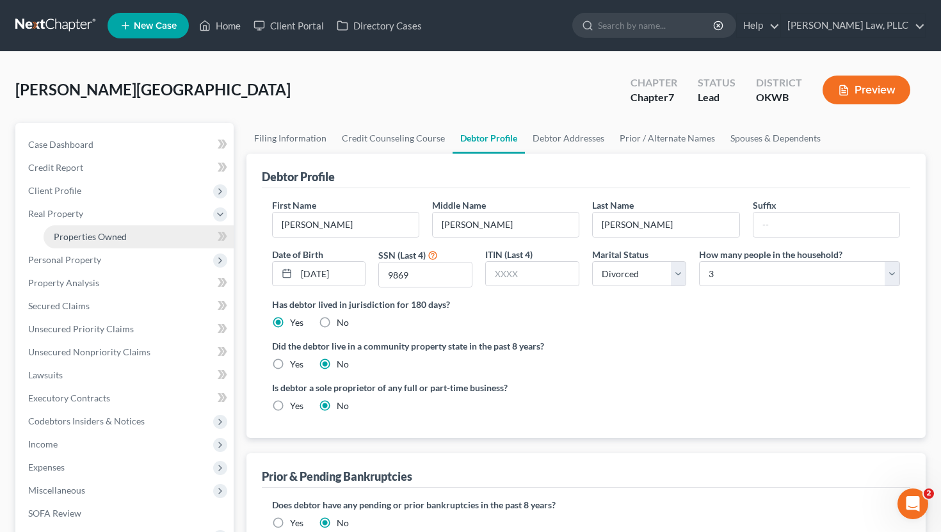
click at [123, 238] on span "Properties Owned" at bounding box center [90, 236] width 73 height 11
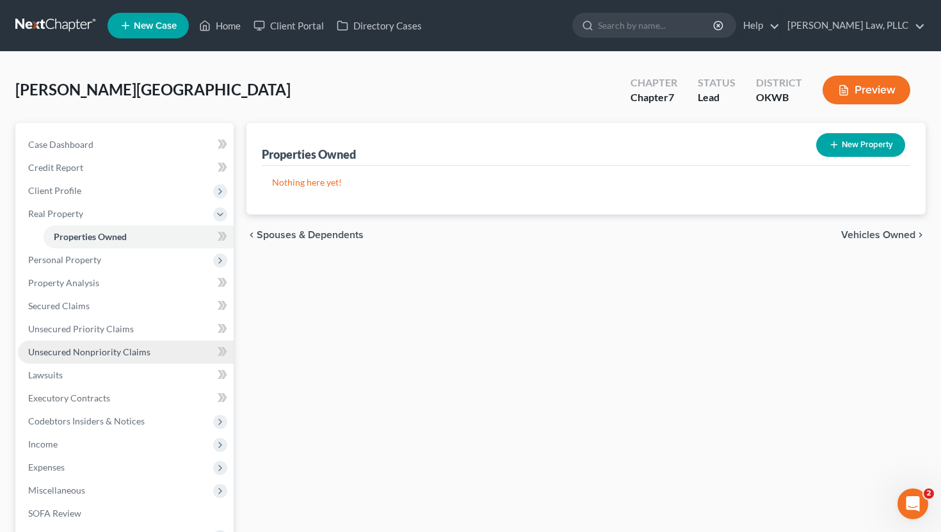
scroll to position [170, 0]
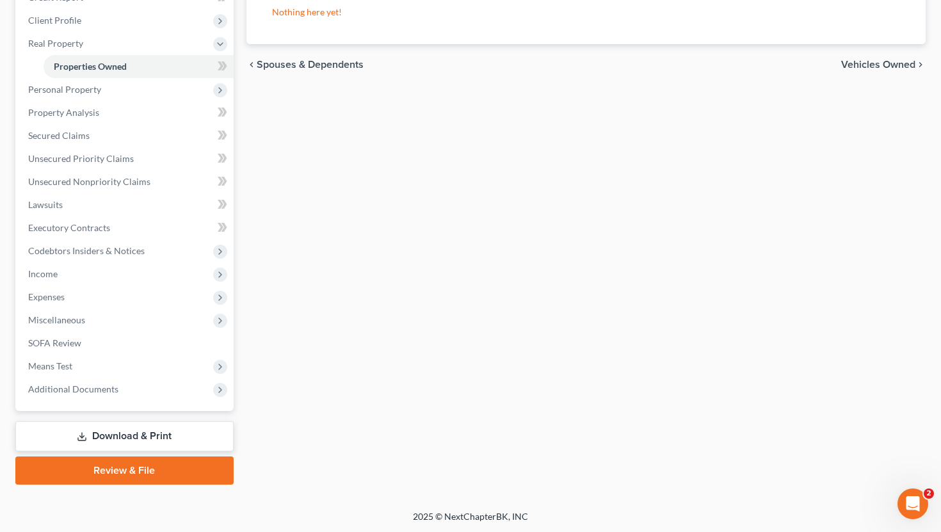
click at [135, 435] on link "Download & Print" at bounding box center [124, 436] width 218 height 30
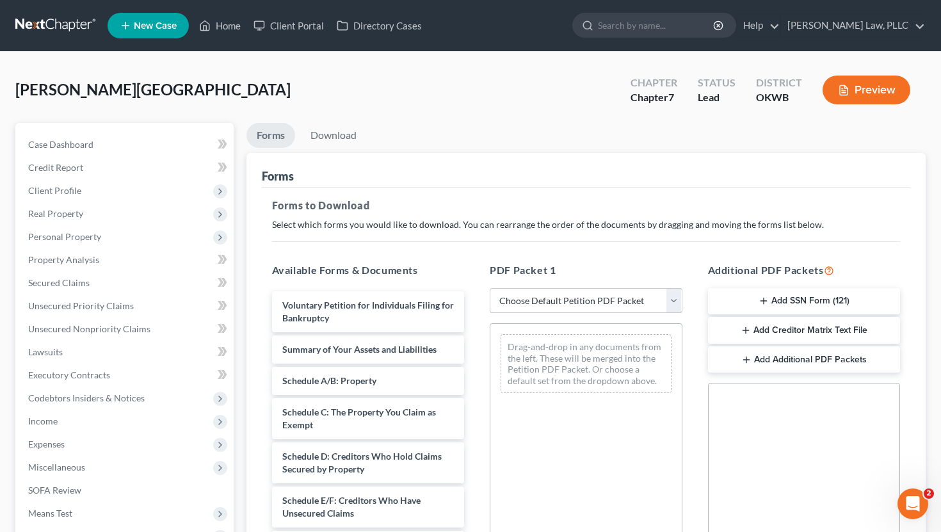
click at [530, 300] on select "Choose Default Petition PDF Packet Complete Bankruptcy Petition (all forms and …" at bounding box center [586, 301] width 193 height 26
select select "0"
click at [490, 288] on select "Choose Default Petition PDF Packet Complete Bankruptcy Petition (all forms and …" at bounding box center [586, 301] width 193 height 26
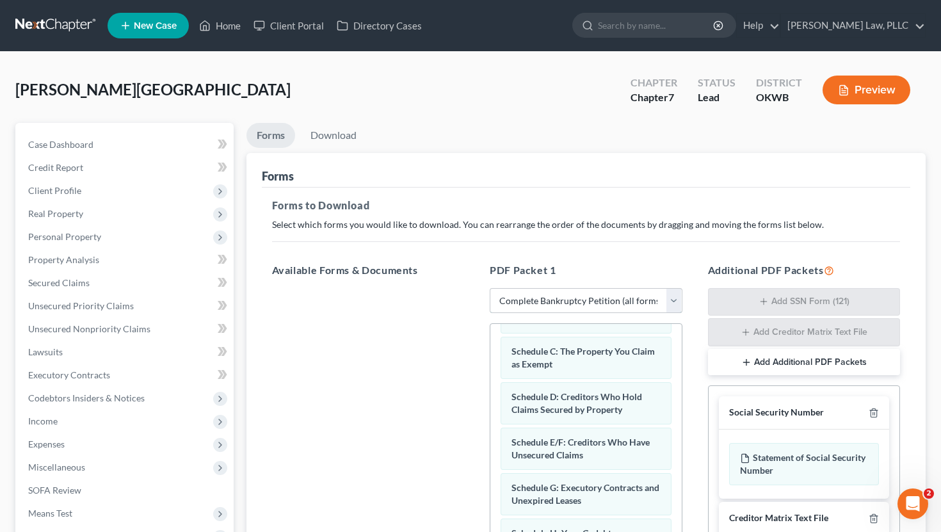
scroll to position [259, 0]
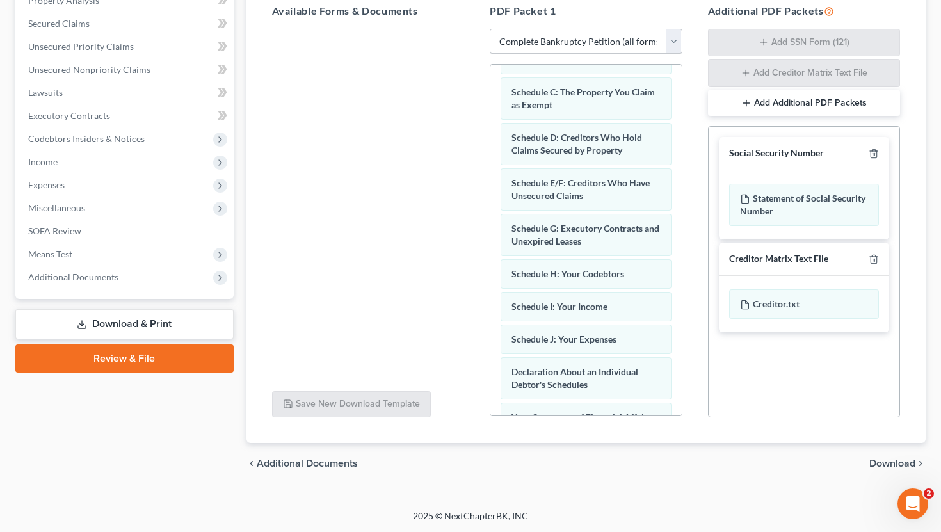
click at [898, 466] on span "Download" at bounding box center [892, 463] width 46 height 10
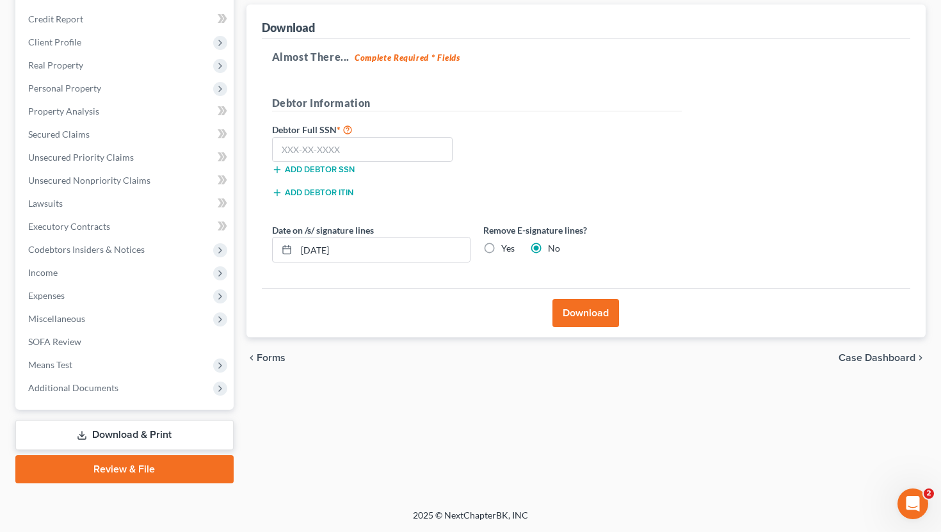
scroll to position [147, 0]
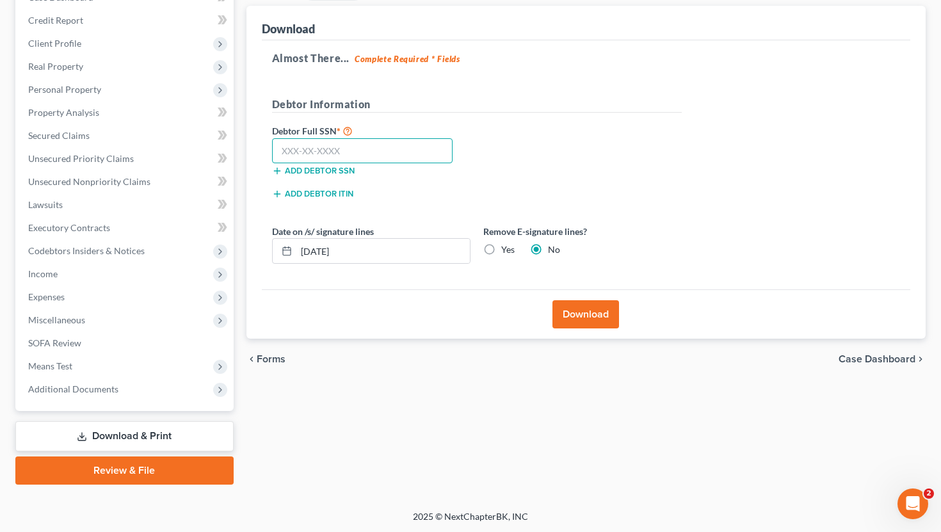
click at [378, 145] on input "text" at bounding box center [362, 151] width 181 height 26
type input "512-98-9869"
click at [587, 321] on button "Download" at bounding box center [585, 314] width 67 height 28
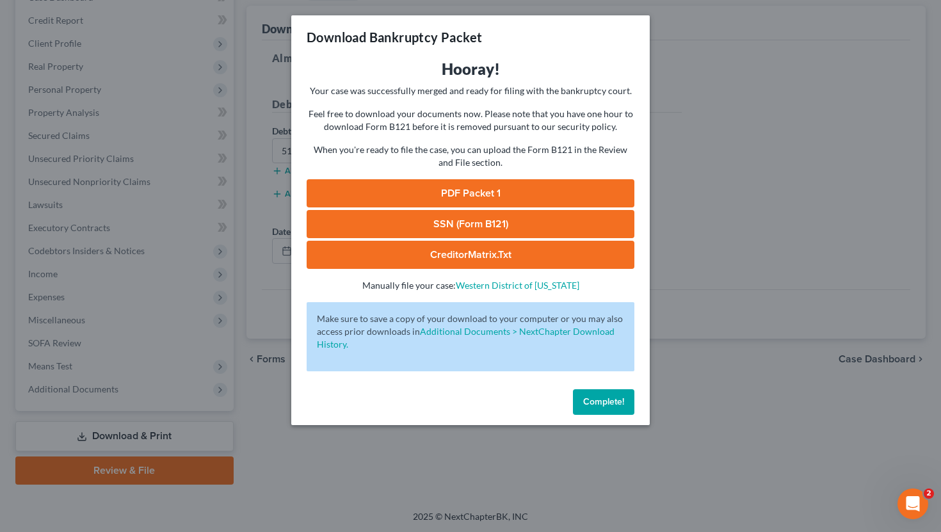
click at [475, 191] on link "PDF Packet 1" at bounding box center [471, 193] width 328 height 28
click at [588, 401] on span "Complete!" at bounding box center [603, 401] width 41 height 11
